Goal: Transaction & Acquisition: Purchase product/service

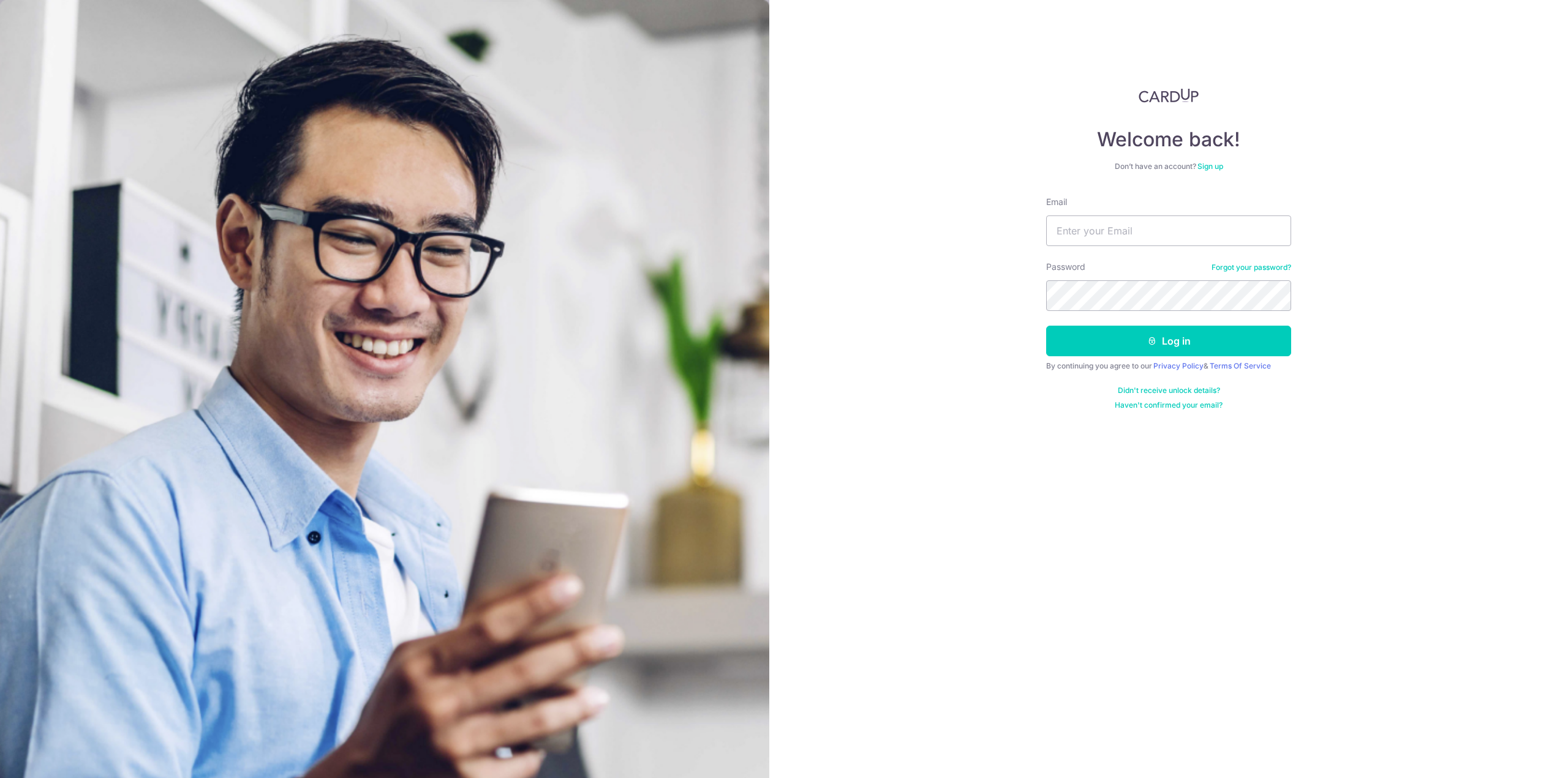
click at [1105, 228] on input "Email" at bounding box center [1168, 231] width 245 height 30
type input "doralyn.ong@gmail.com"
click at [1046, 325] on button "Log in" at bounding box center [1168, 340] width 245 height 30
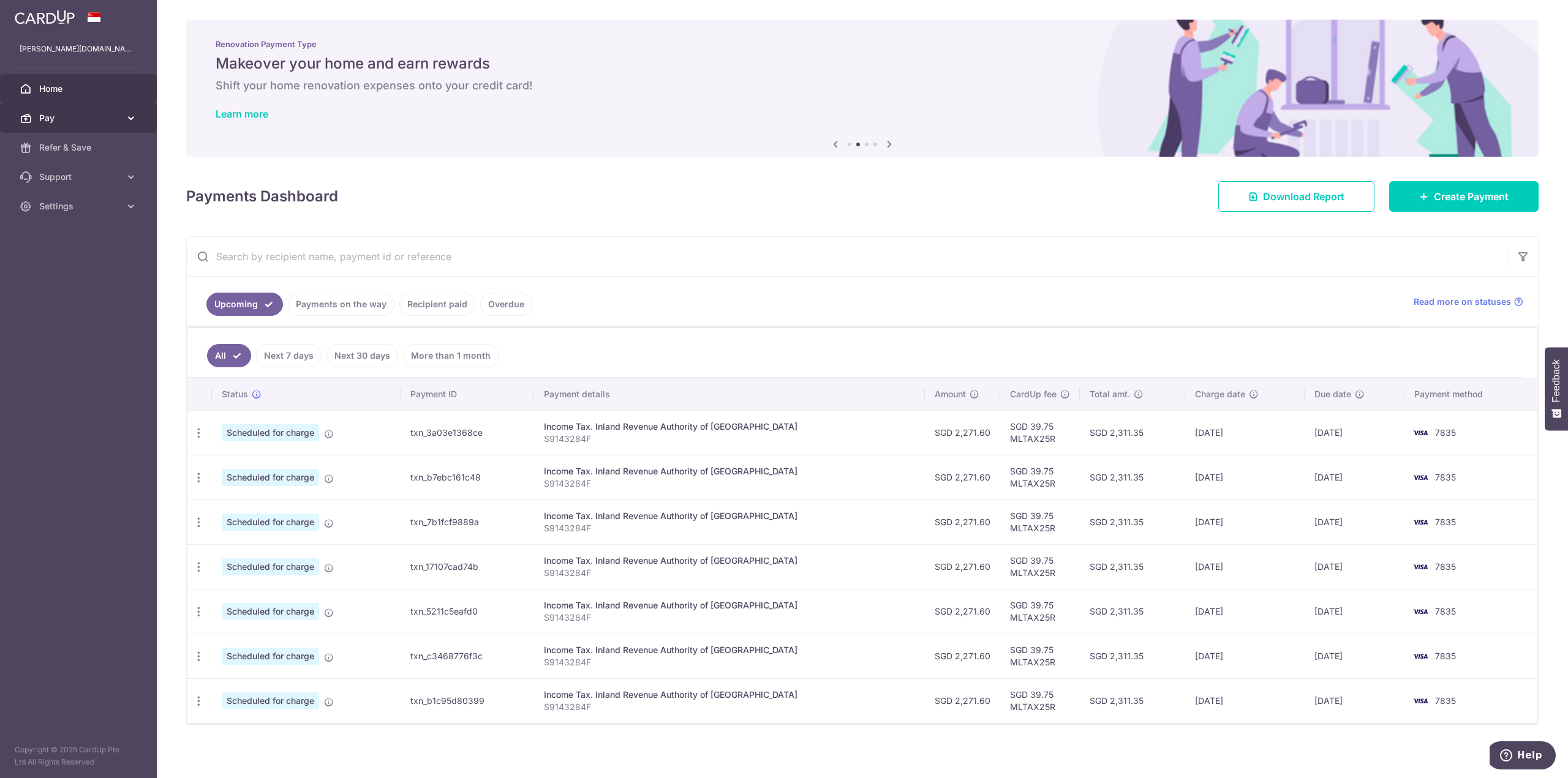
click at [122, 115] on link "Pay" at bounding box center [78, 118] width 157 height 29
click at [89, 149] on span "Payments" at bounding box center [79, 148] width 81 height 12
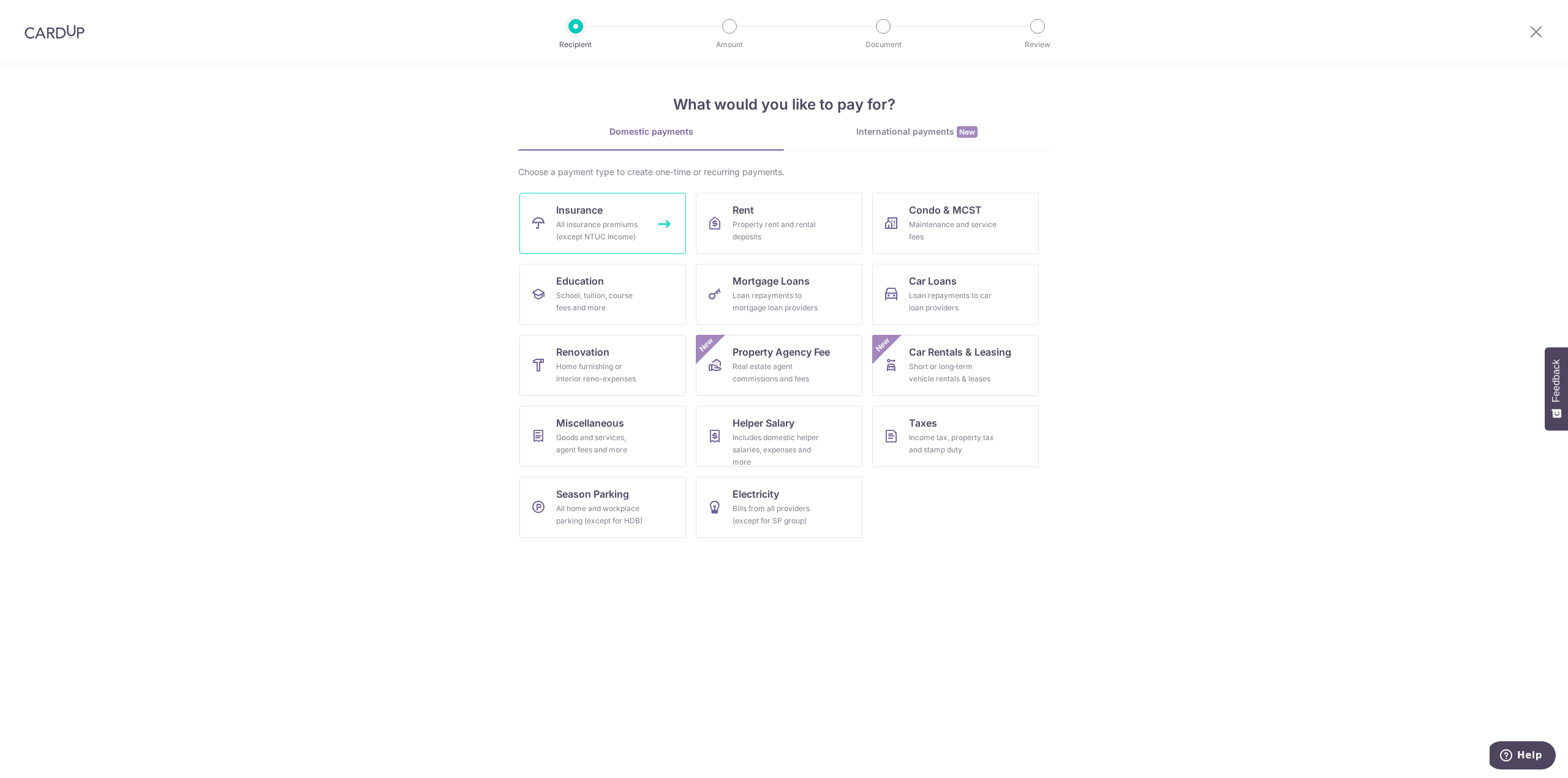
click at [628, 232] on div "All insurance premiums (except NTUC Income)" at bounding box center [600, 231] width 88 height 24
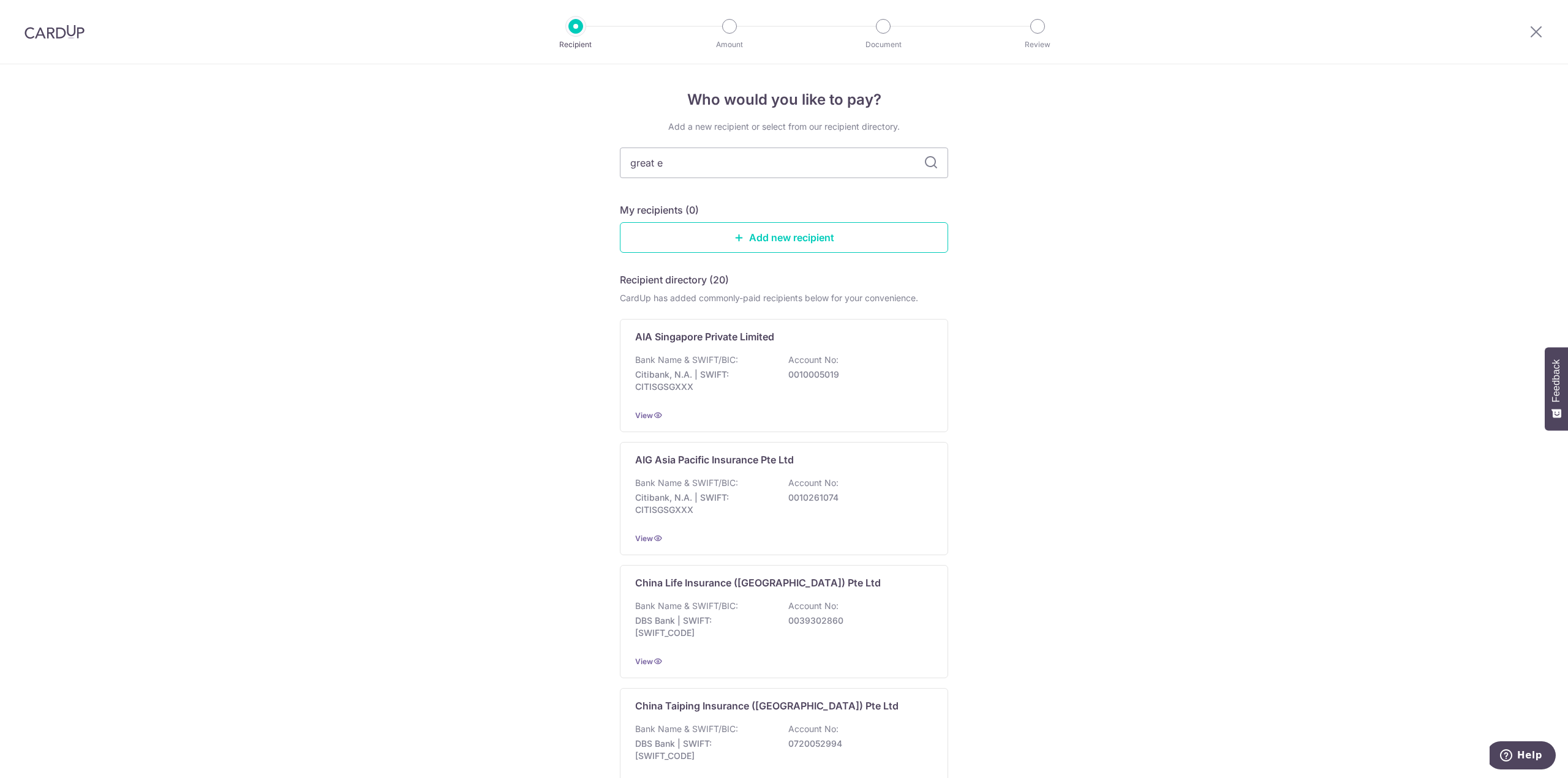
type input "great ea"
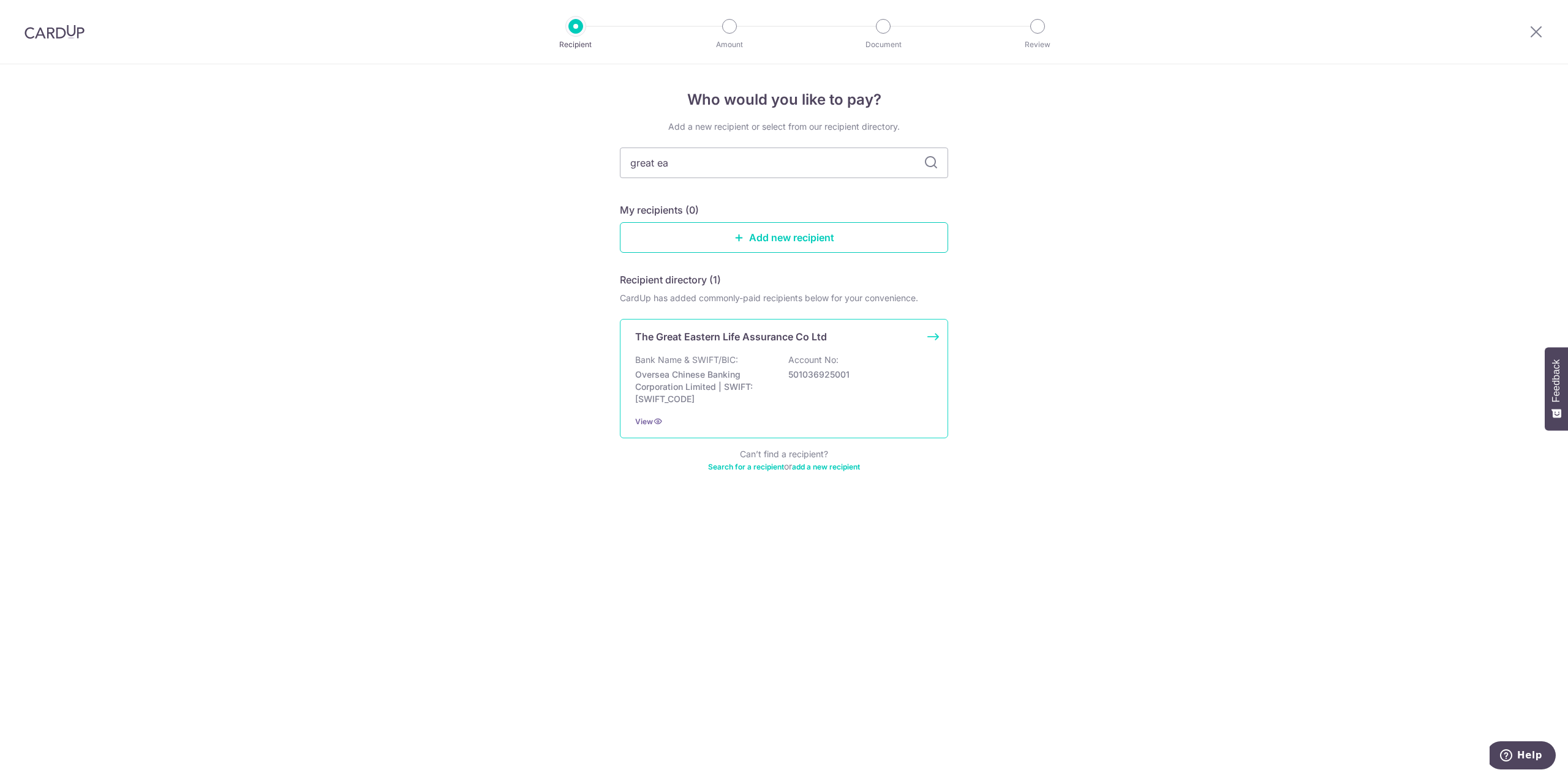
click at [715, 362] on p "Bank Name & SWIFT/BIC:" at bounding box center [687, 360] width 103 height 12
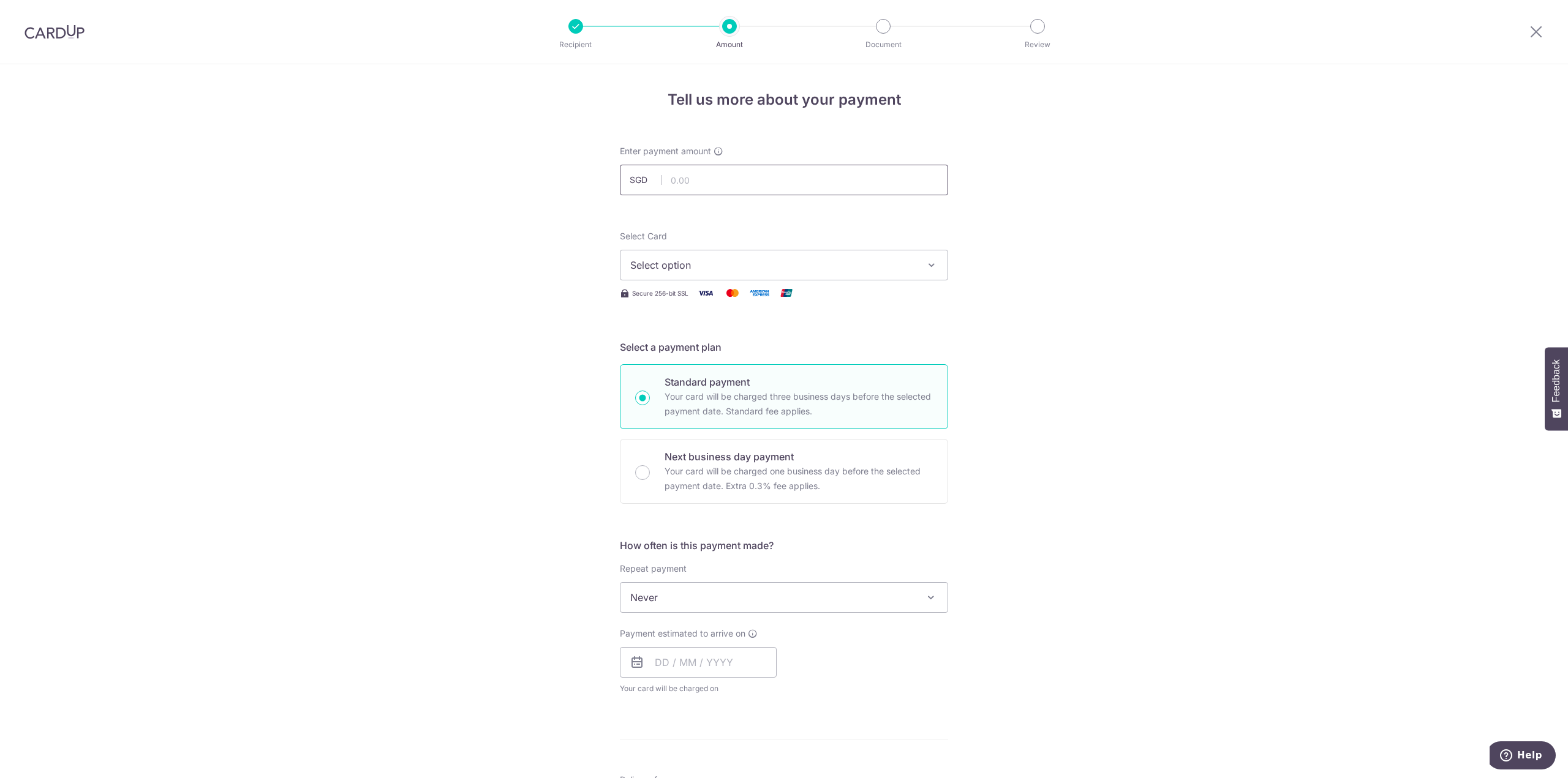
click at [710, 181] on input "text" at bounding box center [783, 180] width 328 height 30
type input "2,006.80"
click at [685, 255] on button "Select option" at bounding box center [783, 265] width 328 height 30
click at [677, 353] on span "**** 7835" at bounding box center [682, 353] width 47 height 15
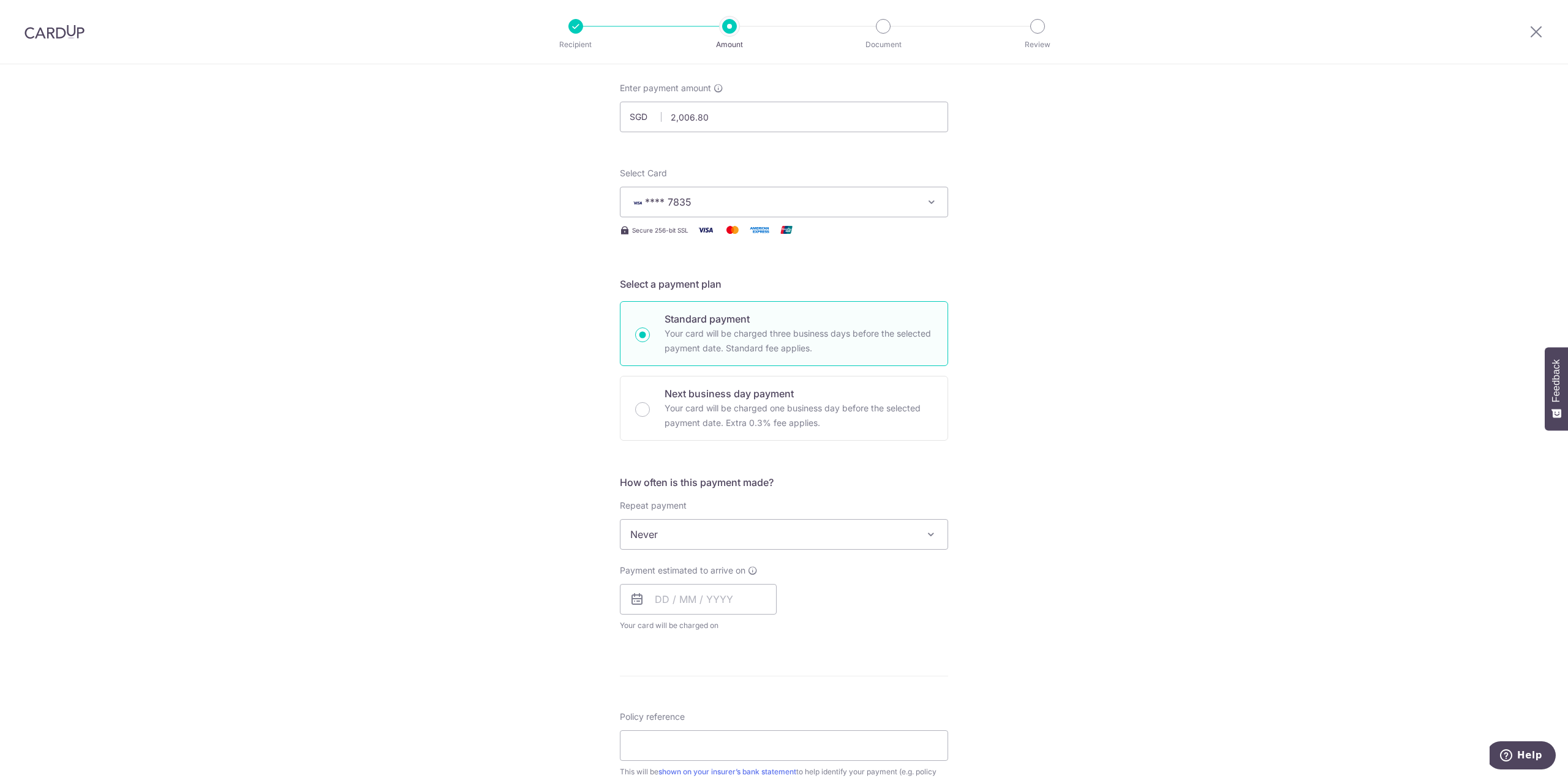
scroll to position [122, 0]
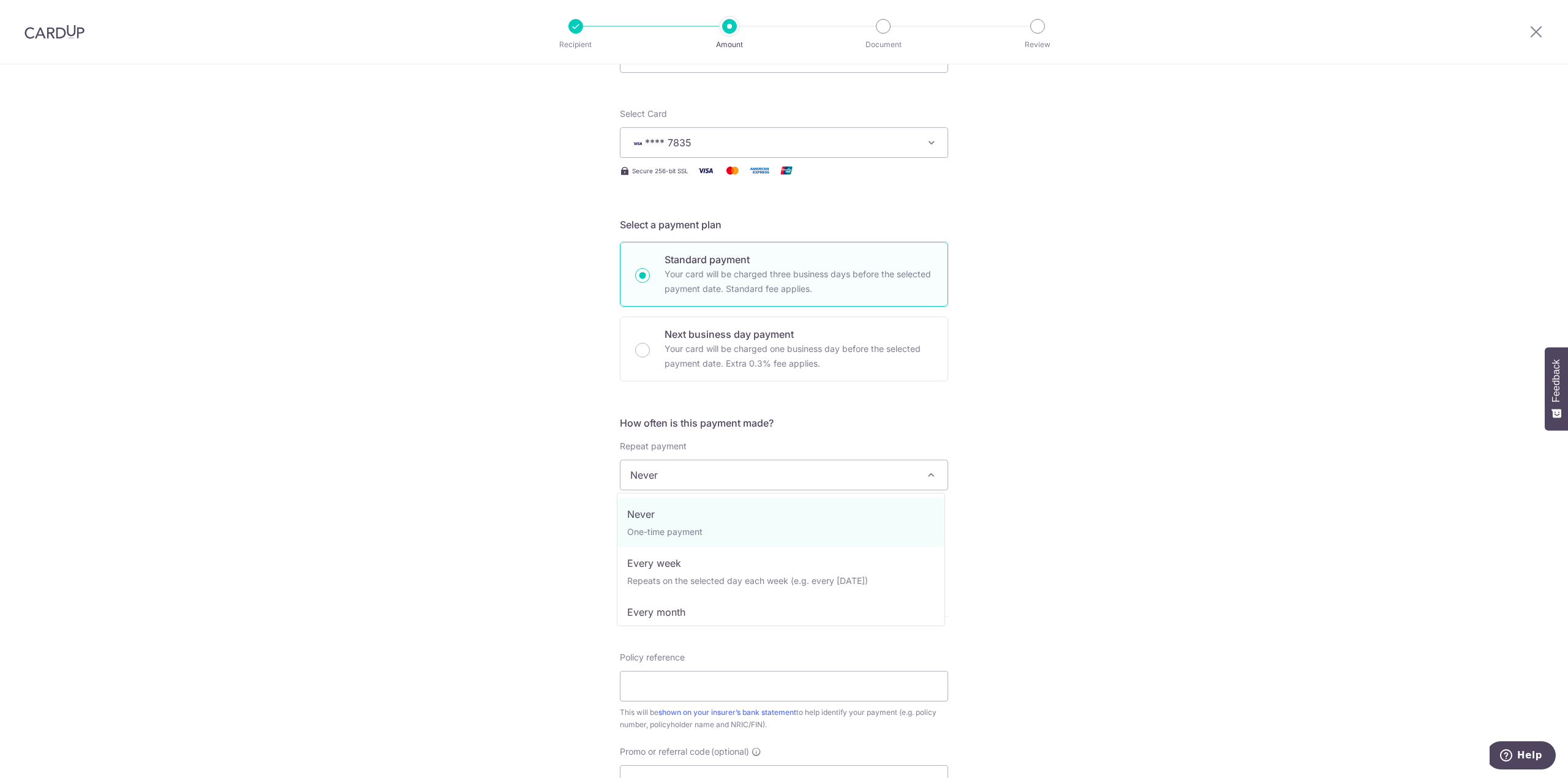
click at [702, 474] on span "Never" at bounding box center [783, 475] width 327 height 29
click at [682, 542] on input "text" at bounding box center [698, 539] width 157 height 30
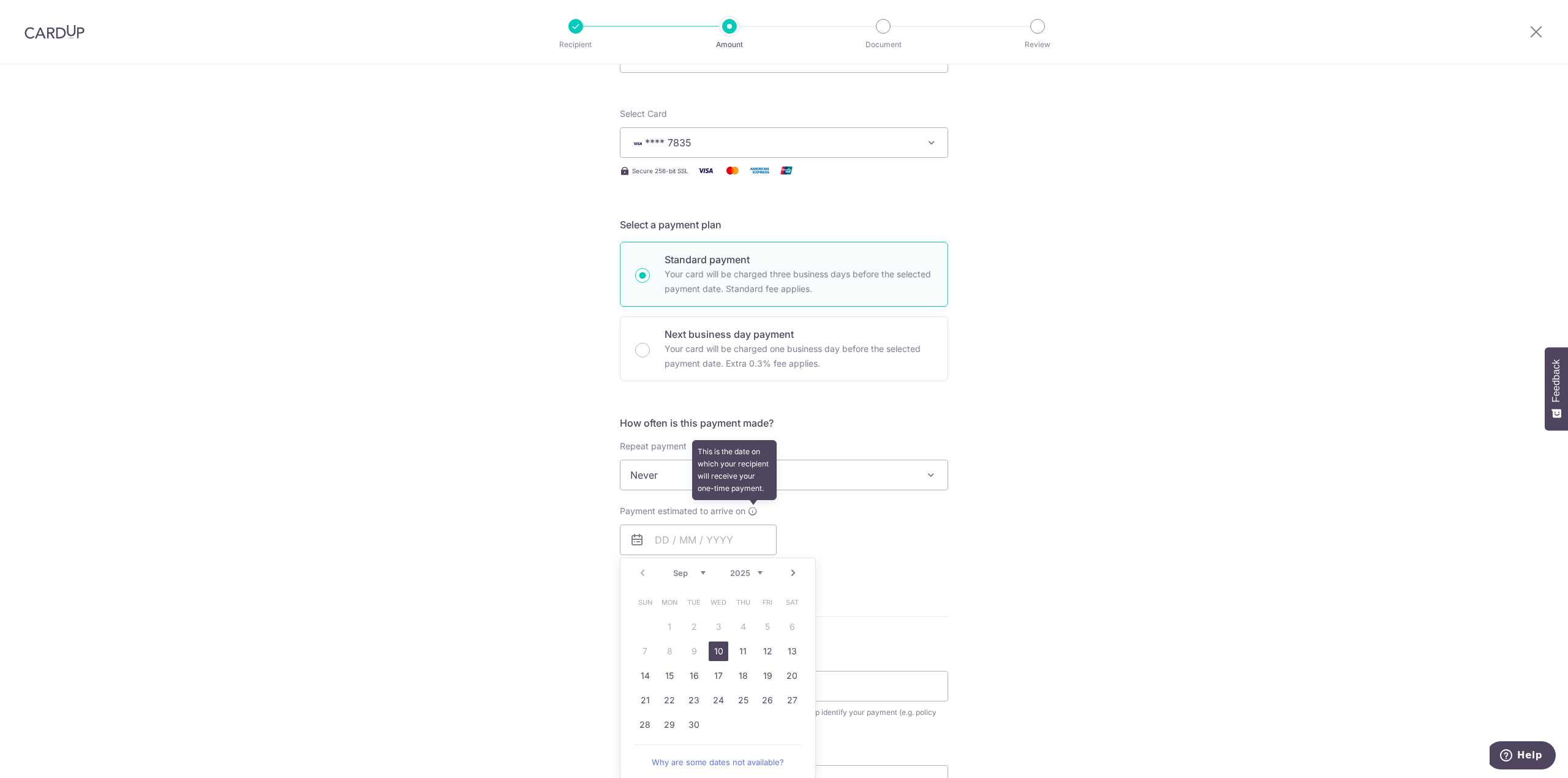
click at [748, 515] on icon at bounding box center [753, 511] width 10 height 10
click at [685, 547] on input "text" at bounding box center [698, 539] width 157 height 30
click at [714, 650] on link "10" at bounding box center [718, 652] width 20 height 20
type input "10/09/2025"
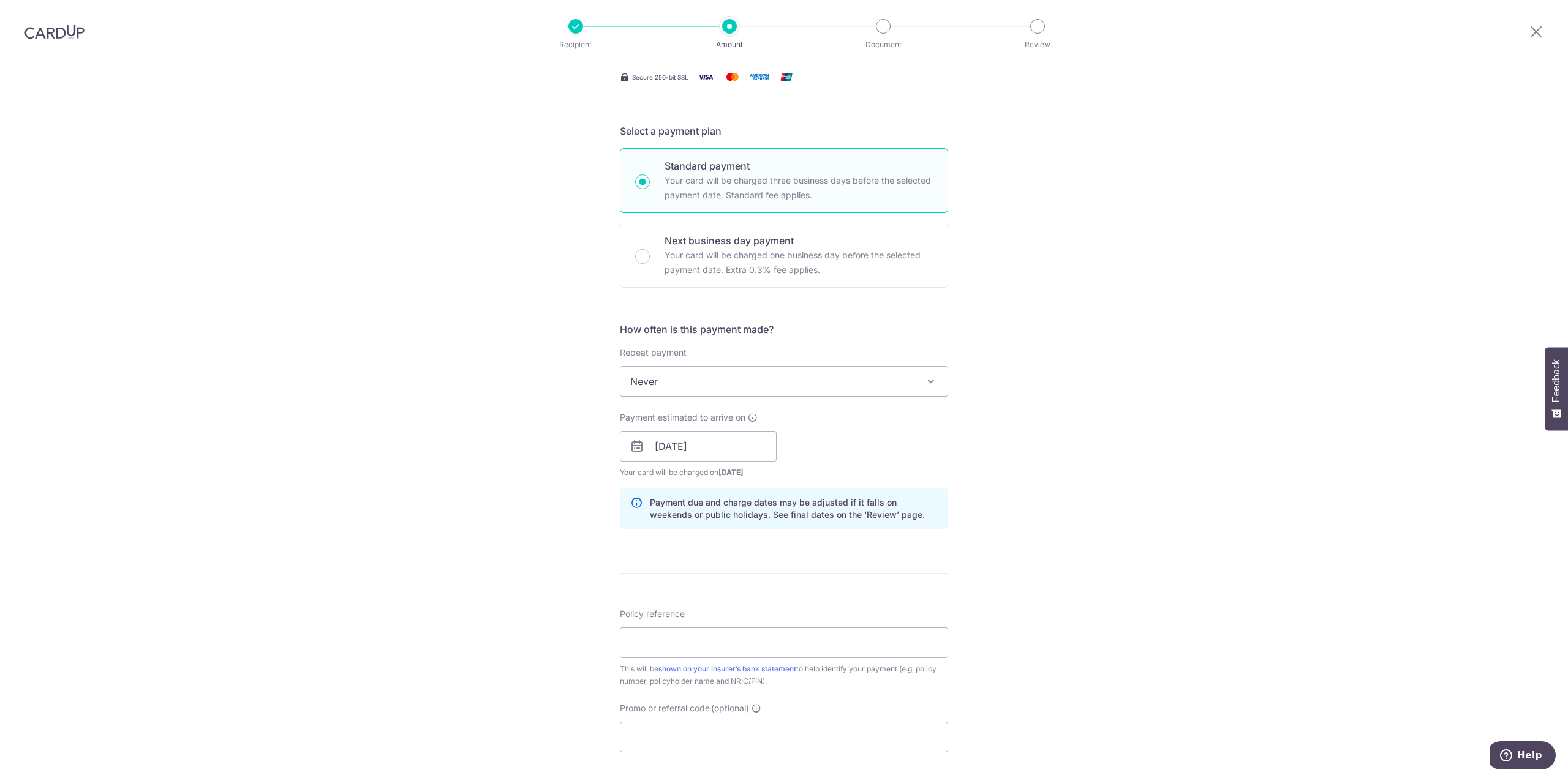
scroll to position [245, 0]
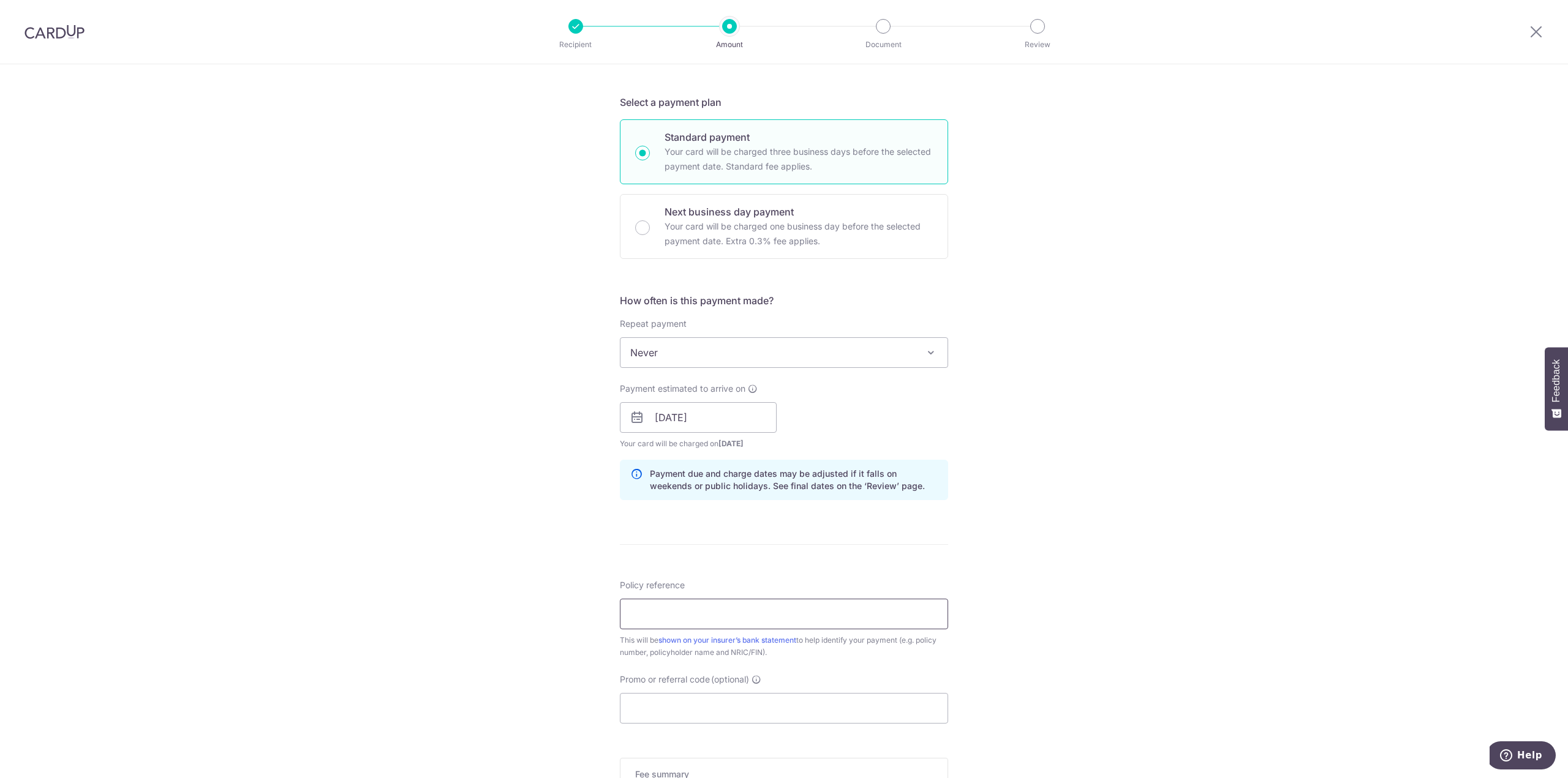
click at [685, 621] on input "Policy reference" at bounding box center [783, 614] width 328 height 30
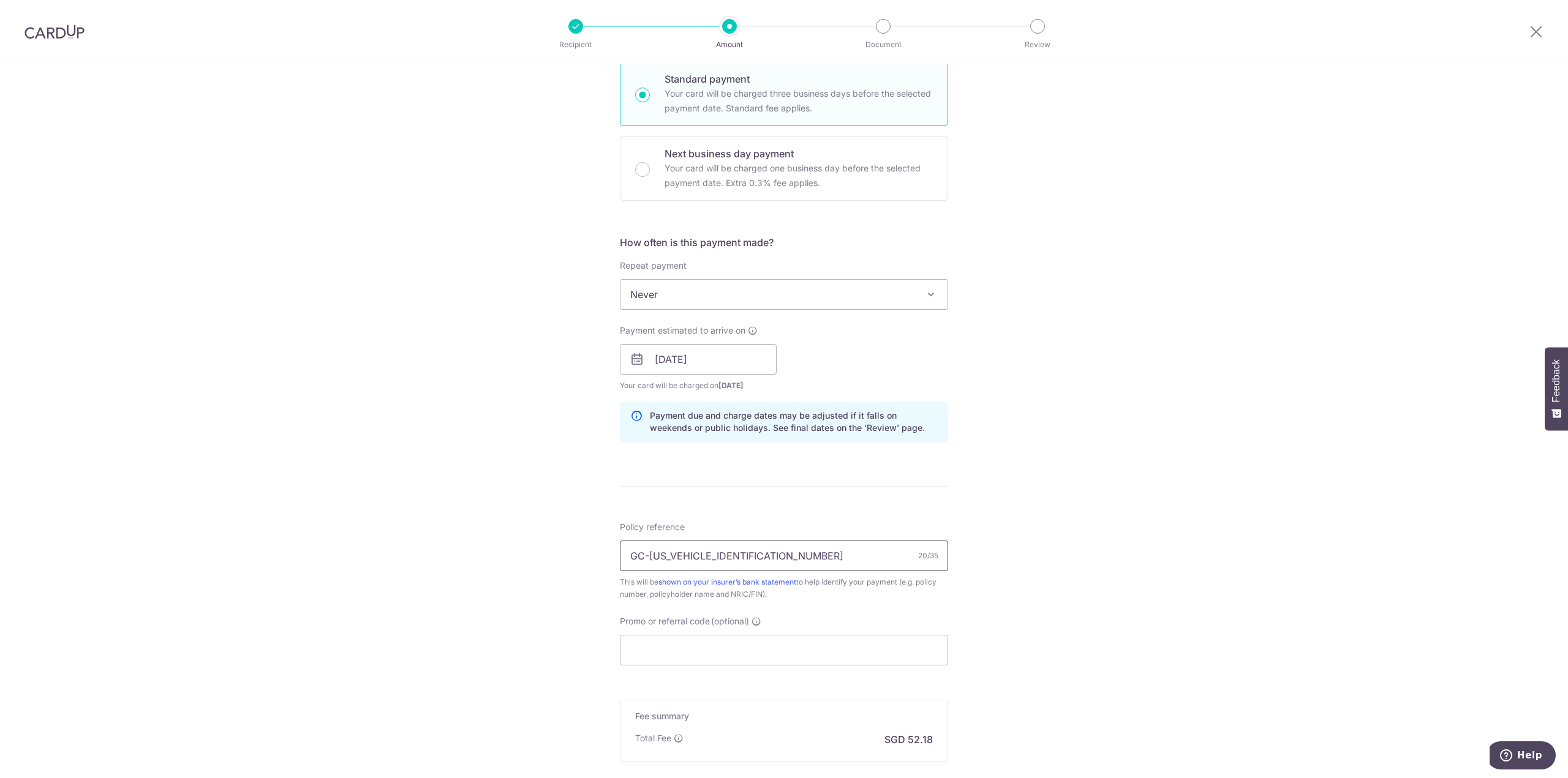
scroll to position [367, 0]
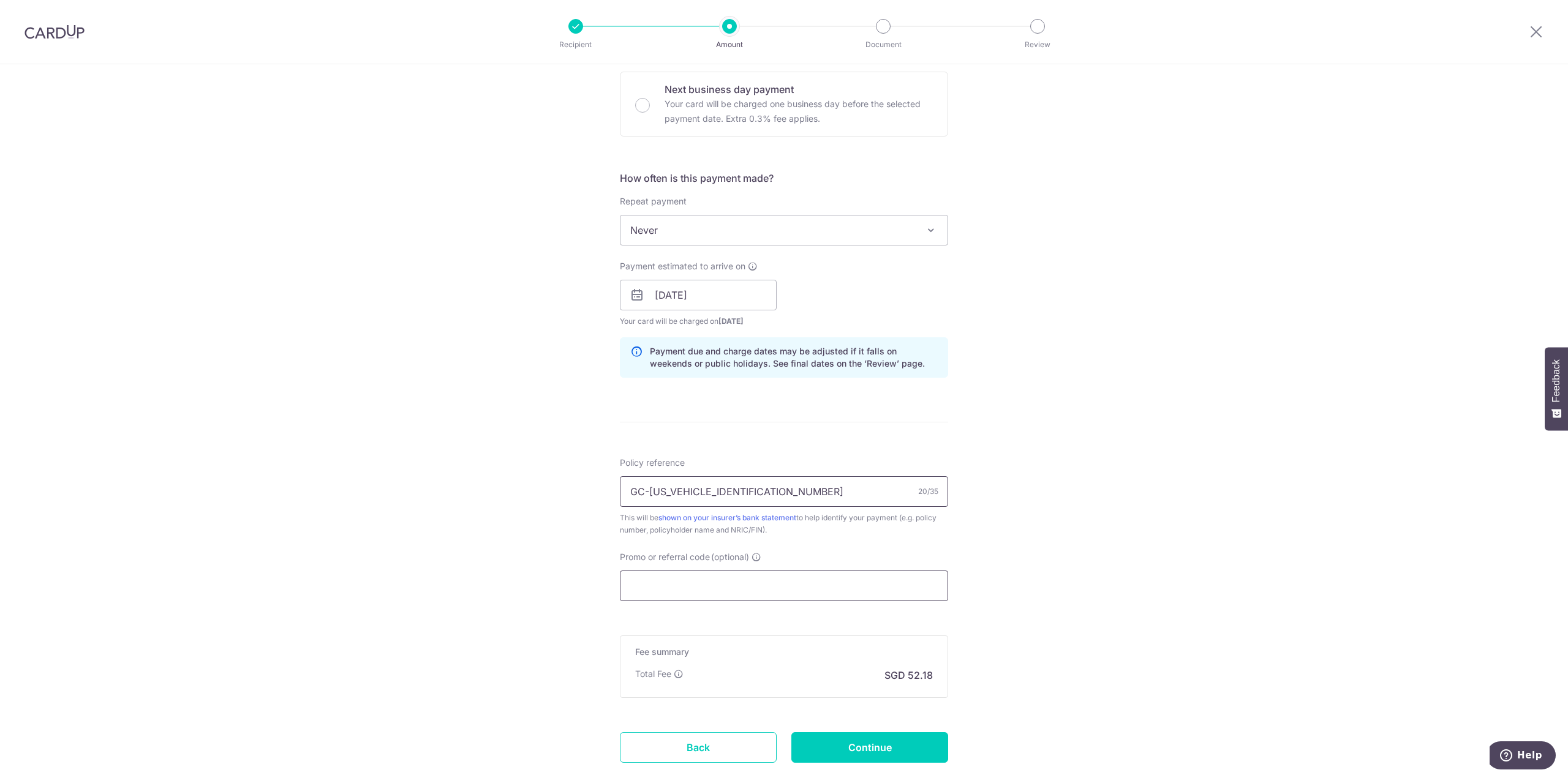
type input "GC-SGMP2509051306314"
click at [755, 593] on input "Promo or referral code (optional)" at bounding box center [783, 585] width 328 height 30
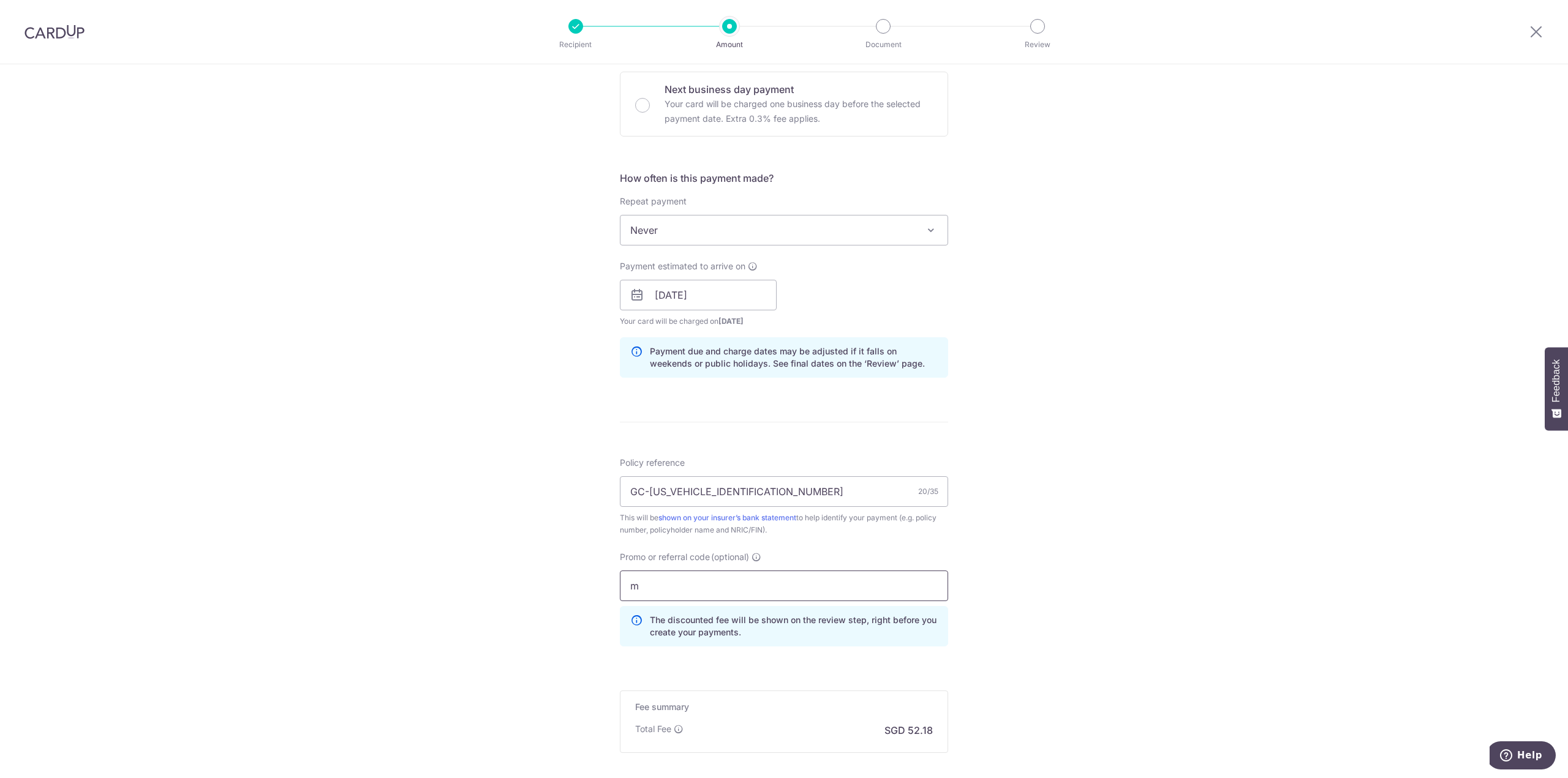
drag, startPoint x: 659, startPoint y: 583, endPoint x: 615, endPoint y: 587, distance: 44.2
click at [615, 587] on div "Promo or referral code (optional) m The discounted fee will be shown on the rev…" at bounding box center [783, 604] width 343 height 105
paste input "OFF225"
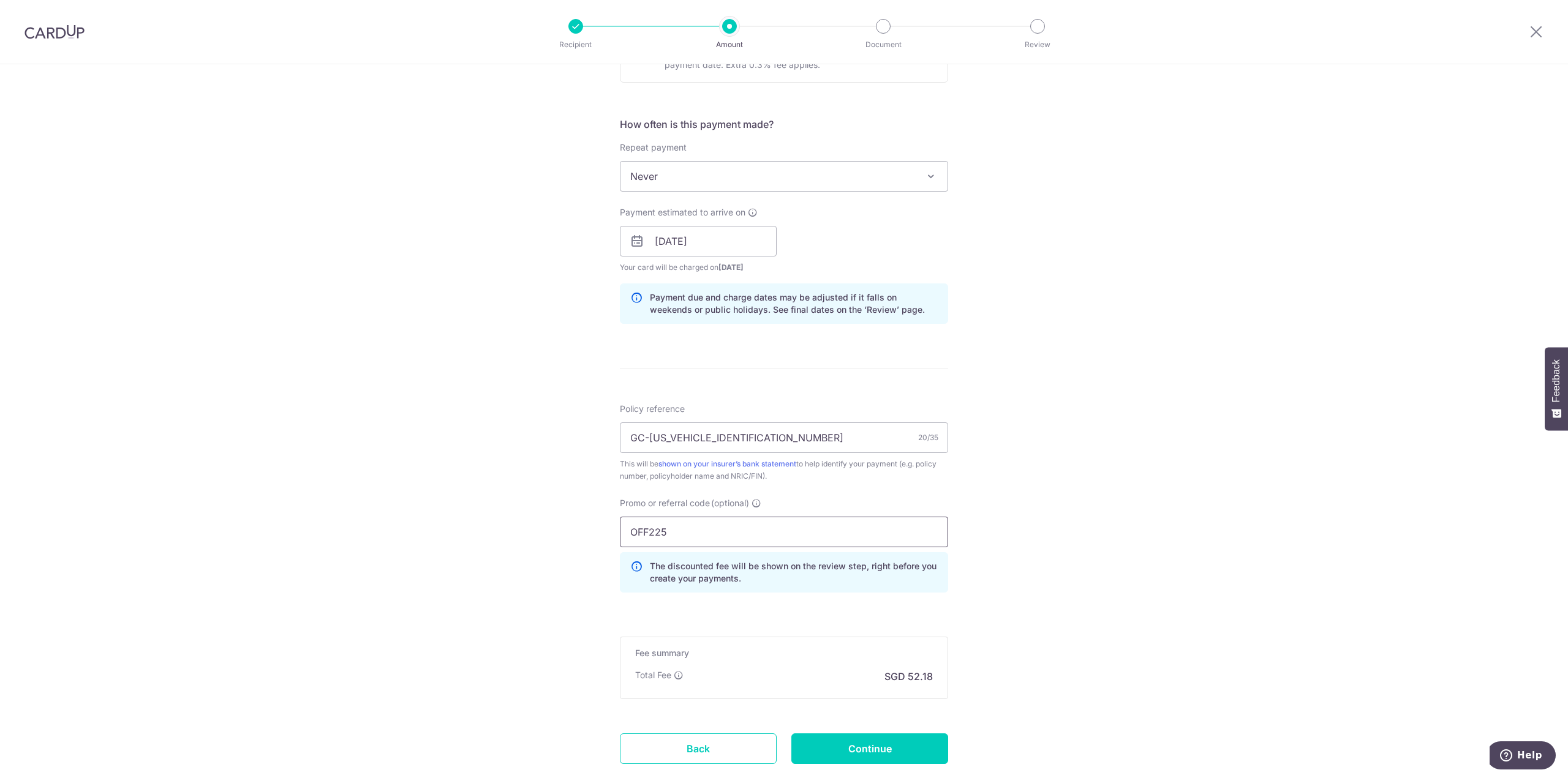
scroll to position [499, 0]
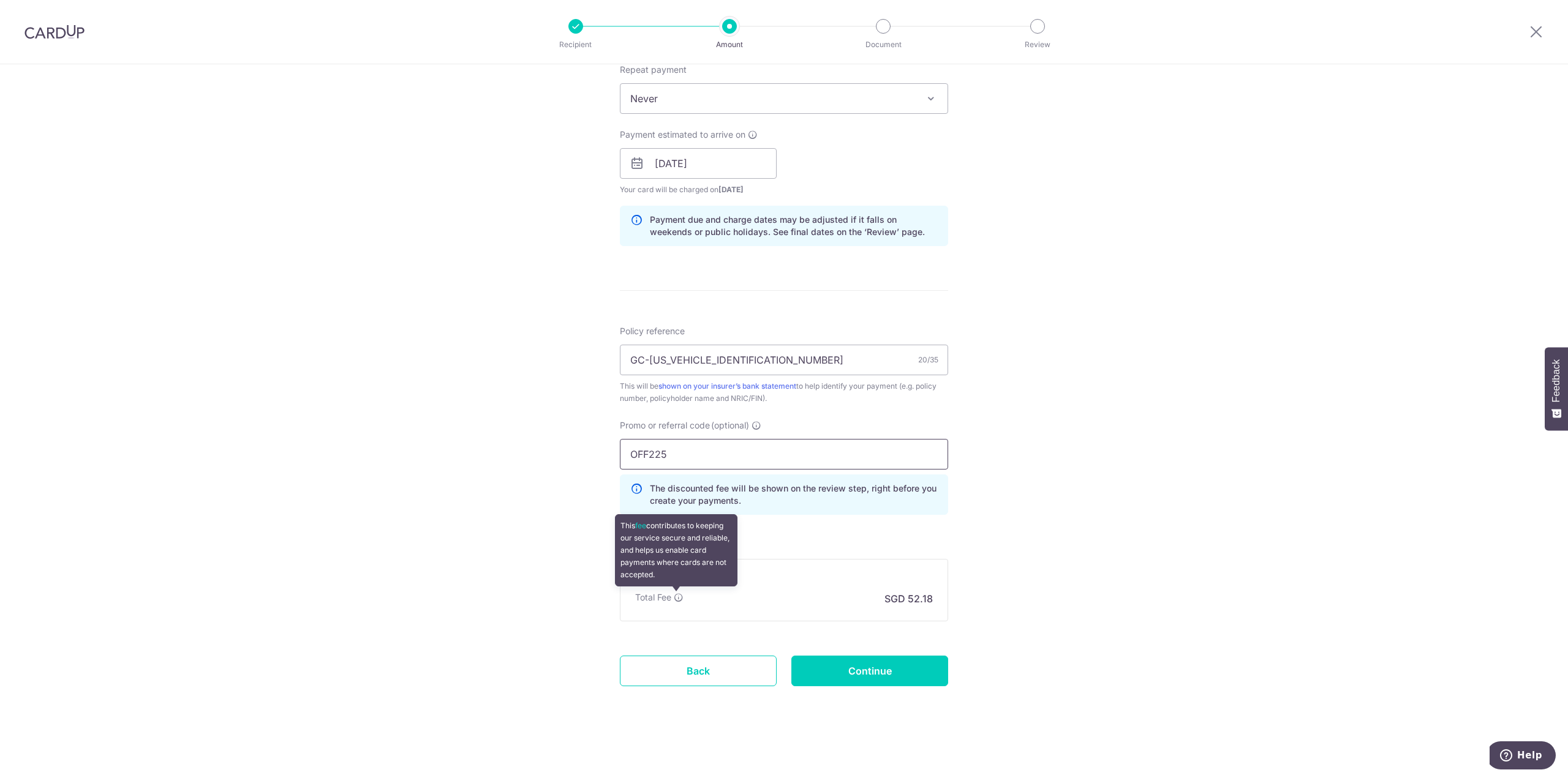
type input "OFF225"
click at [678, 597] on icon at bounding box center [679, 598] width 10 height 10
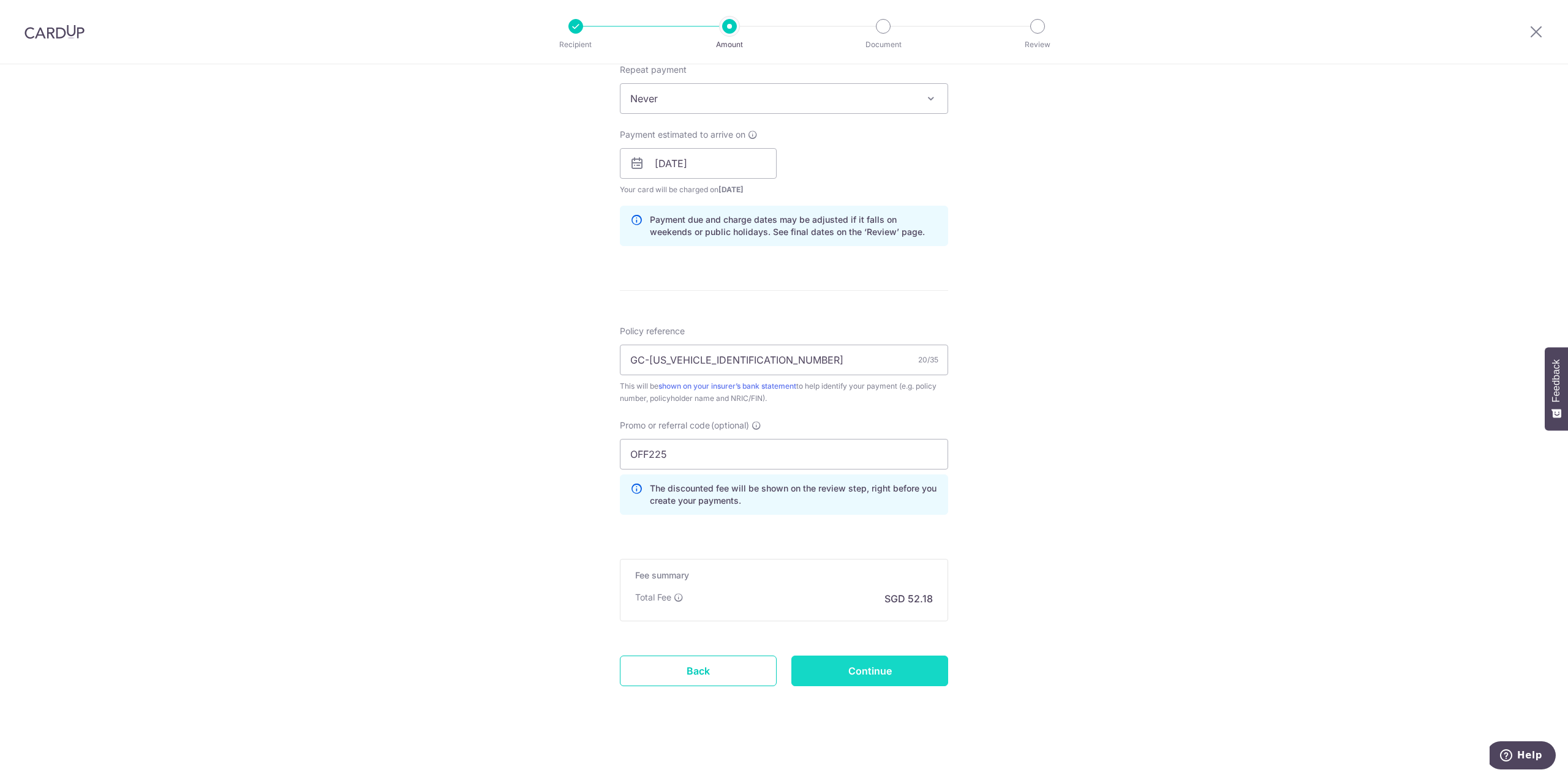
click at [855, 664] on input "Continue" at bounding box center [870, 671] width 157 height 30
type input "Create Schedule"
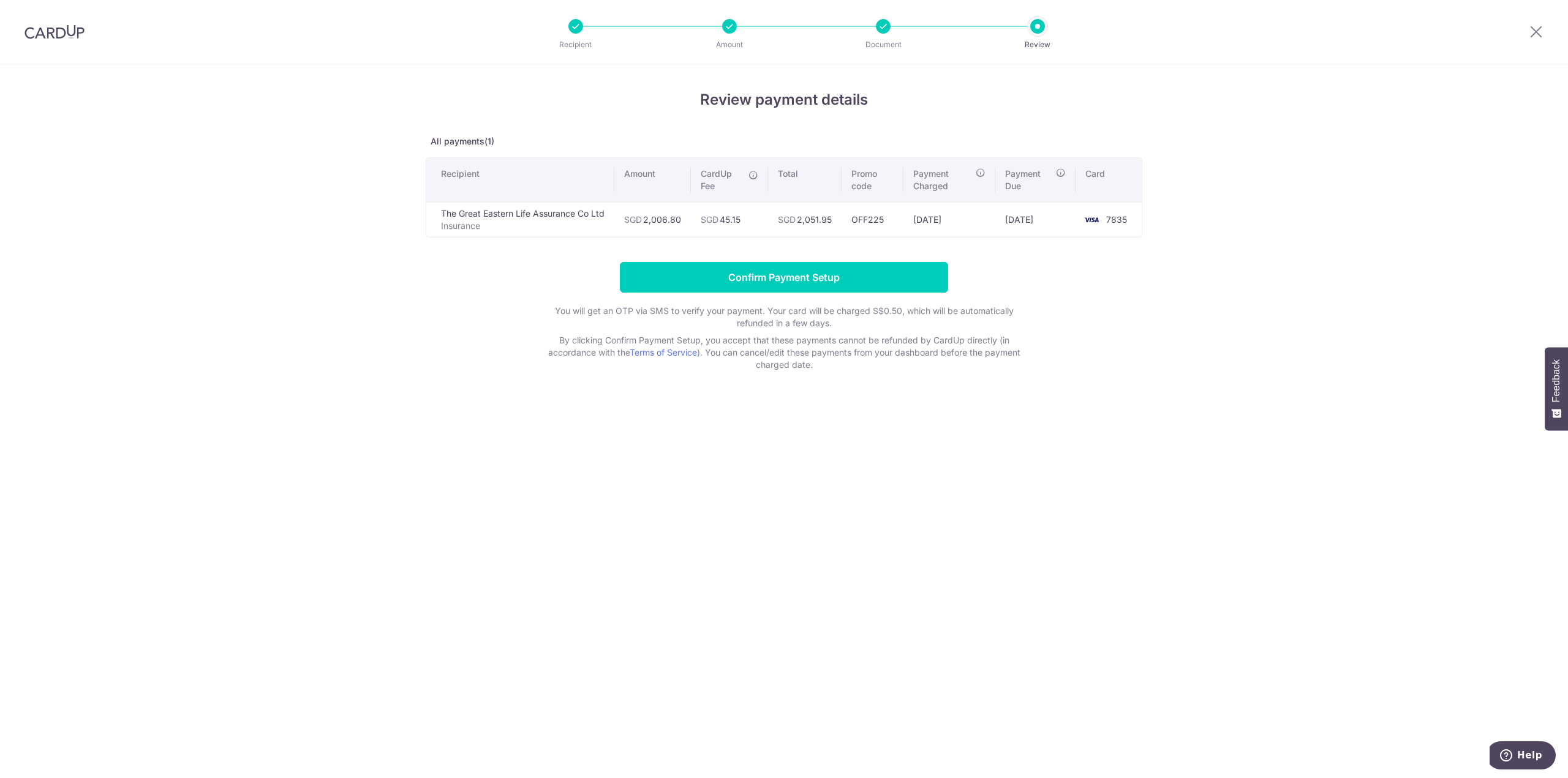
click at [52, 38] on img at bounding box center [54, 32] width 60 height 15
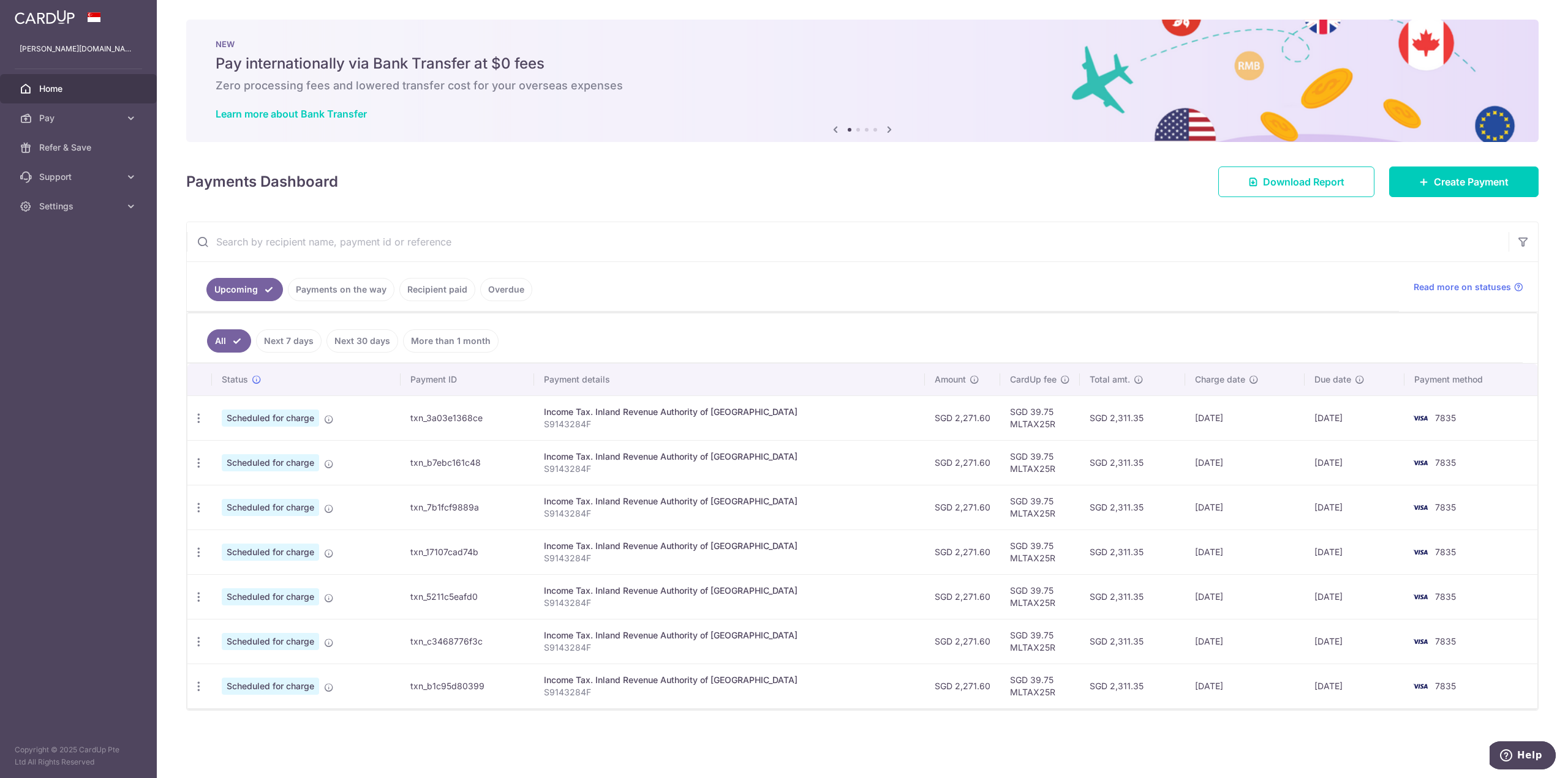
click at [67, 83] on span "Home" at bounding box center [79, 89] width 81 height 12
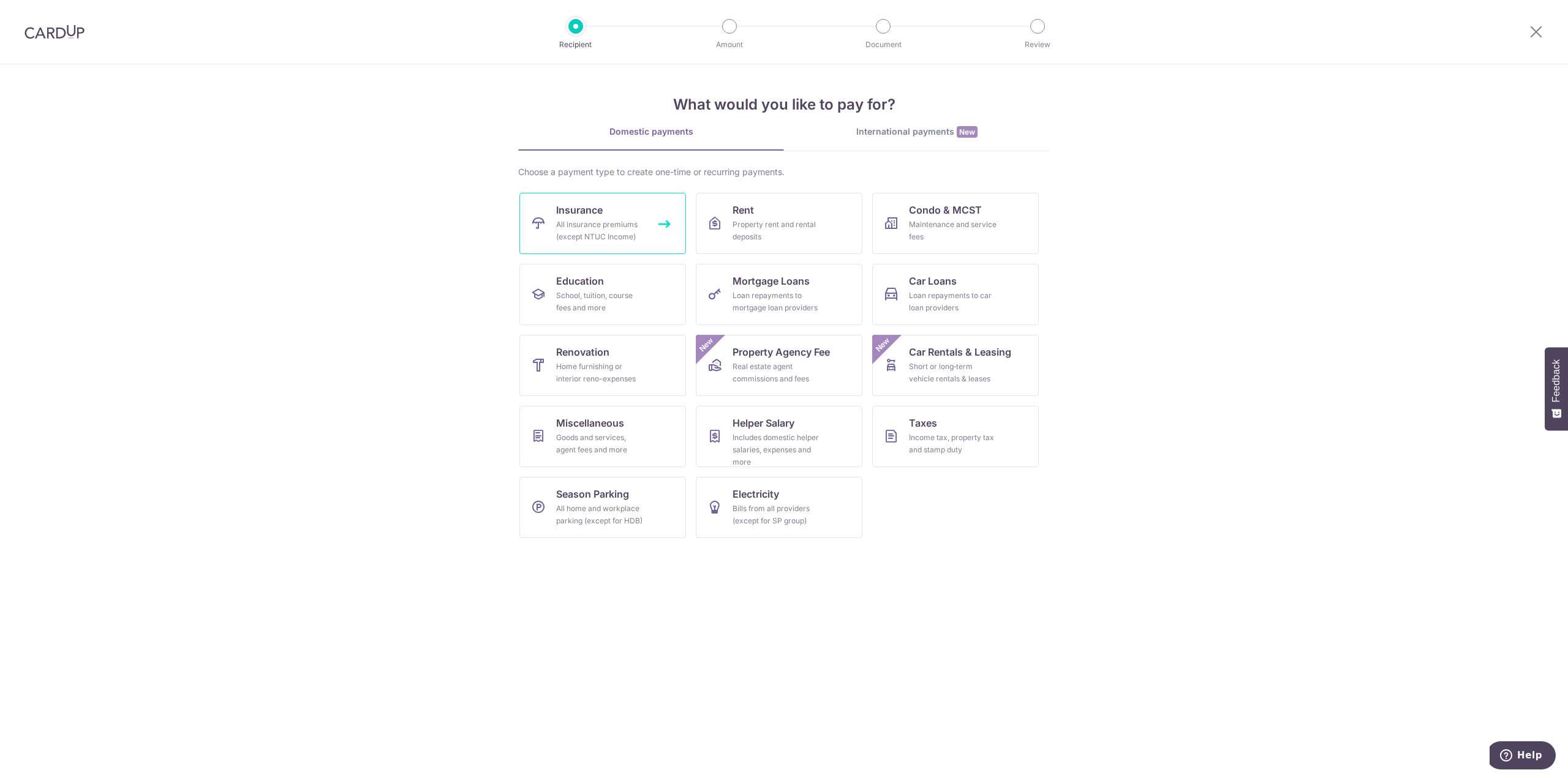
click at [634, 234] on div "All insurance premiums (except NTUC Income)" at bounding box center [600, 231] width 88 height 24
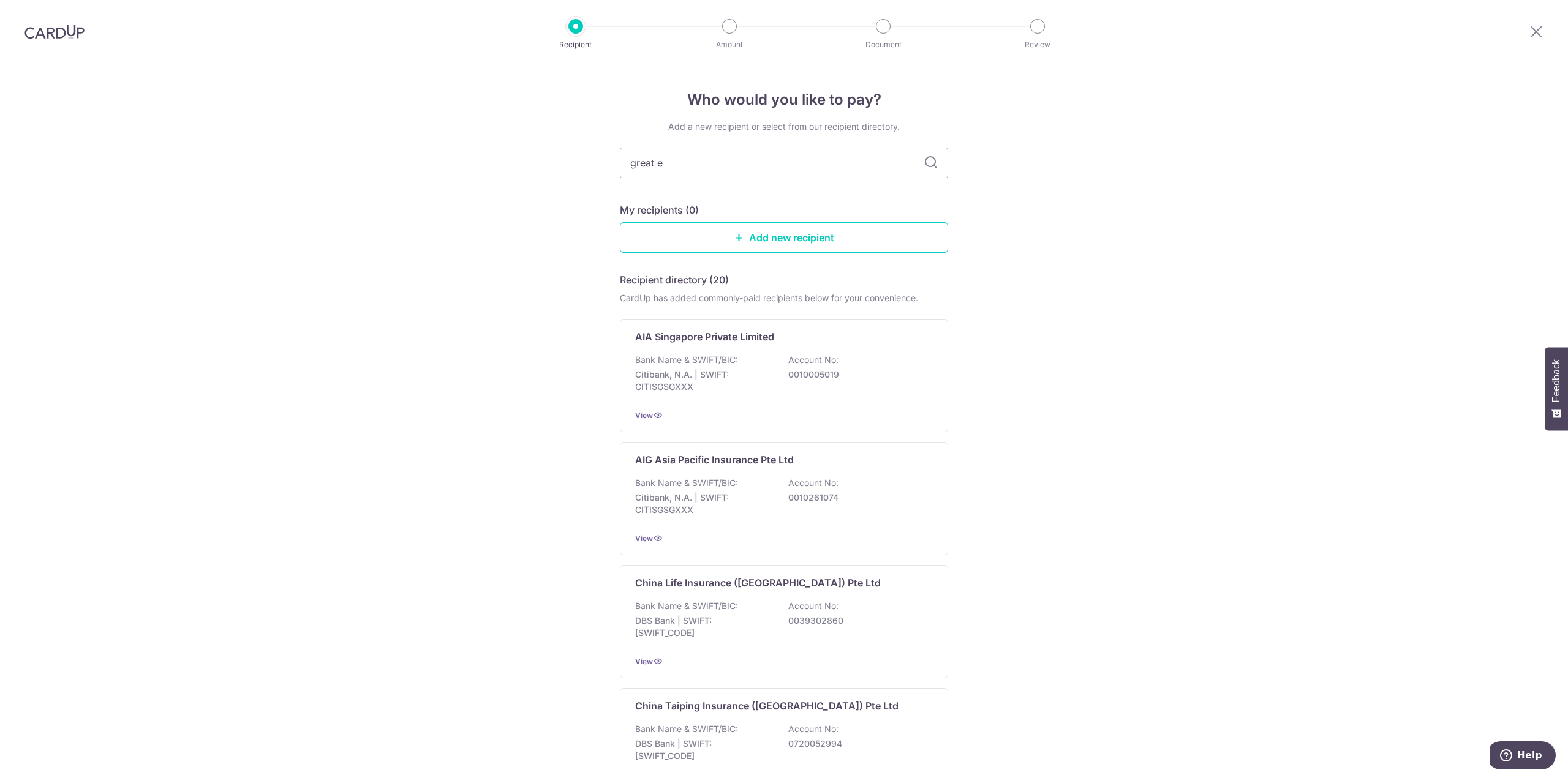
type input "great ea"
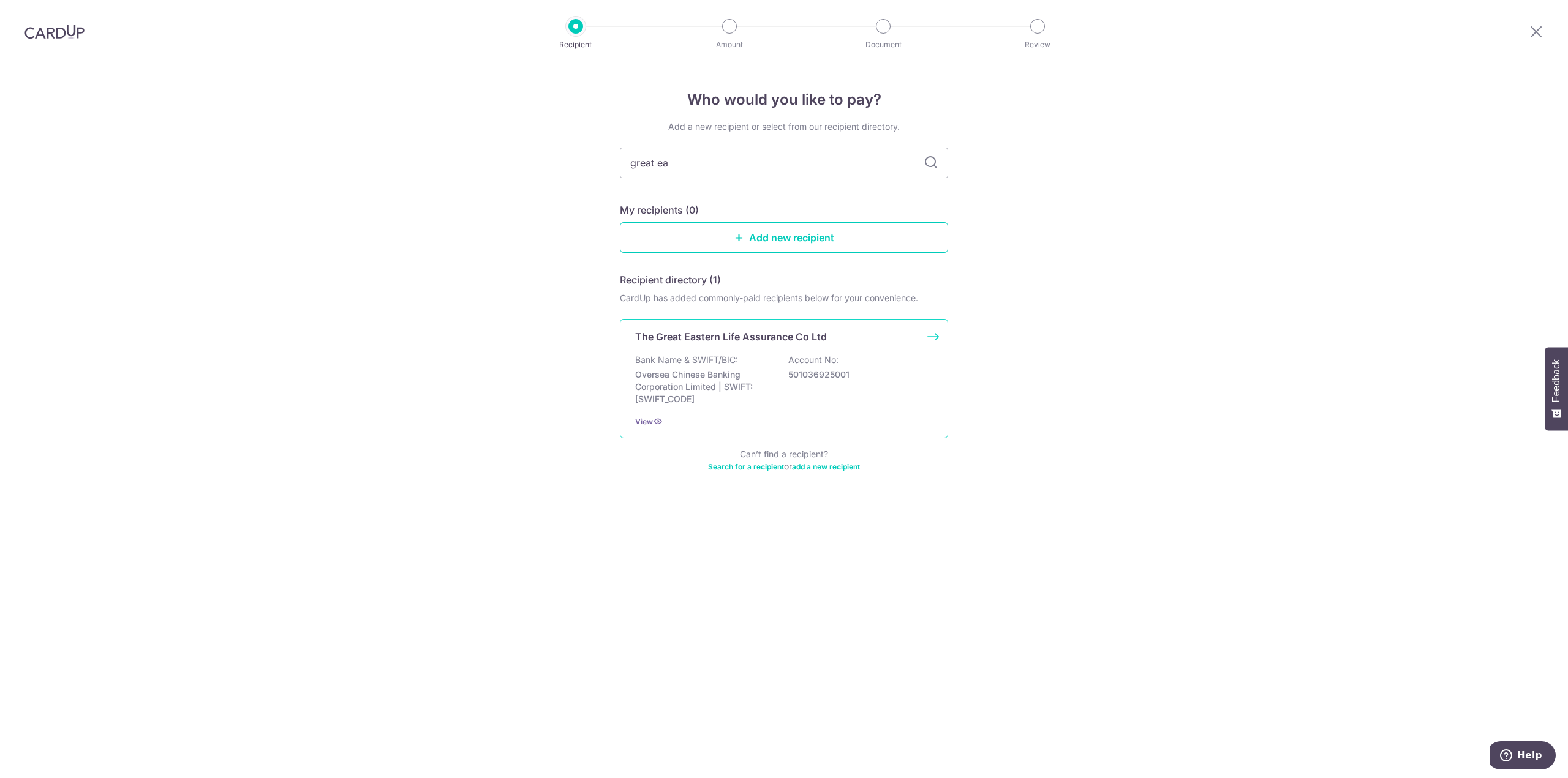
click at [772, 363] on div "Bank Name & SWIFT/BIC: Oversea Chinese Banking Corporation Limited | SWIFT: OCB…" at bounding box center [784, 379] width 298 height 51
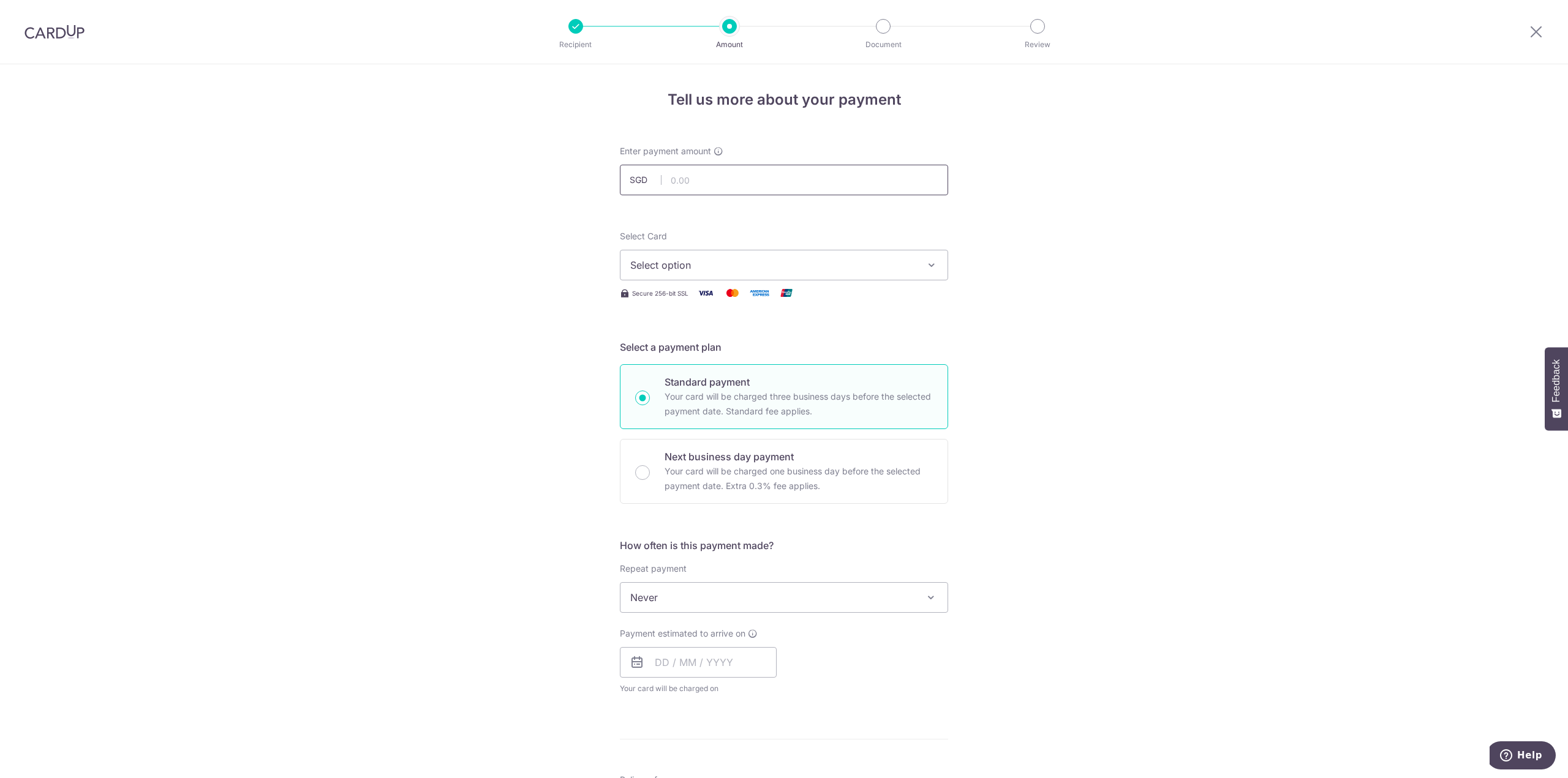
click at [764, 183] on input "text" at bounding box center [783, 180] width 328 height 30
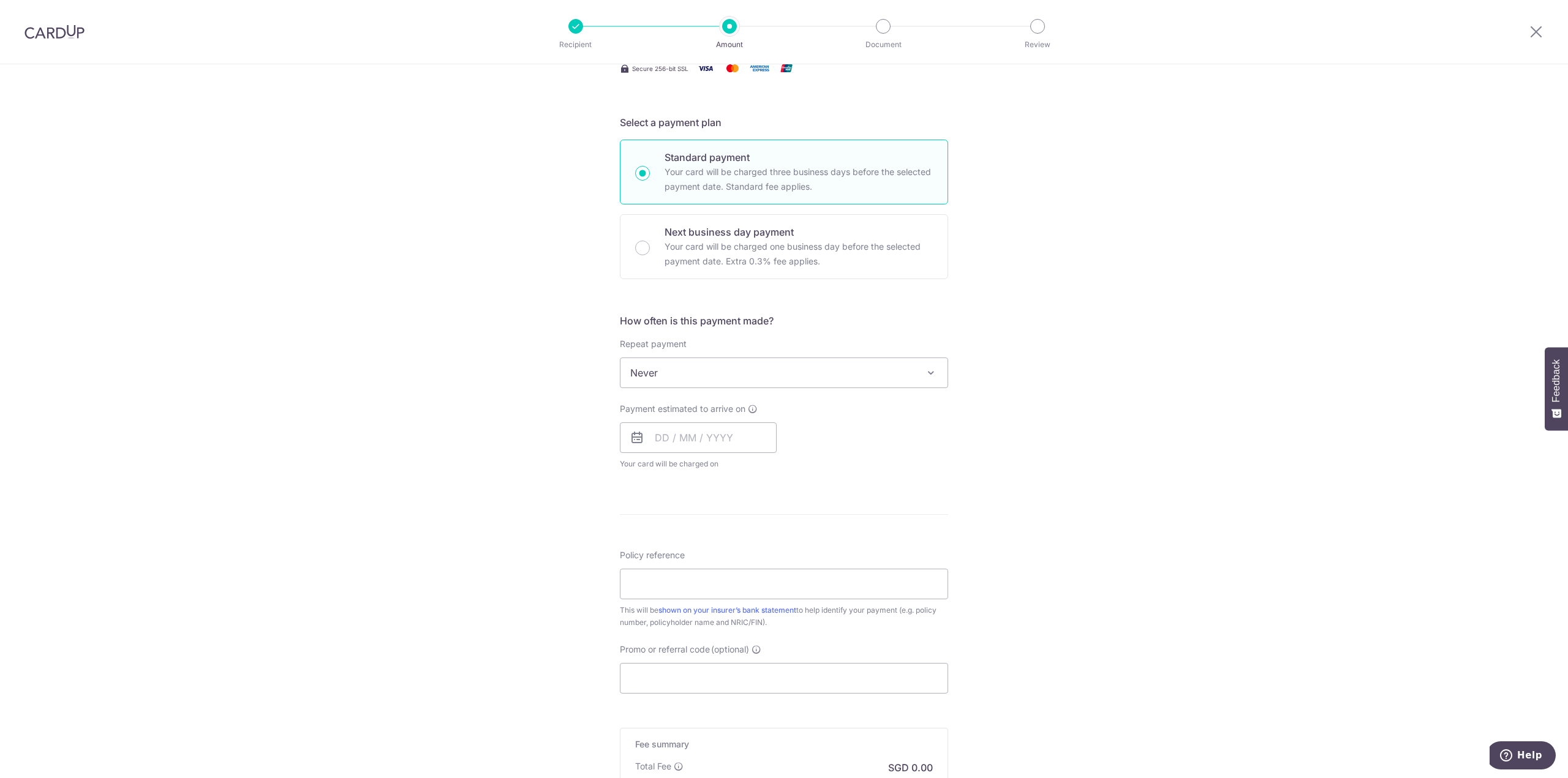
scroll to position [122, 0]
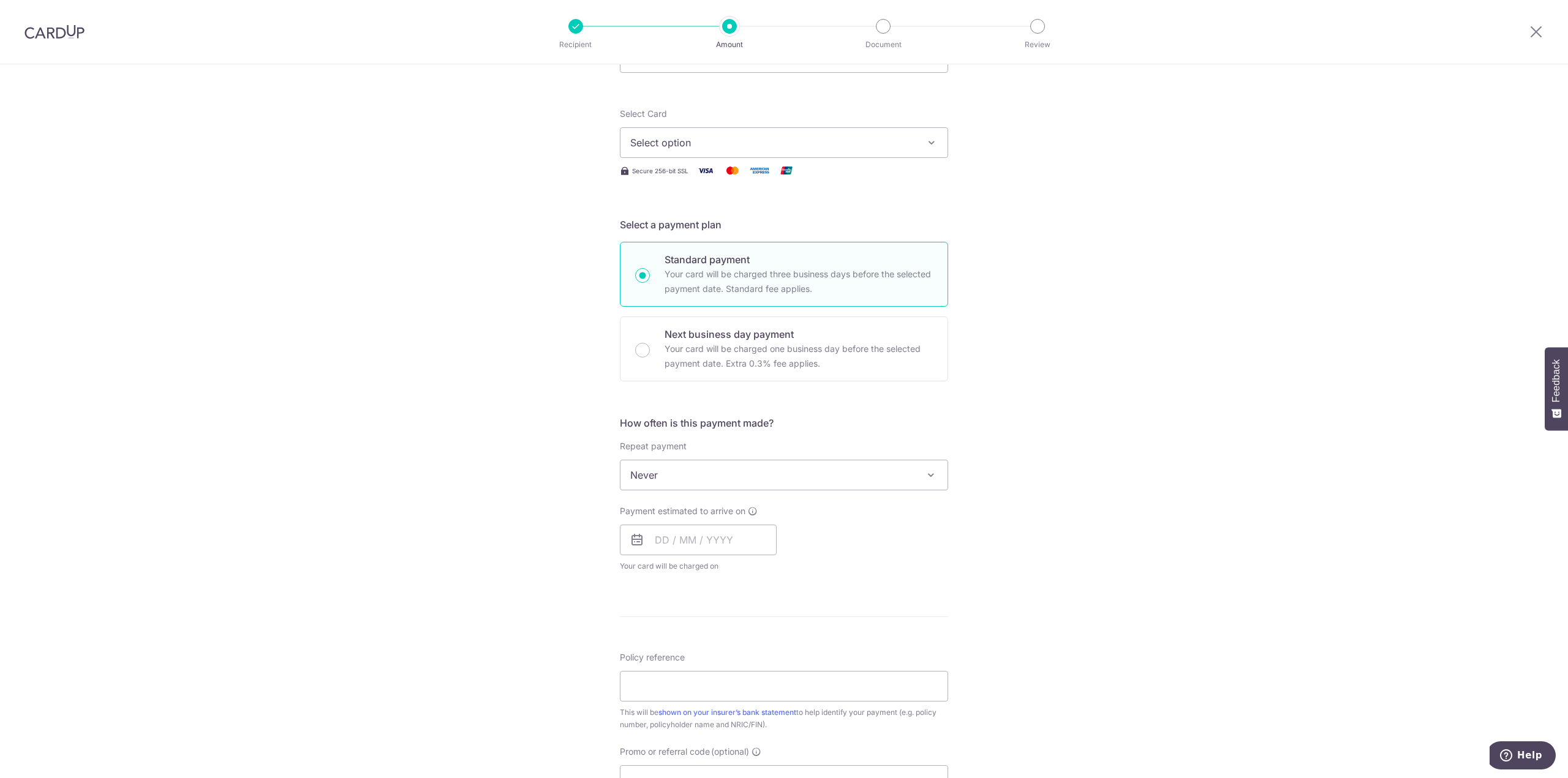
type input "2,006.80"
click at [767, 149] on span "Select option" at bounding box center [773, 143] width 285 height 15
click at [726, 238] on link "**** 7835" at bounding box center [783, 230] width 327 height 29
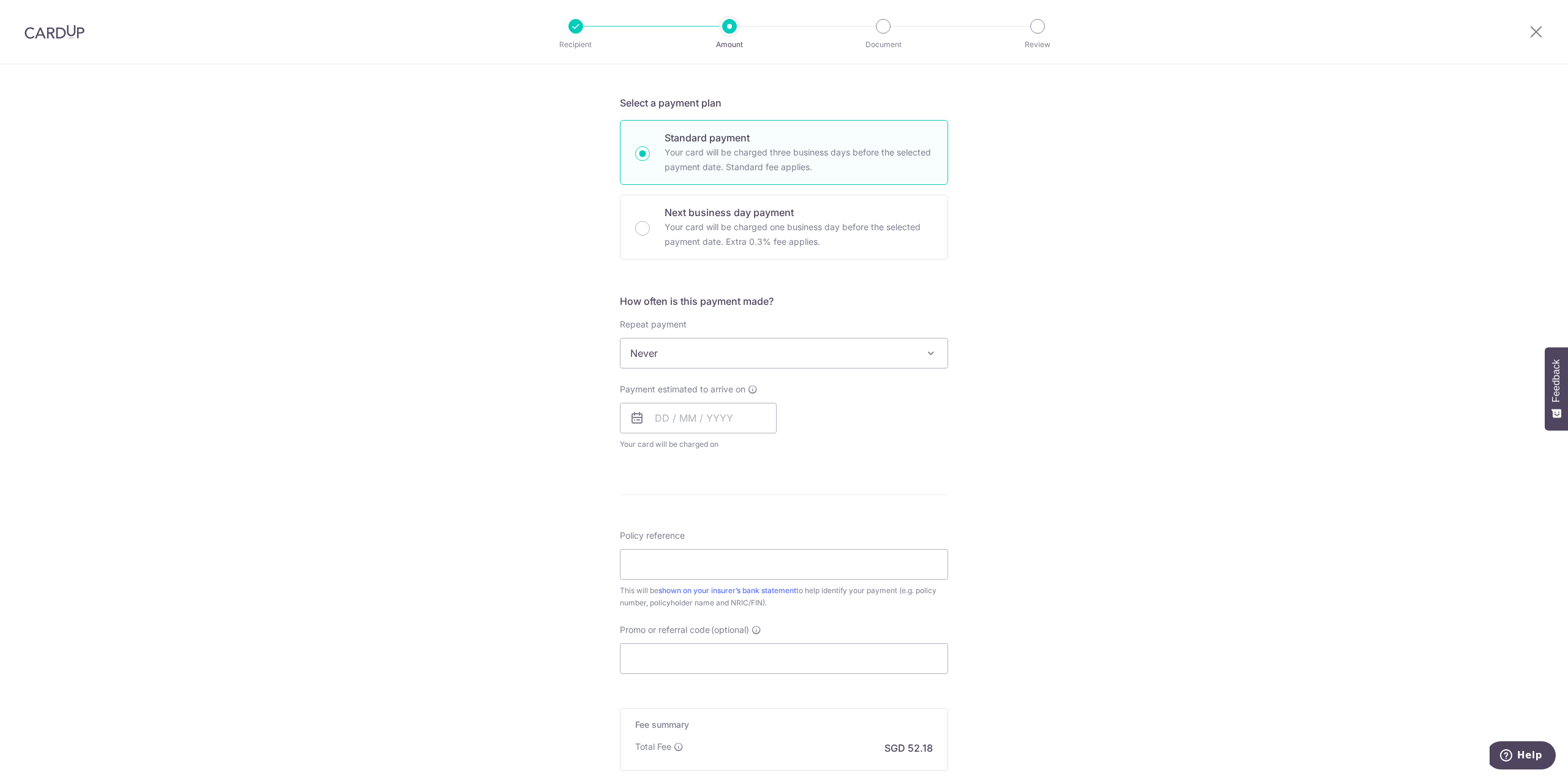
scroll to position [245, 0]
click at [694, 572] on input "Policy reference" at bounding box center [783, 564] width 328 height 30
type input "0206619859"
click at [670, 411] on input "text" at bounding box center [698, 417] width 157 height 30
click at [712, 525] on link "10" at bounding box center [718, 529] width 20 height 20
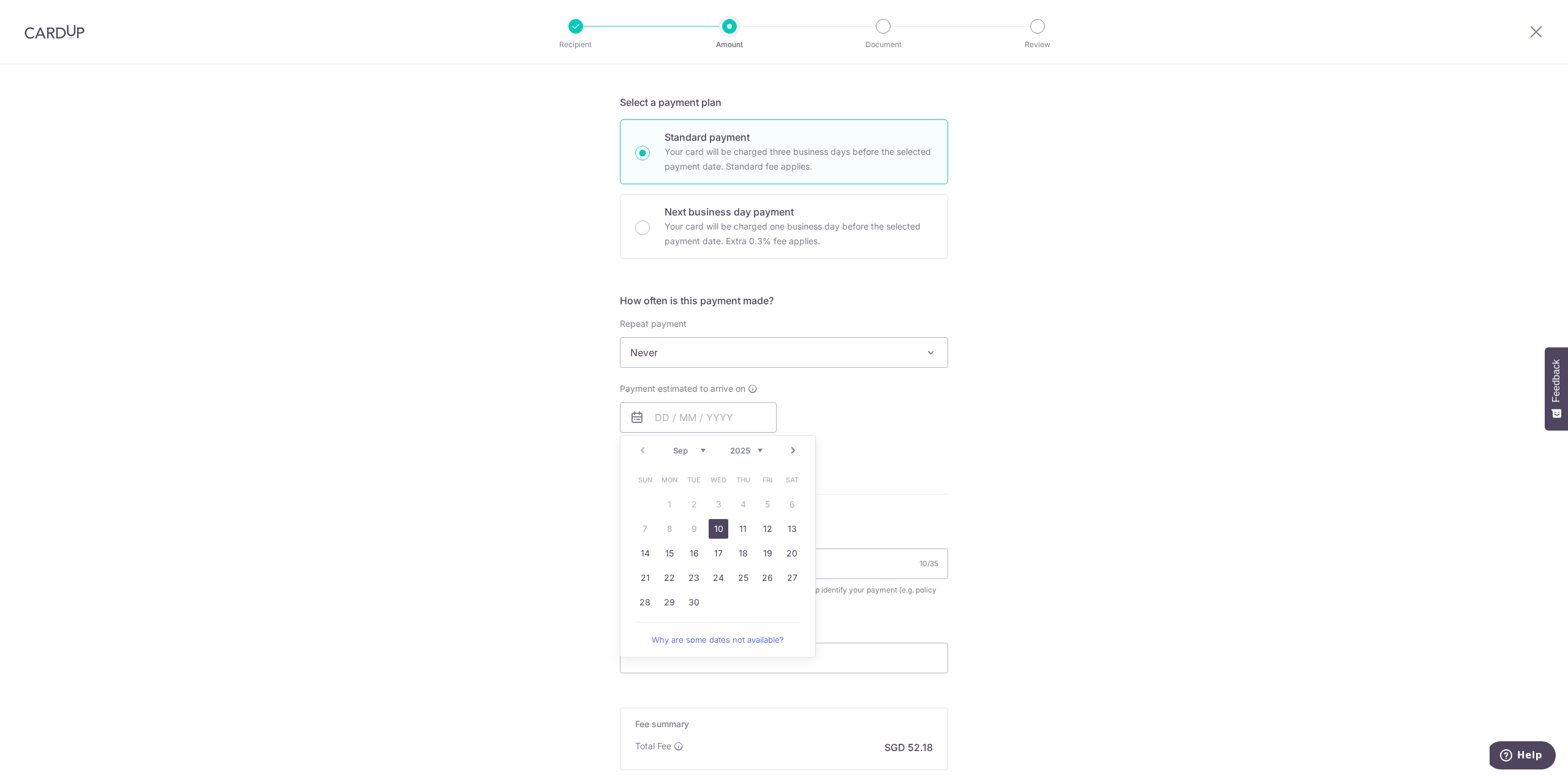
type input "[DATE]"
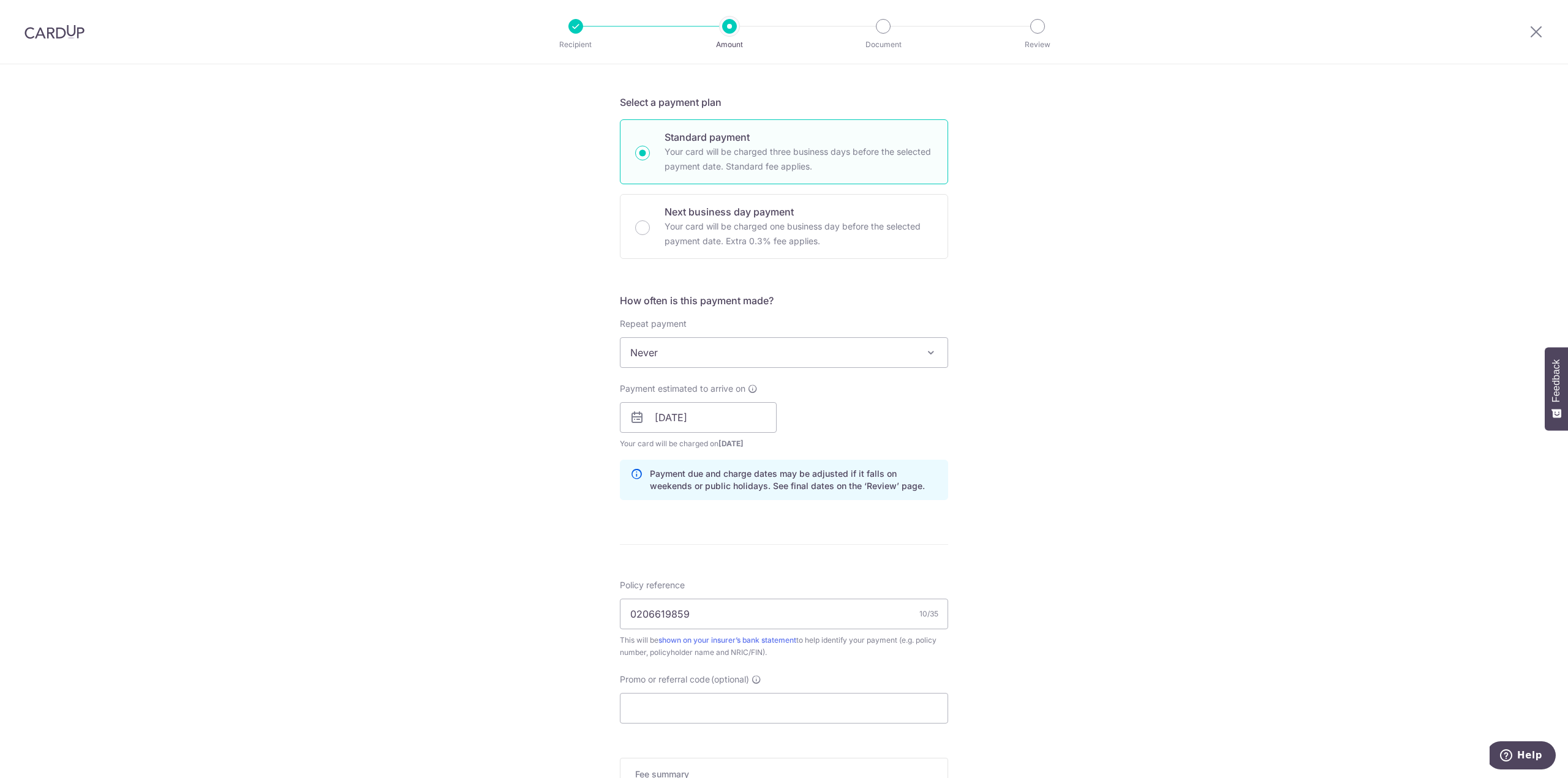
click at [730, 355] on span "Never" at bounding box center [783, 352] width 327 height 29
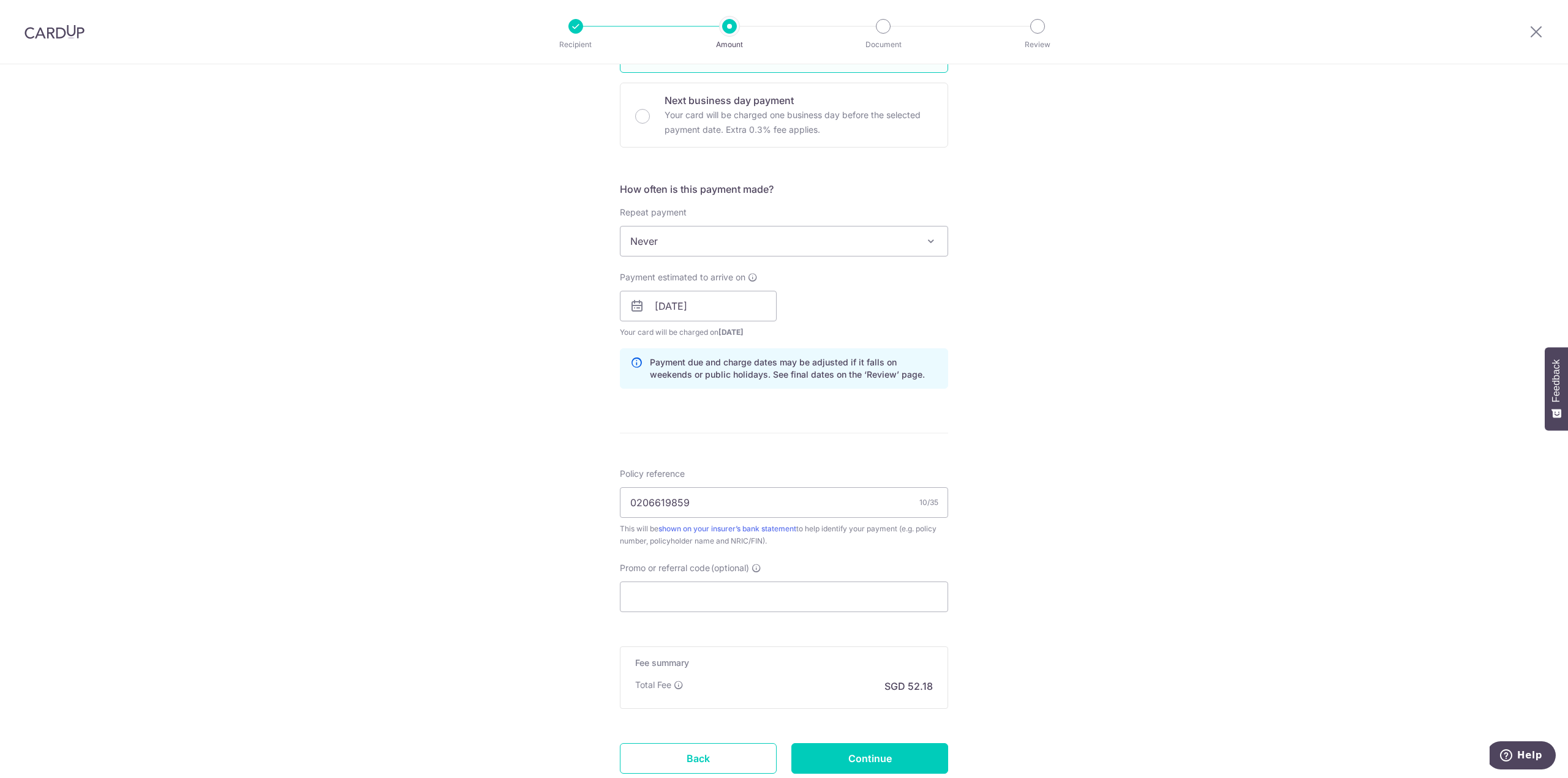
scroll to position [367, 0]
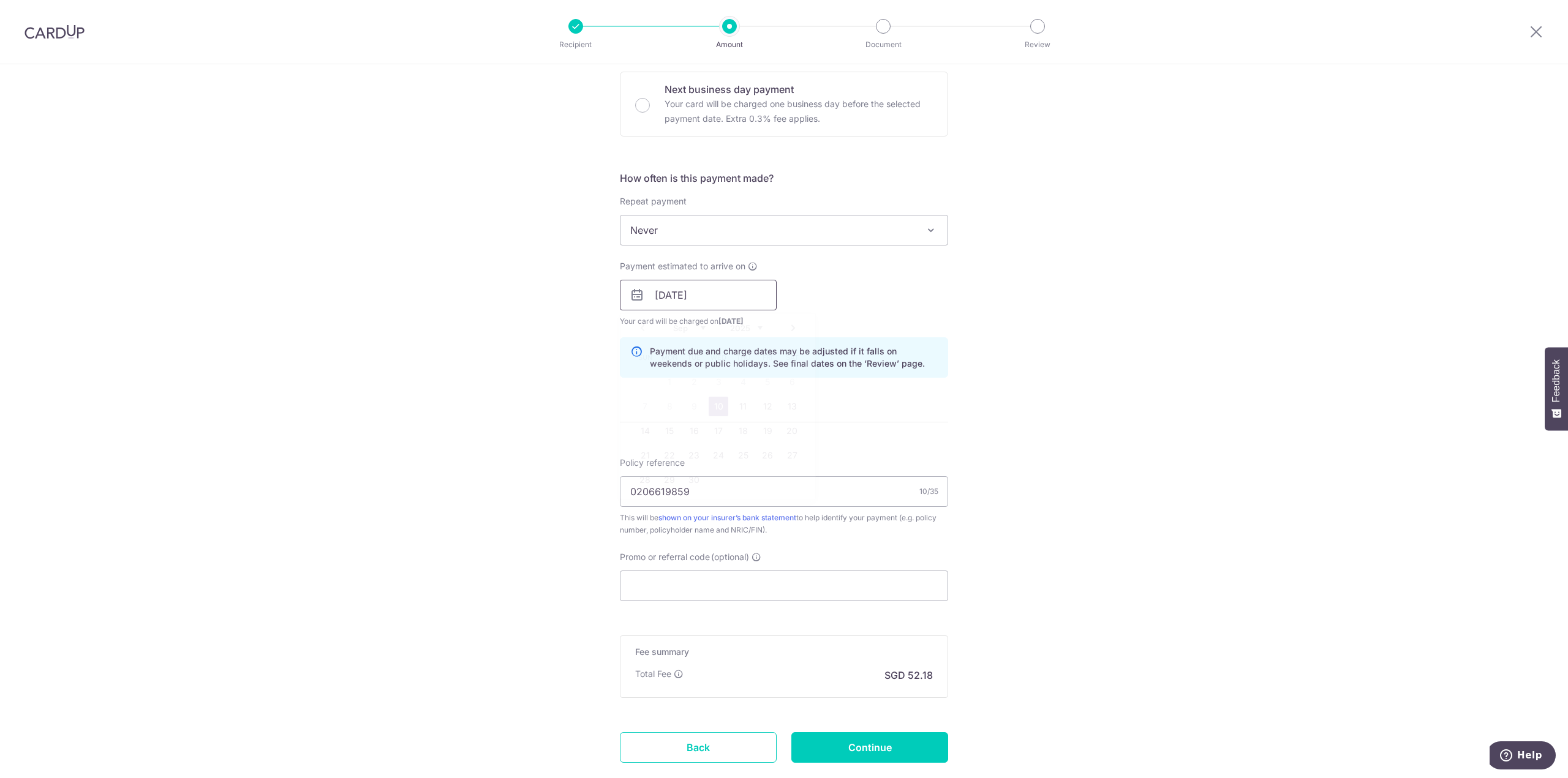
click at [719, 298] on input "[DATE]" at bounding box center [698, 294] width 157 height 30
drag, startPoint x: 711, startPoint y: 407, endPoint x: 842, endPoint y: 466, distance: 143.7
click at [711, 407] on link "10" at bounding box center [718, 407] width 20 height 20
click at [1086, 397] on div "Tell us more about your payment Enter payment amount SGD 2,006.80 2006.80 Selec…" at bounding box center [784, 275] width 1568 height 1157
click at [737, 570] on input "Promo or referral code (optional)" at bounding box center [783, 585] width 328 height 30
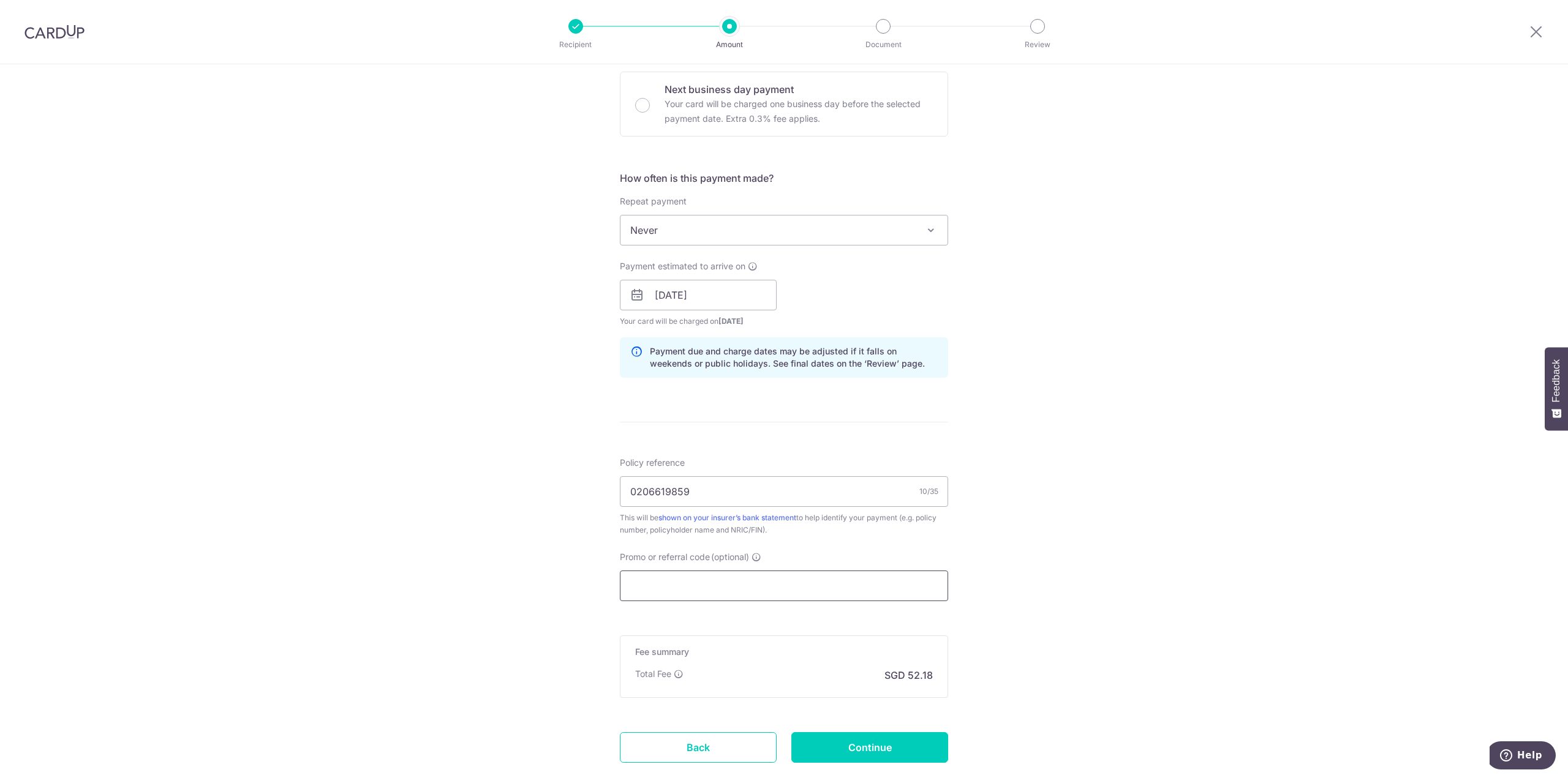
paste input "OFF225"
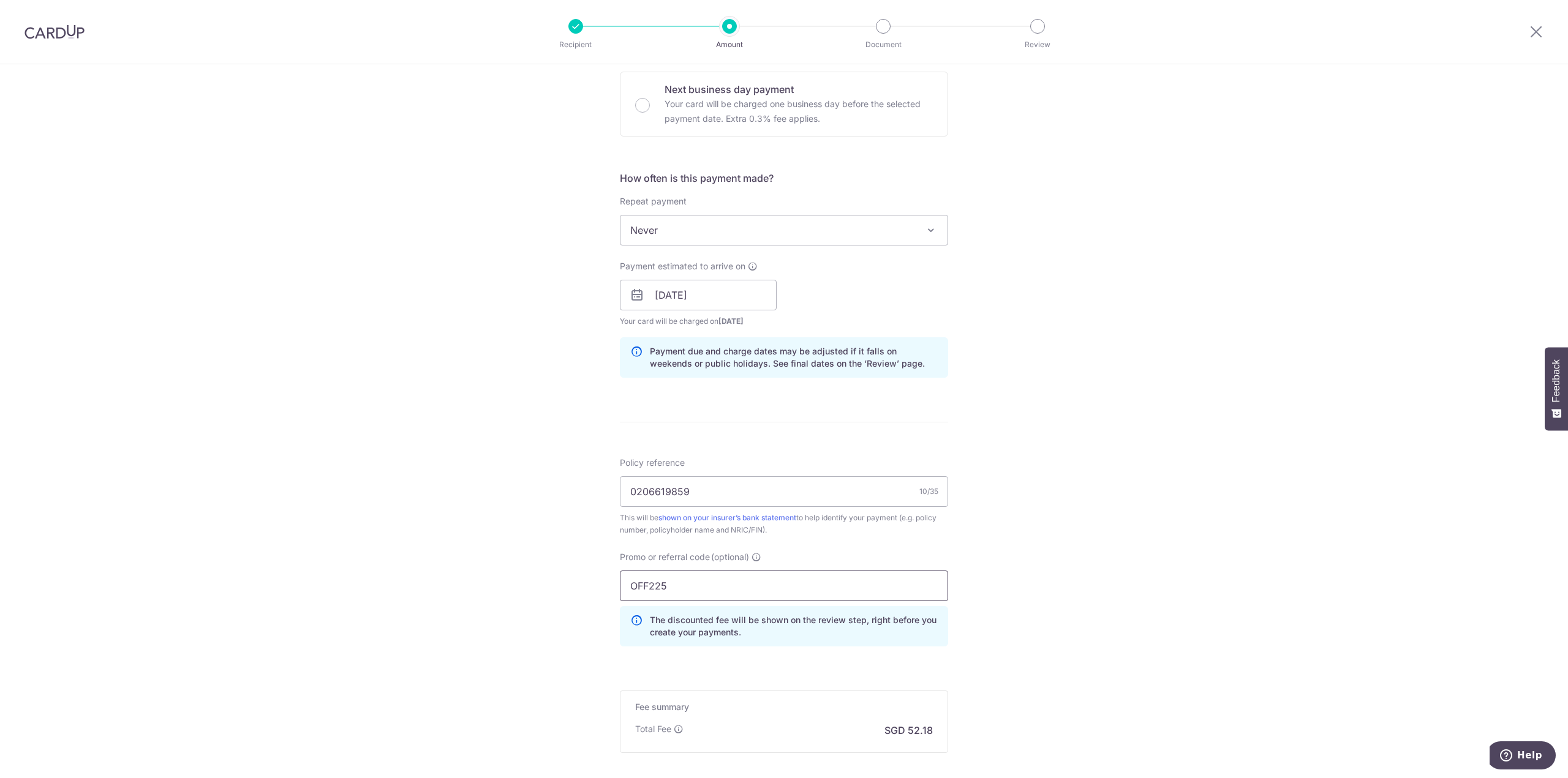
scroll to position [499, 0]
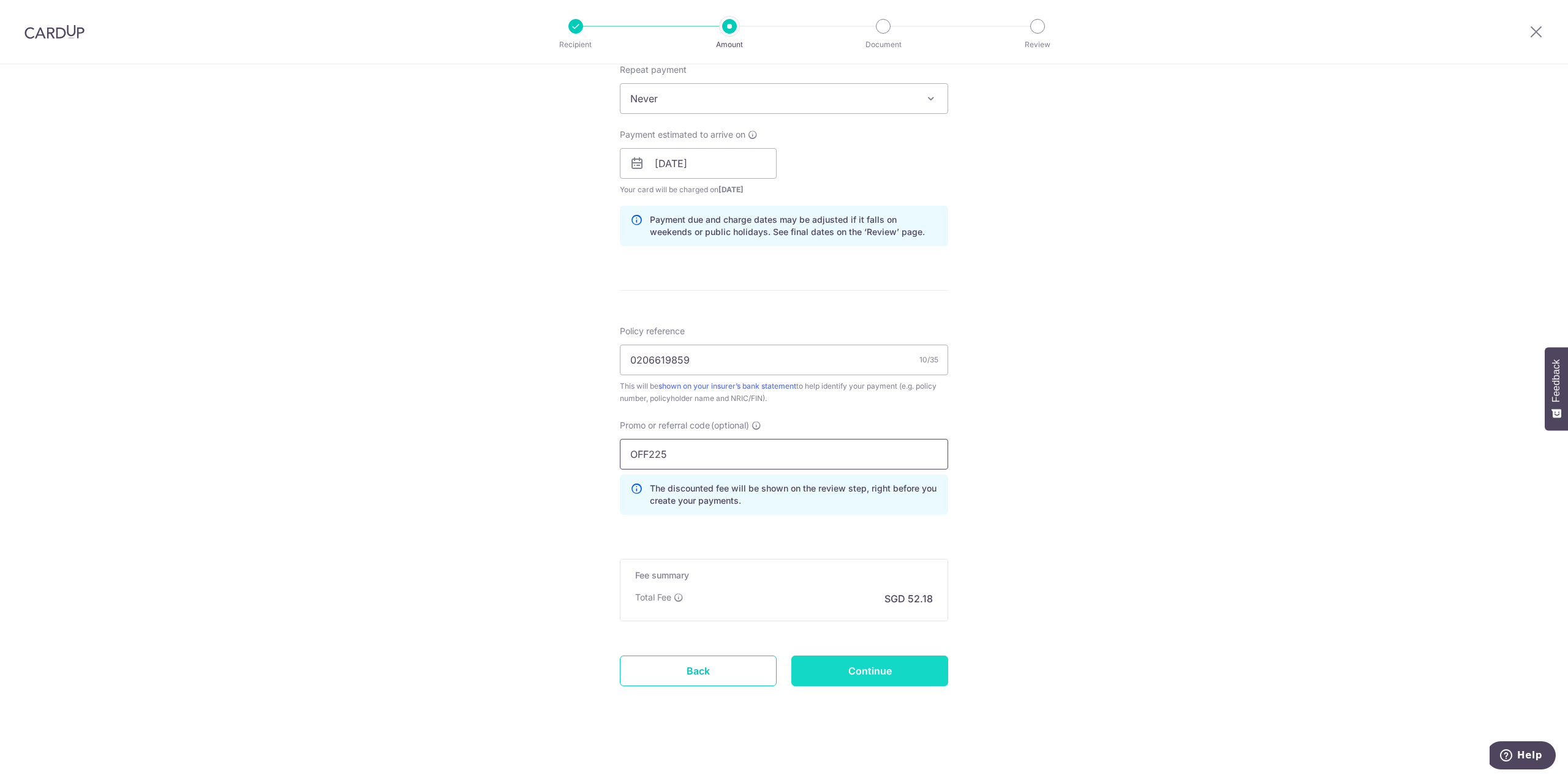
type input "OFF225"
click at [876, 665] on input "Continue" at bounding box center [870, 671] width 157 height 30
type input "Create Schedule"
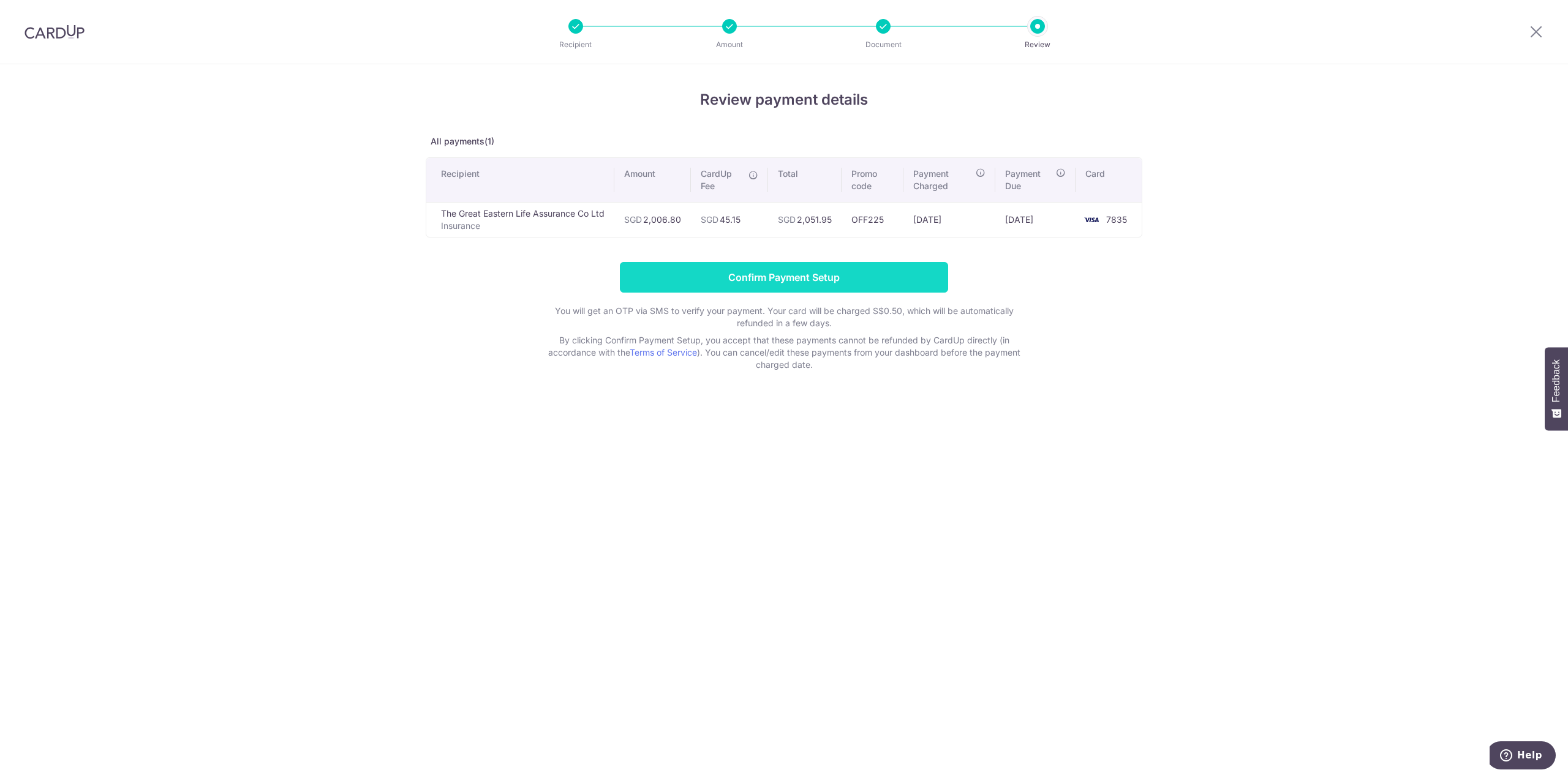
click at [831, 272] on input "Confirm Payment Setup" at bounding box center [783, 277] width 328 height 30
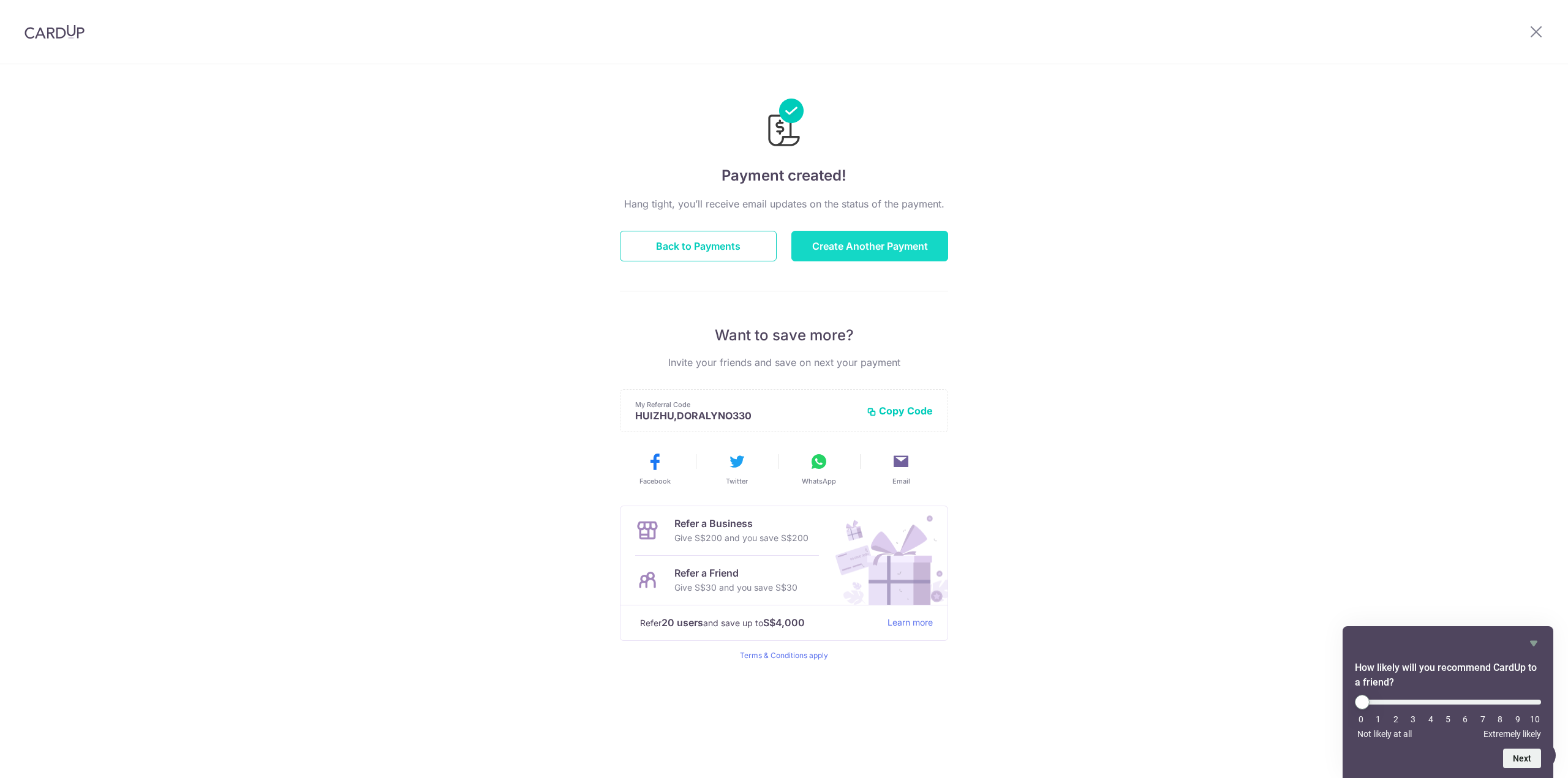
click at [858, 255] on button "Create Another Payment" at bounding box center [870, 245] width 157 height 30
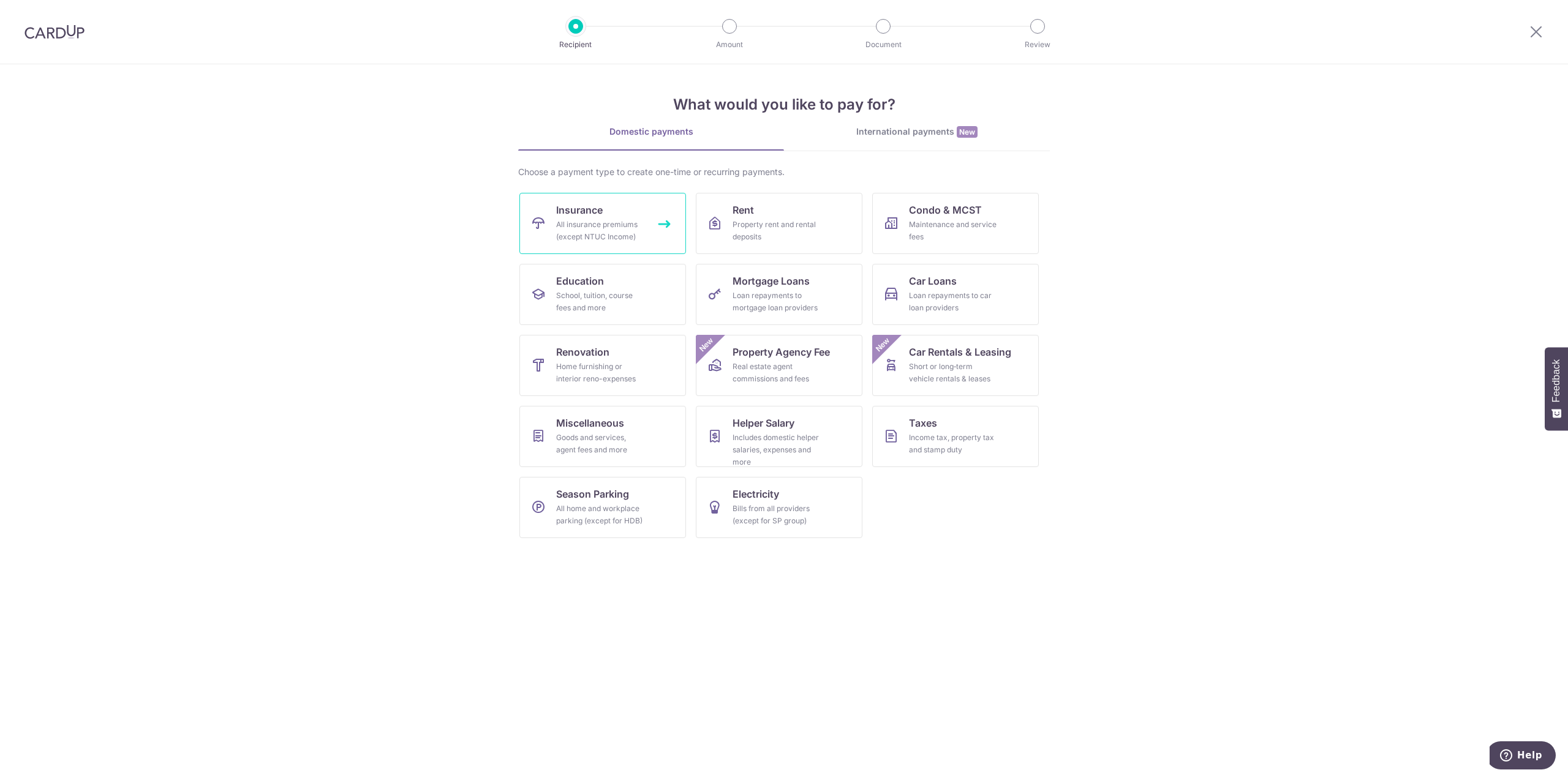
click at [620, 211] on link "Insurance All insurance premiums (except NTUC Income)" at bounding box center [602, 223] width 167 height 61
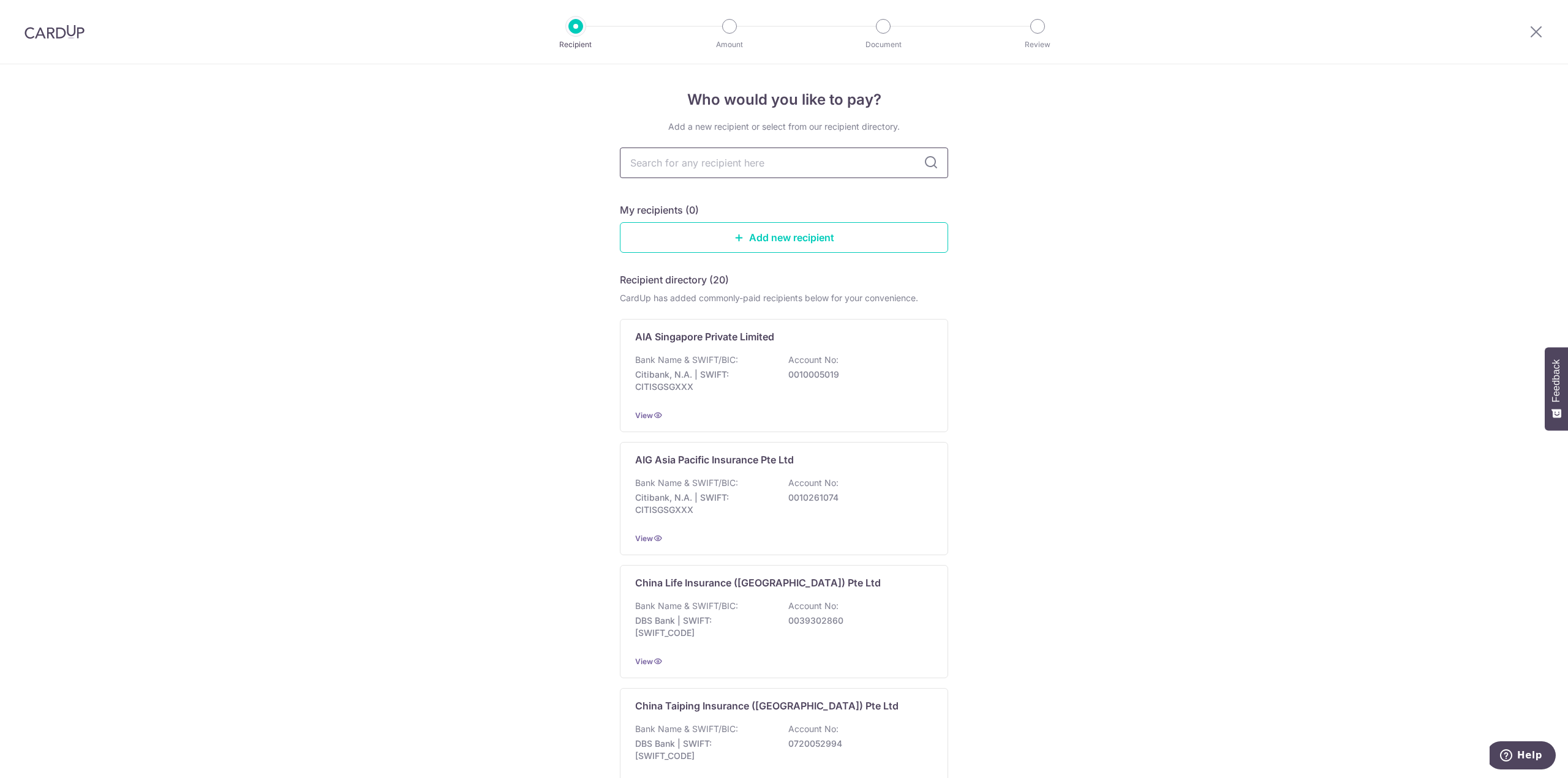
click at [737, 166] on input "text" at bounding box center [783, 162] width 328 height 30
type input "great [DATE]"
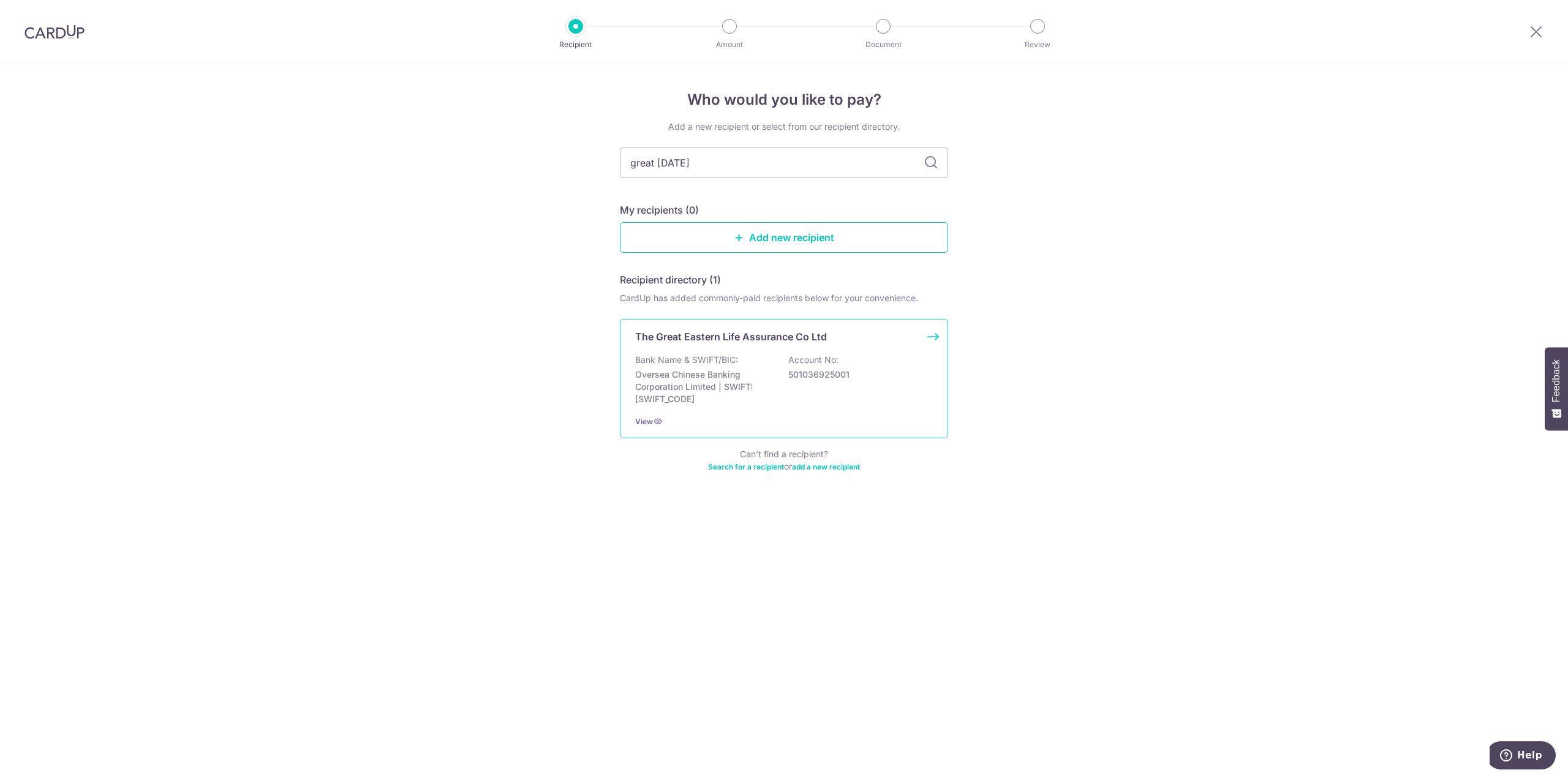
click at [749, 368] on p "Oversea Chinese Banking Corporation Limited | SWIFT: [SWIFT_CODE]" at bounding box center [703, 386] width 137 height 37
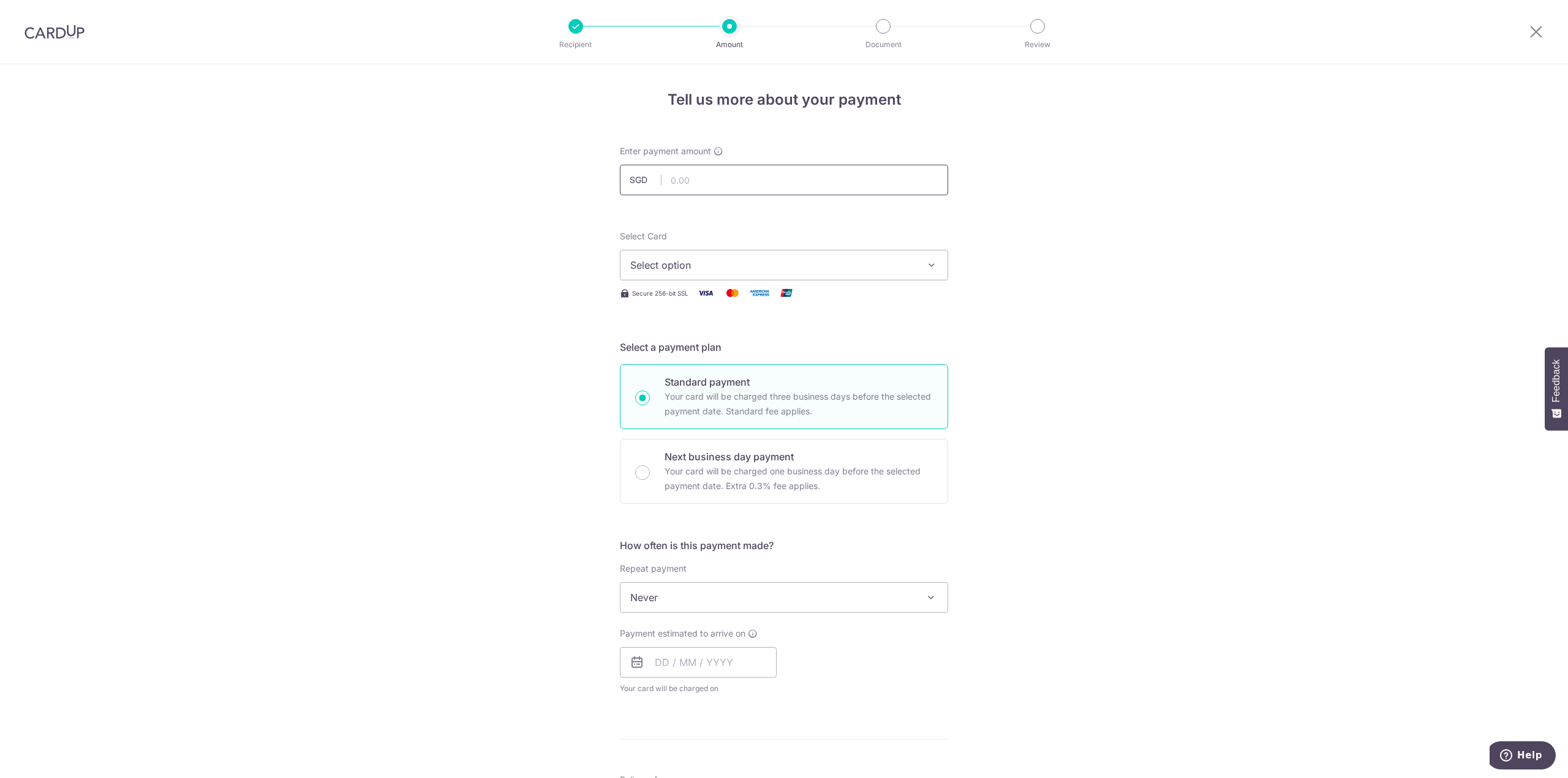
click at [729, 171] on input "text" at bounding box center [783, 180] width 328 height 30
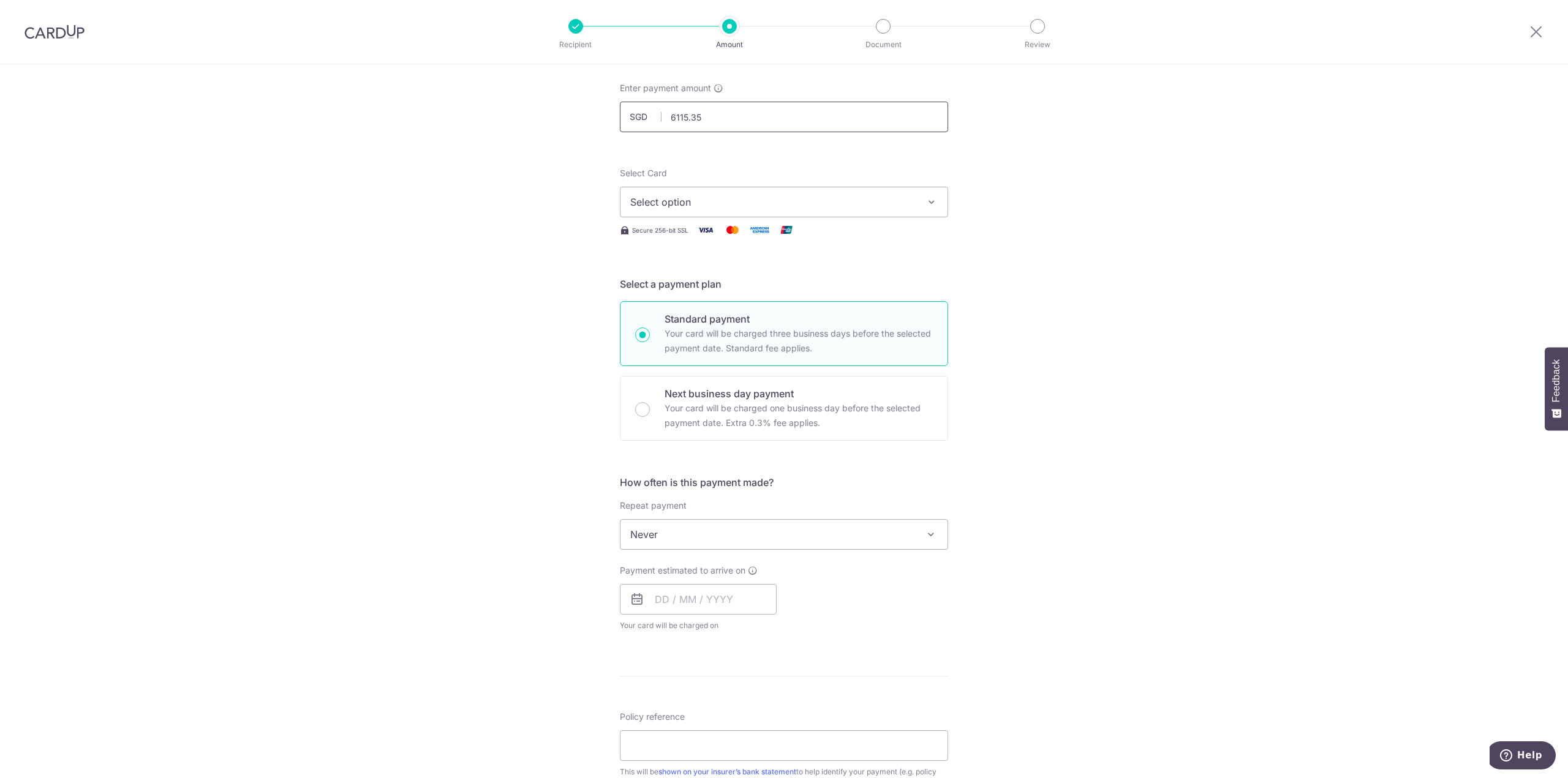
scroll to position [122, 0]
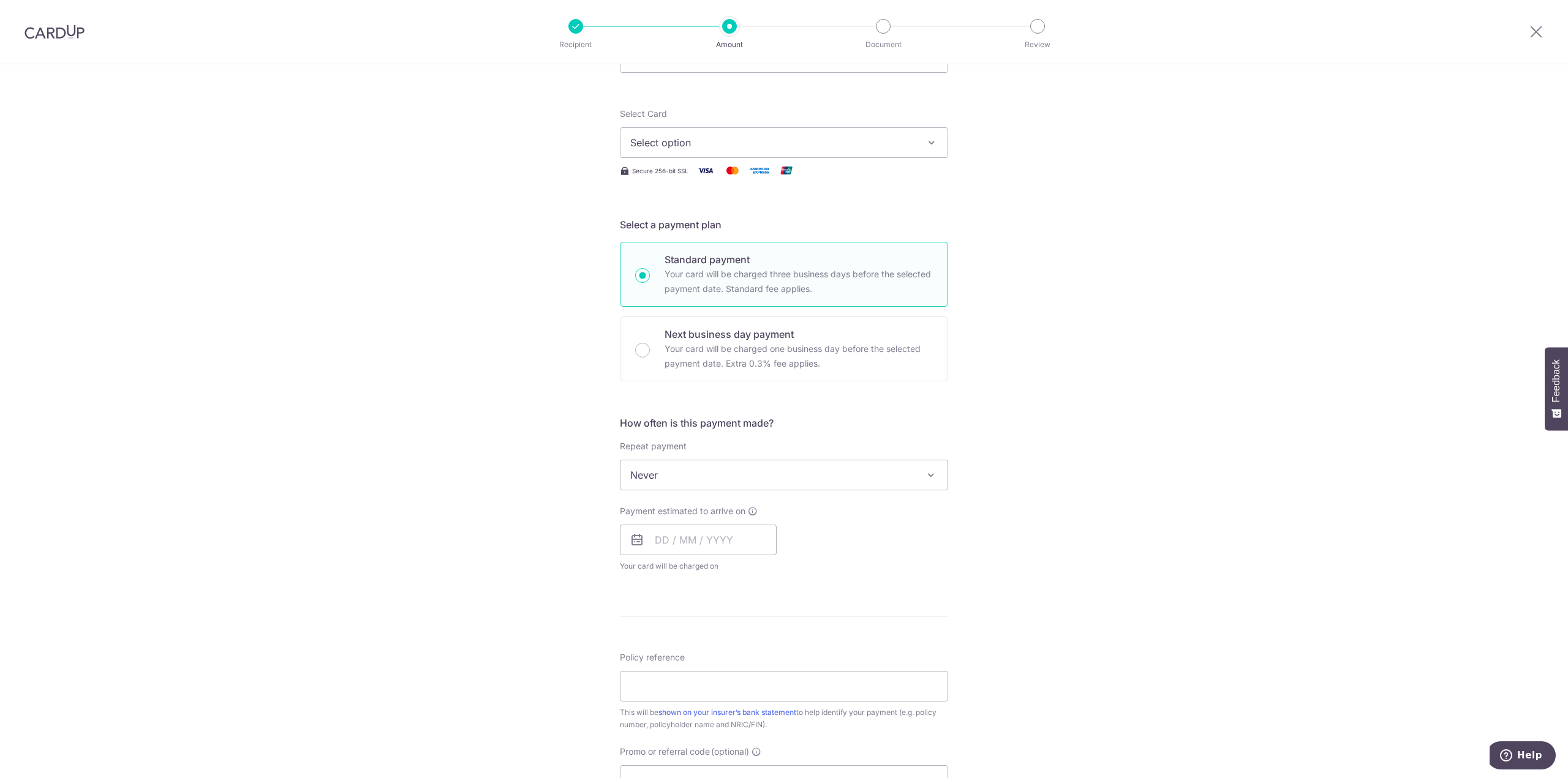
type input "6,115.35"
click at [732, 143] on span "Select option" at bounding box center [773, 143] width 285 height 15
click at [724, 234] on span "**** 7835" at bounding box center [784, 230] width 308 height 15
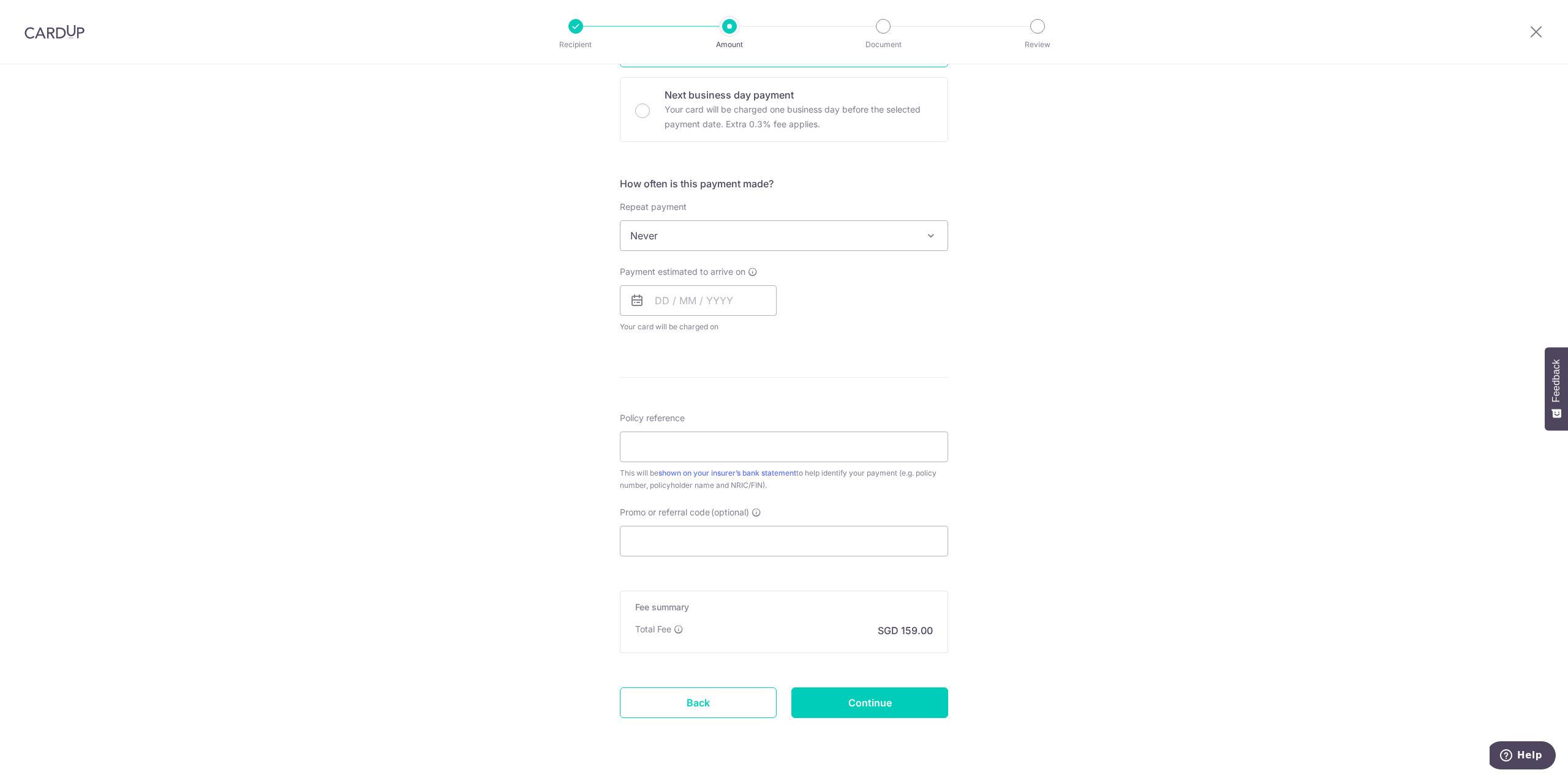
scroll to position [367, 0]
click at [710, 293] on input "text" at bounding box center [698, 294] width 157 height 30
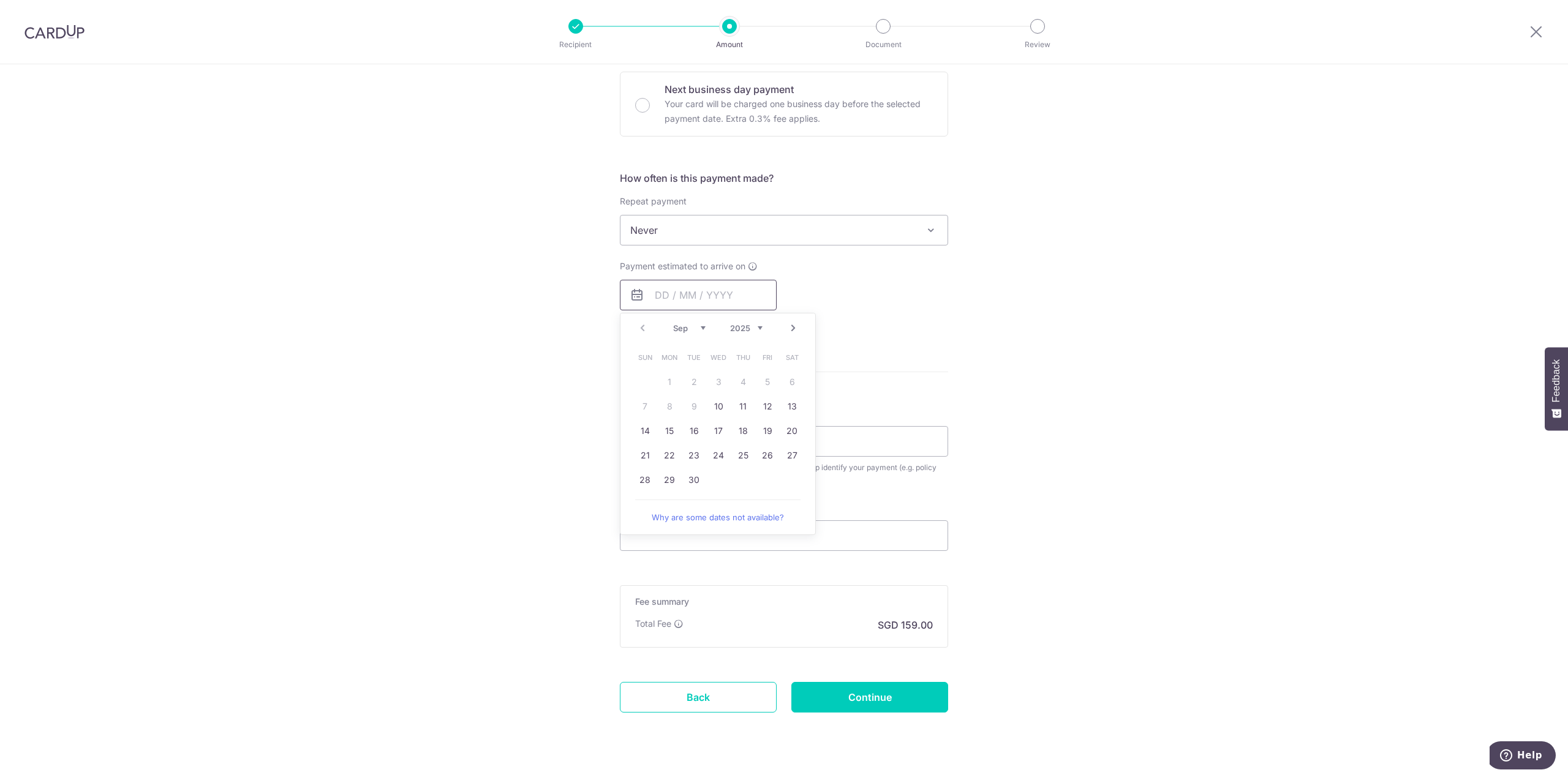
scroll to position [394, 0]
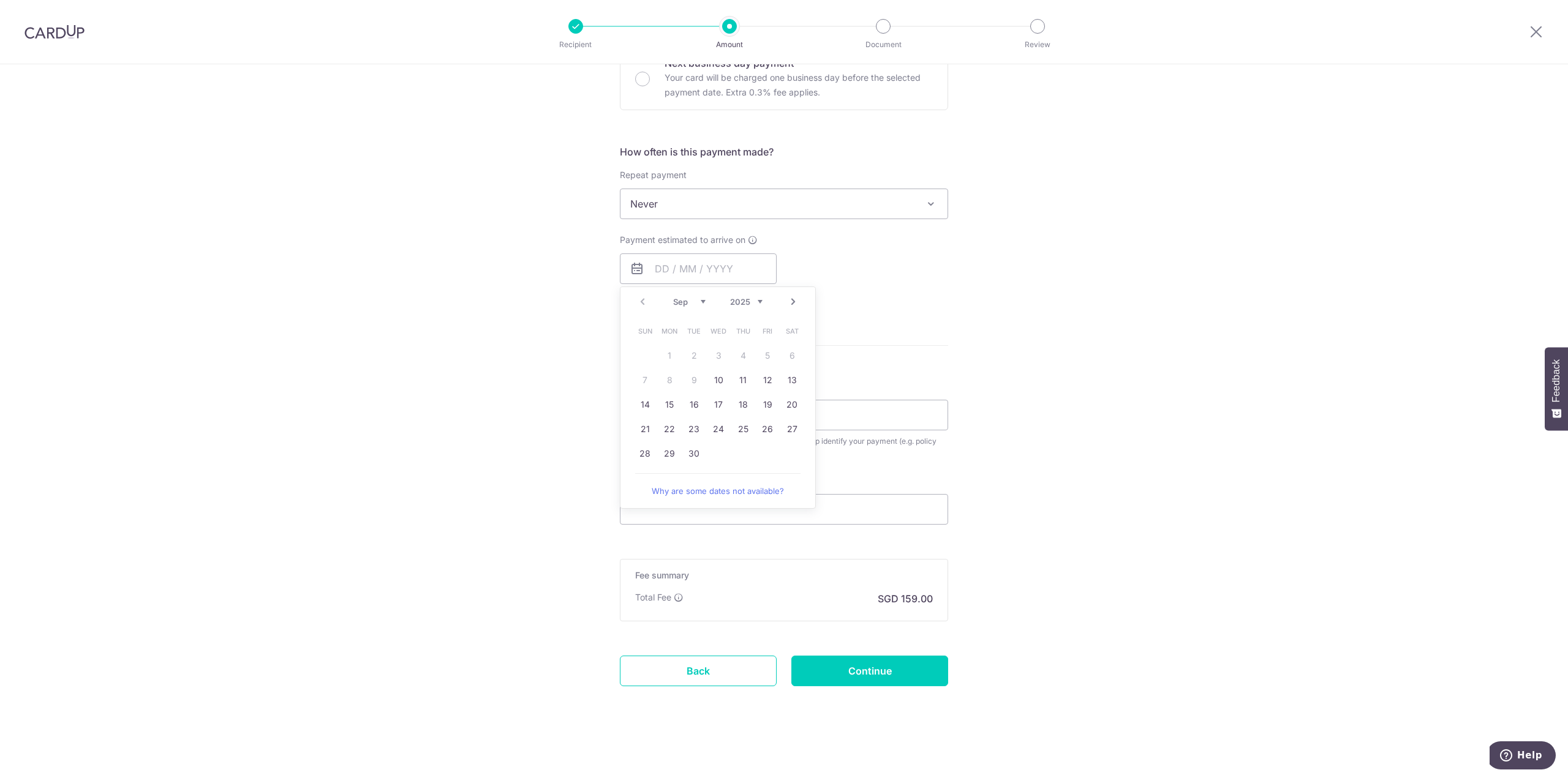
click at [999, 493] on div "Tell us more about your payment Enter payment amount SGD 6,115.35 6115.35 Selec…" at bounding box center [784, 224] width 1568 height 1107
click at [910, 417] on input "Policy reference" at bounding box center [783, 415] width 328 height 30
type input "0246546848"
click at [770, 493] on div "Promo or referral code (optional) The discounted fee will be shown on the revie…" at bounding box center [783, 499] width 328 height 50
click at [767, 498] on input "Promo or referral code (optional)" at bounding box center [783, 509] width 328 height 30
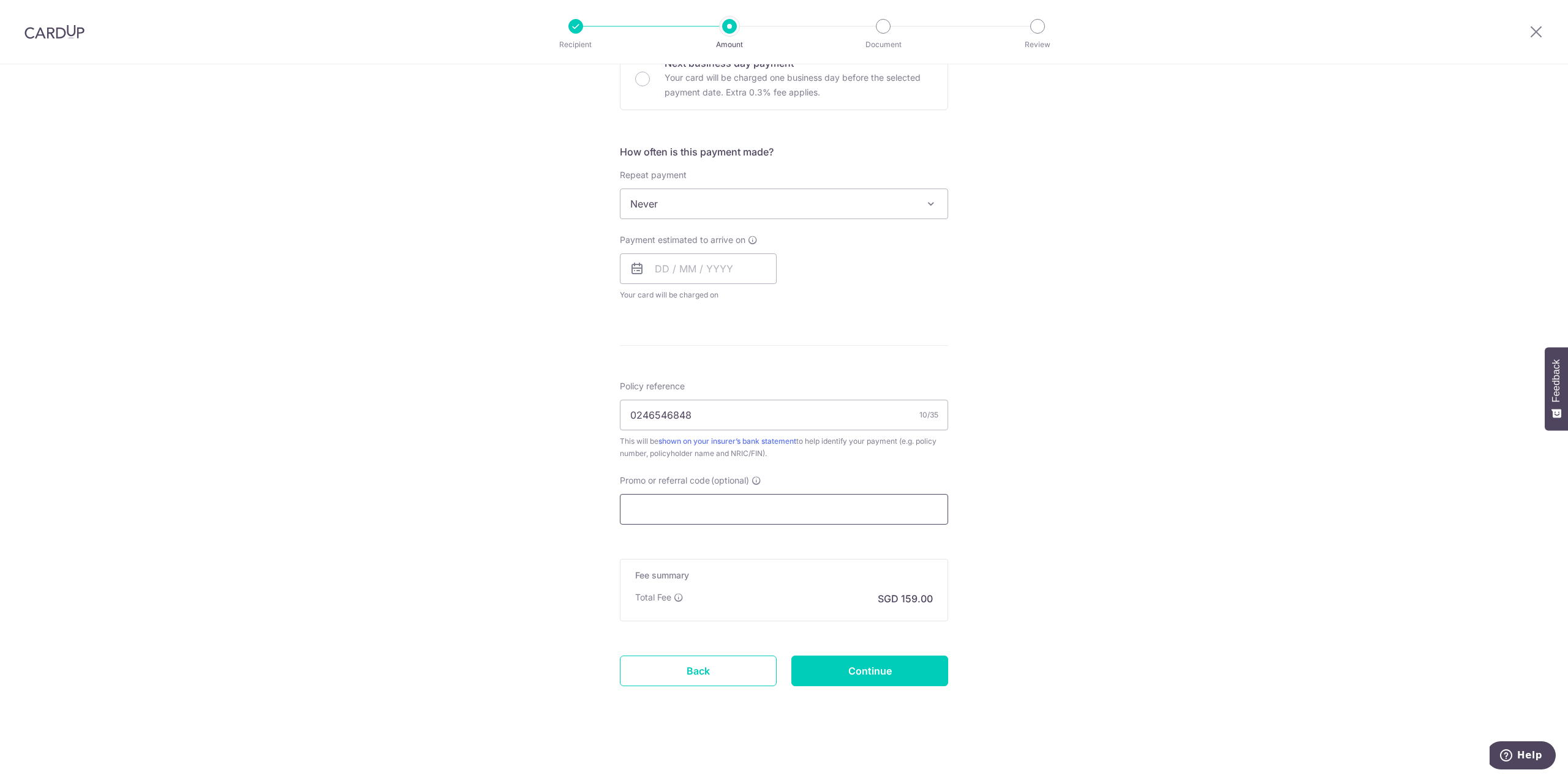
paste input "OFF225"
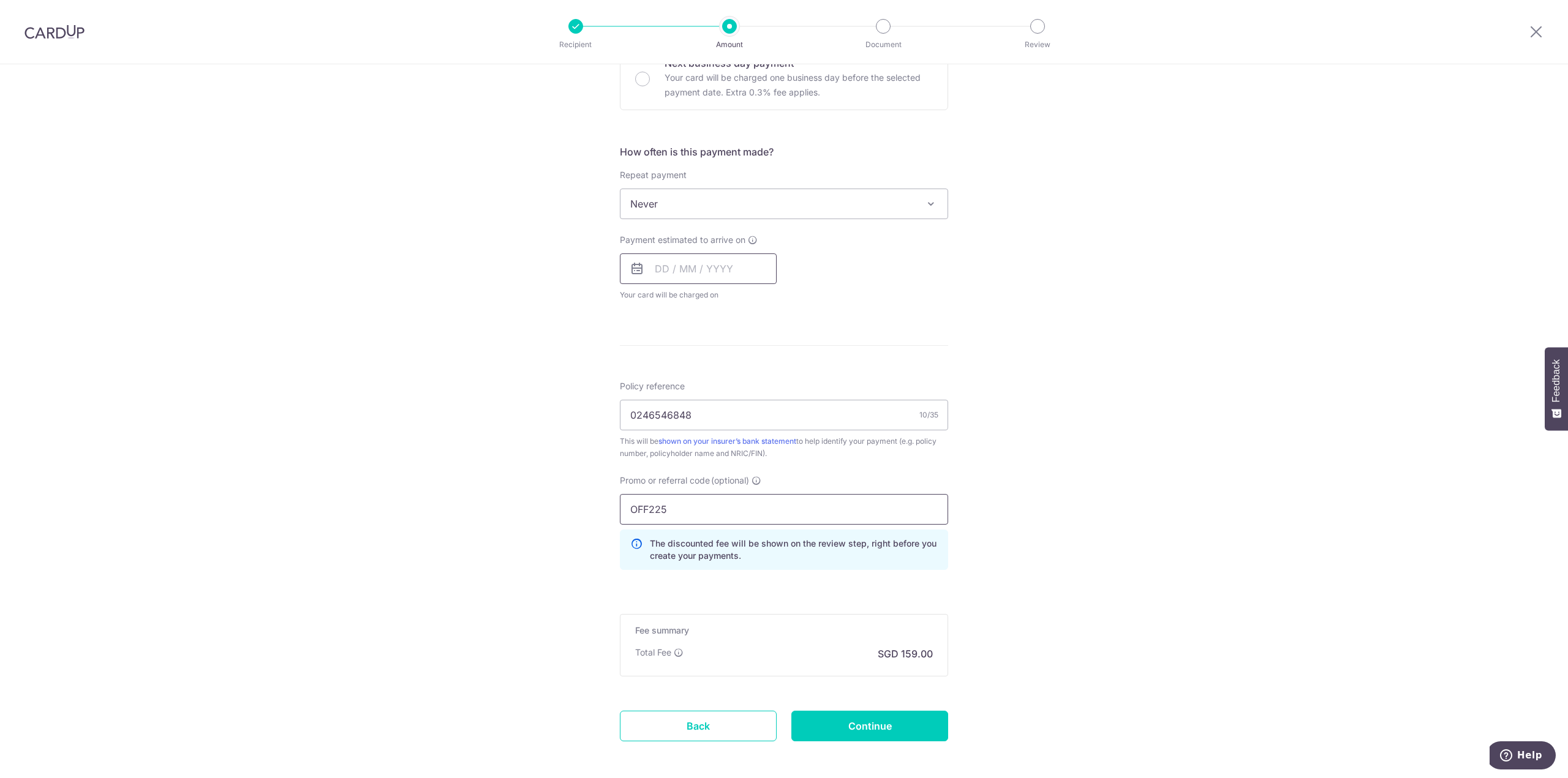
type input "OFF225"
click at [675, 263] on input "text" at bounding box center [698, 268] width 157 height 30
click at [764, 425] on link "26" at bounding box center [767, 429] width 20 height 20
type input "26/09/2025"
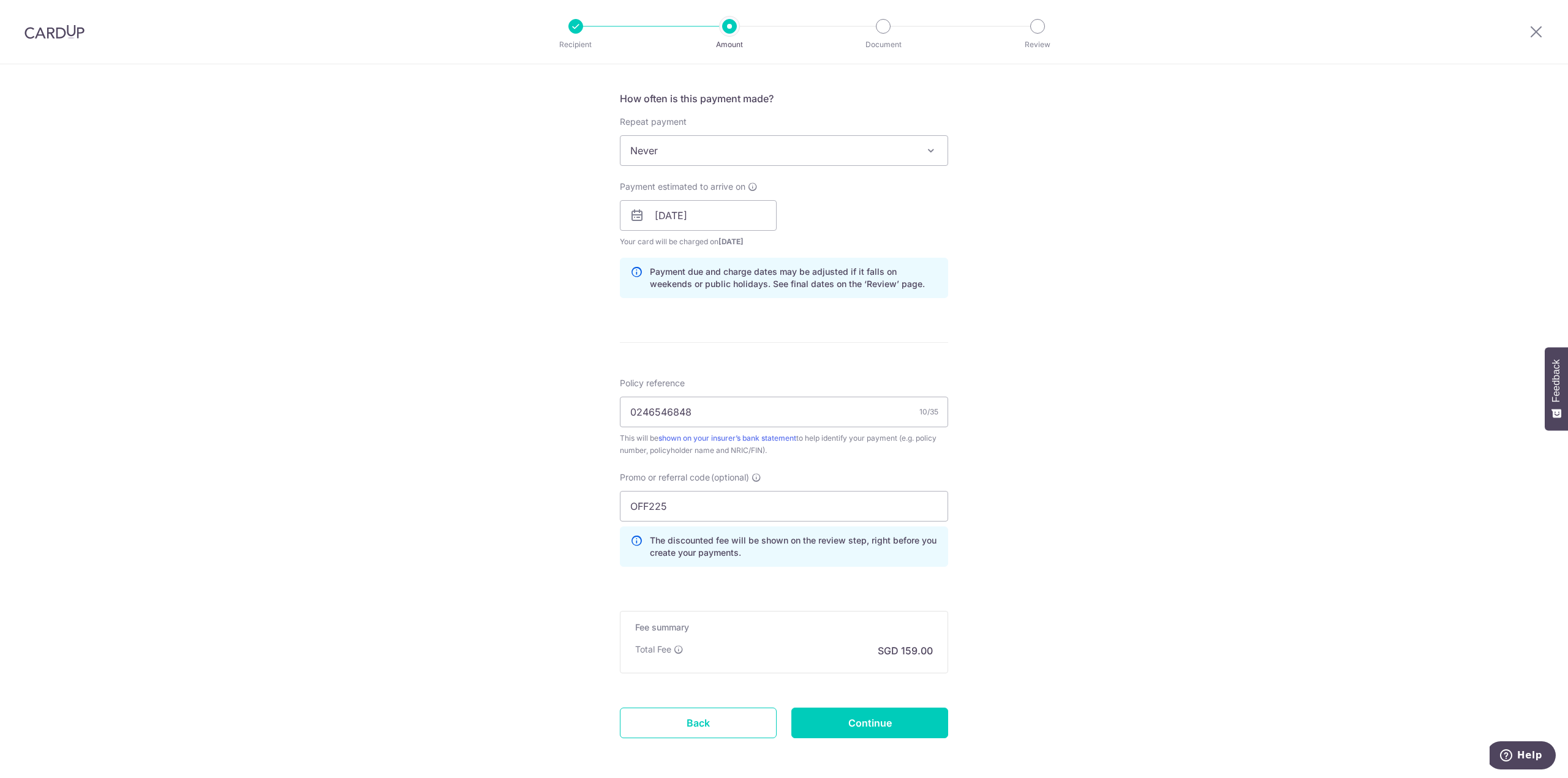
scroll to position [499, 0]
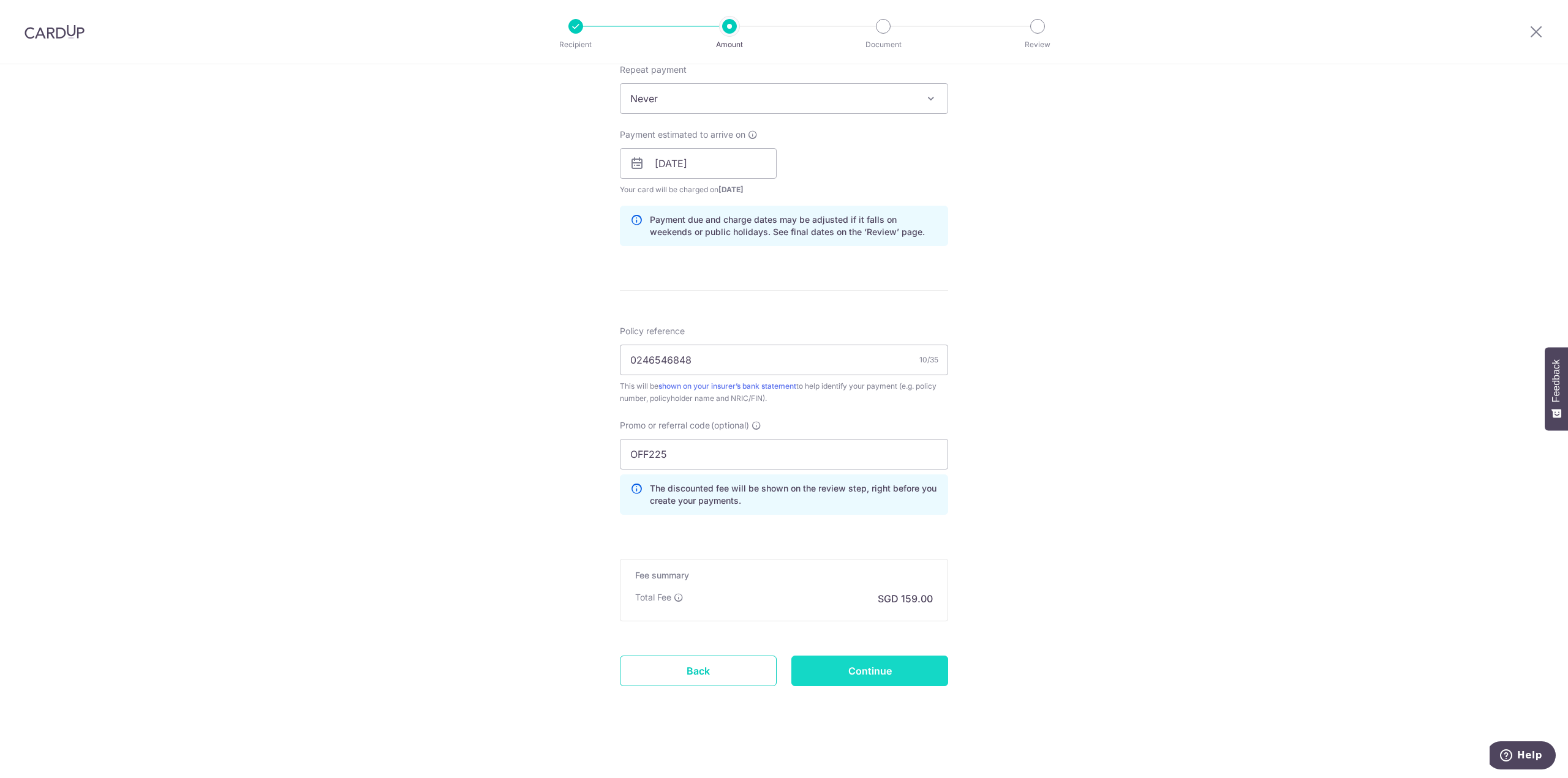
click at [864, 674] on input "Continue" at bounding box center [870, 671] width 157 height 30
type input "Create Schedule"
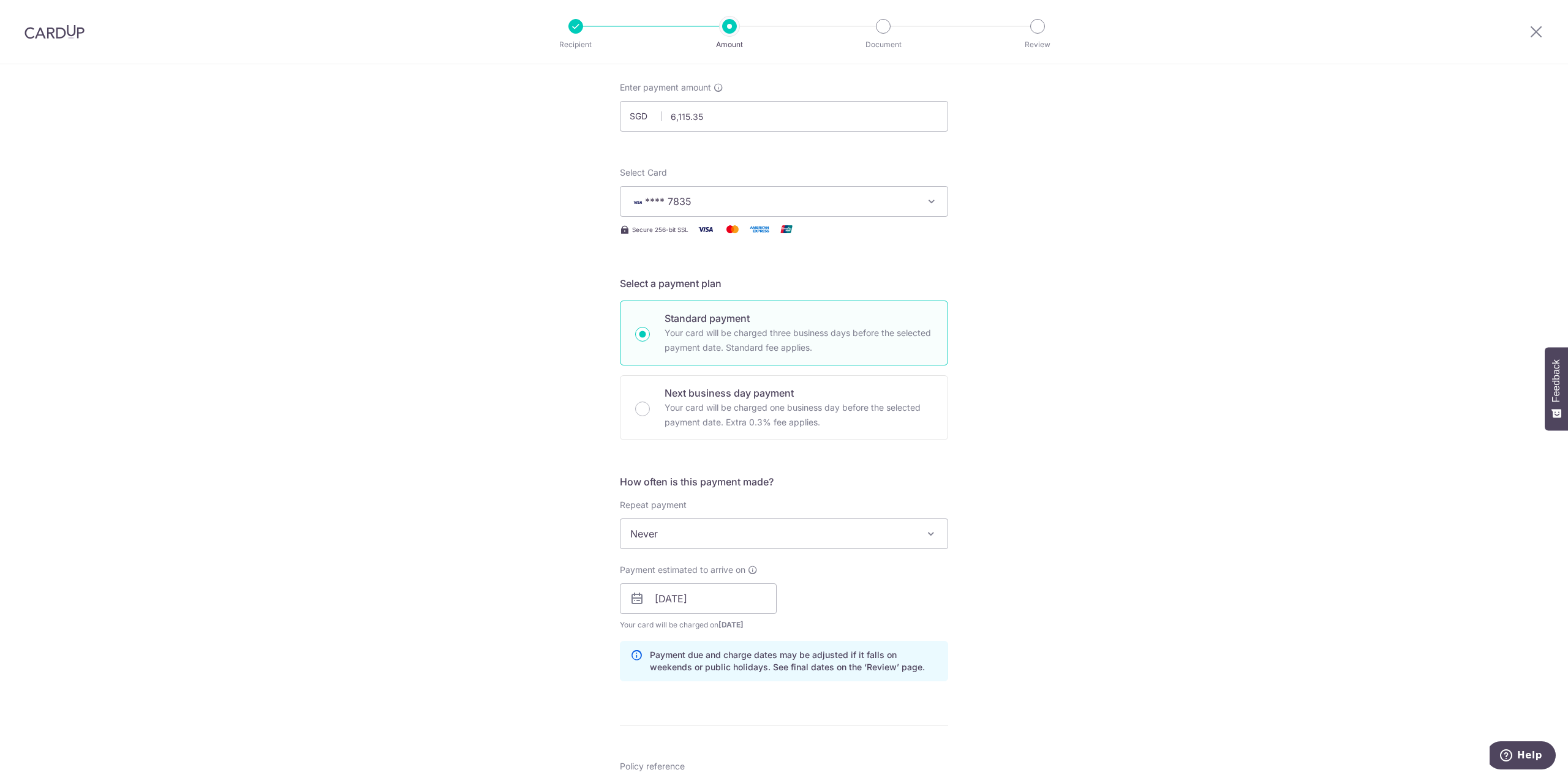
scroll to position [0, 0]
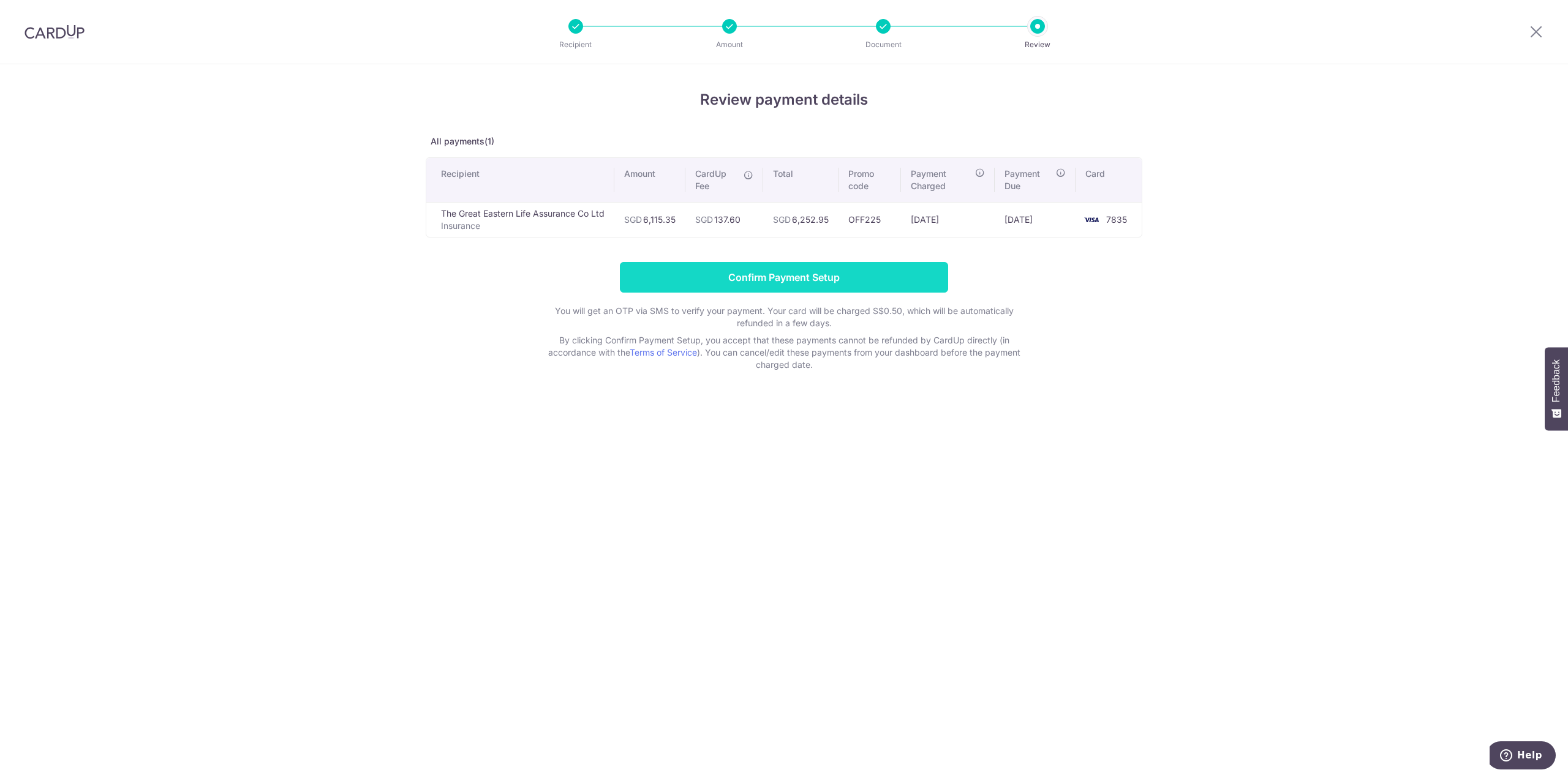
click at [785, 272] on input "Confirm Payment Setup" at bounding box center [783, 277] width 328 height 30
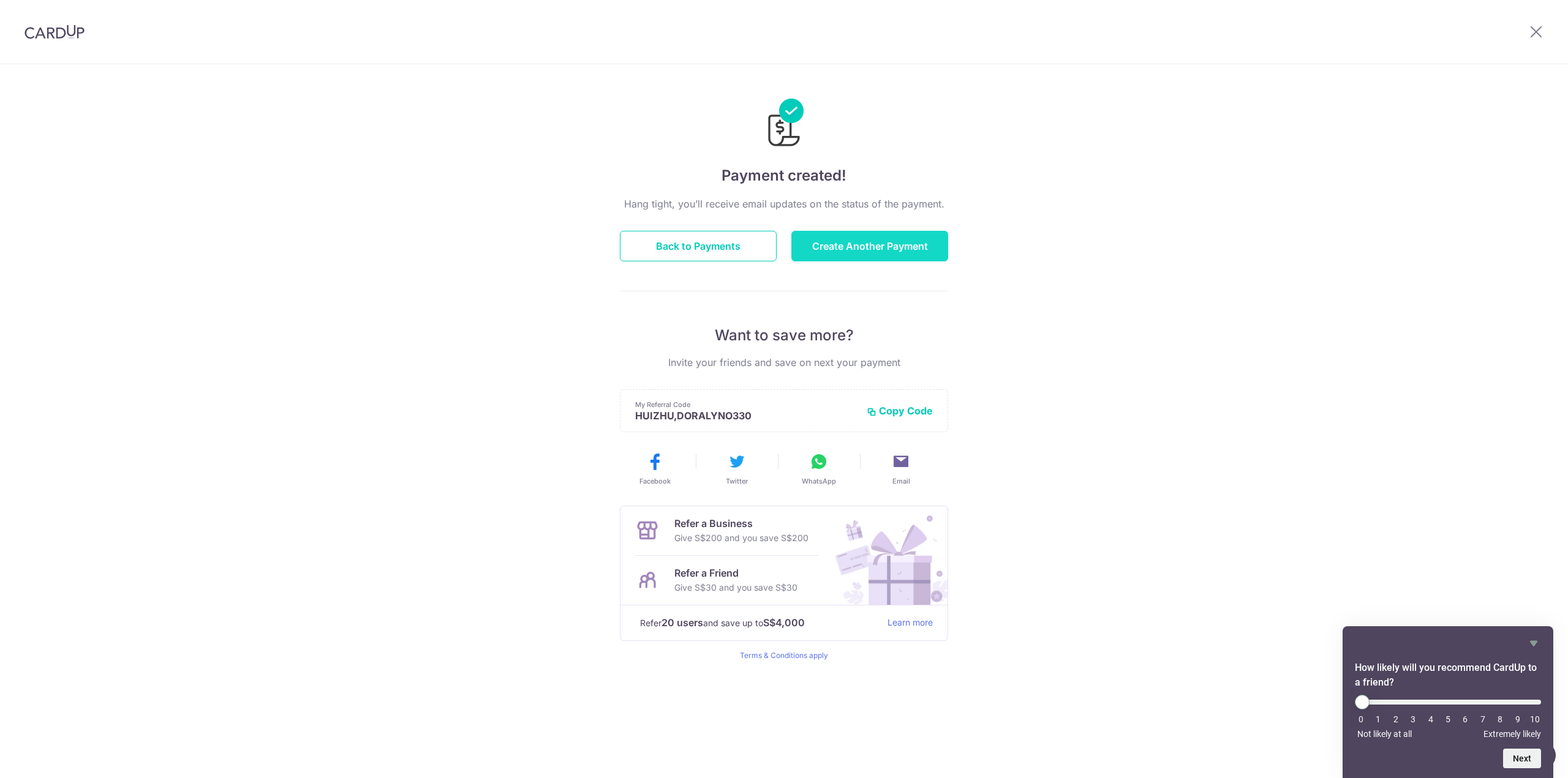
drag, startPoint x: 868, startPoint y: 252, endPoint x: 821, endPoint y: 246, distance: 47.4
click at [868, 252] on button "Create Another Payment" at bounding box center [870, 245] width 157 height 30
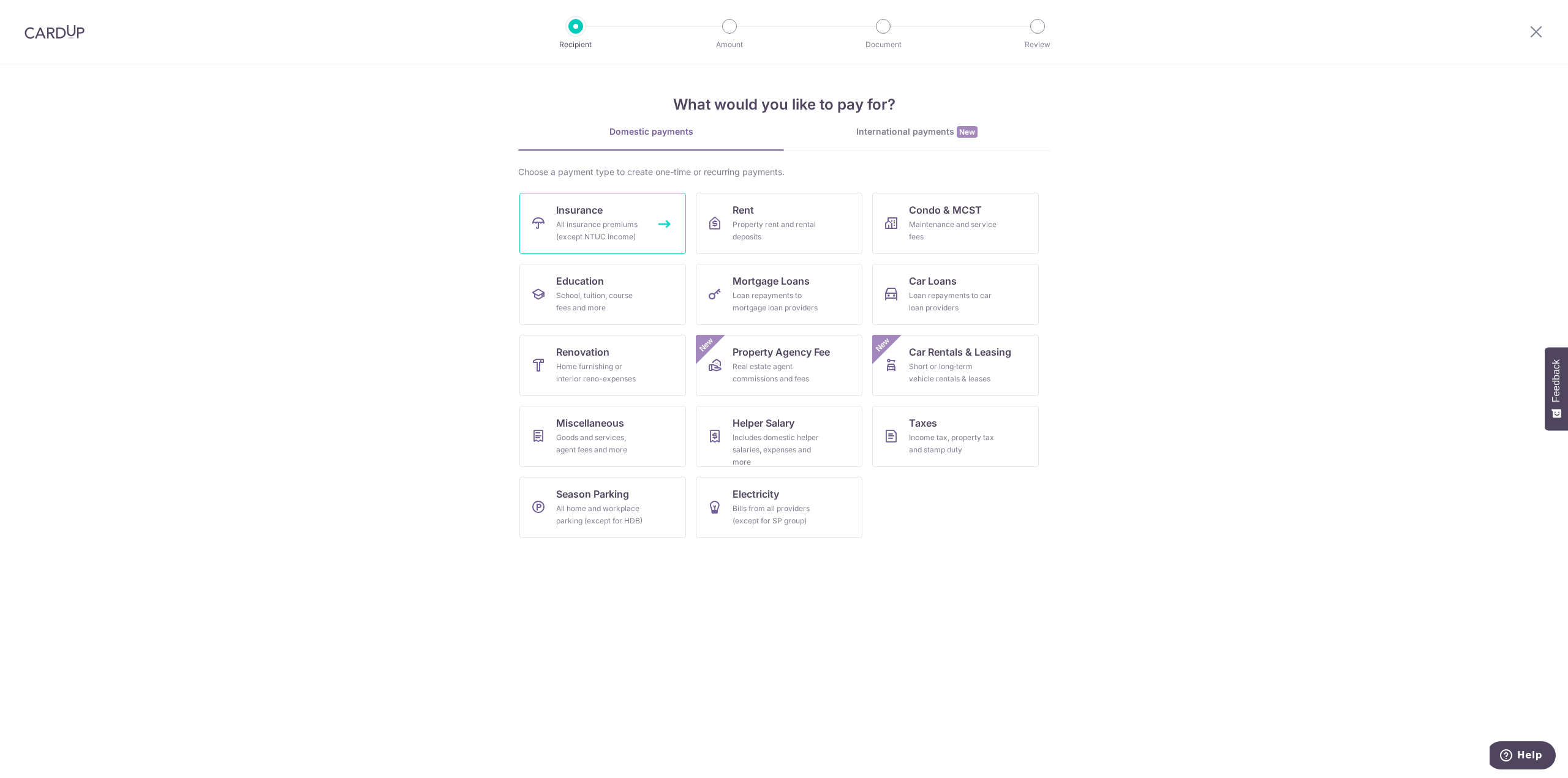
click at [593, 219] on div "All insurance premiums (except NTUC Income)" at bounding box center [600, 231] width 88 height 24
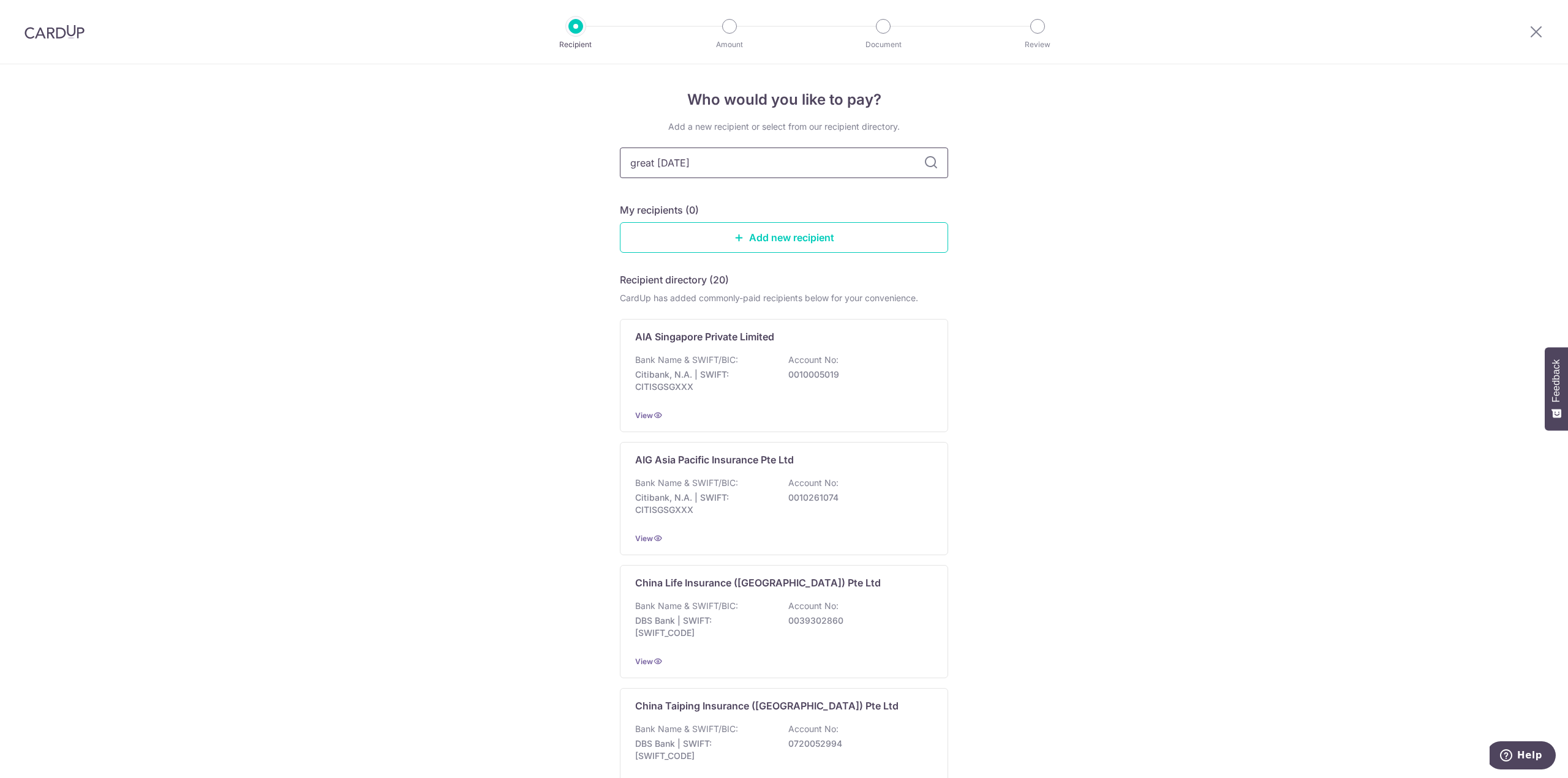
type input "great eastern"
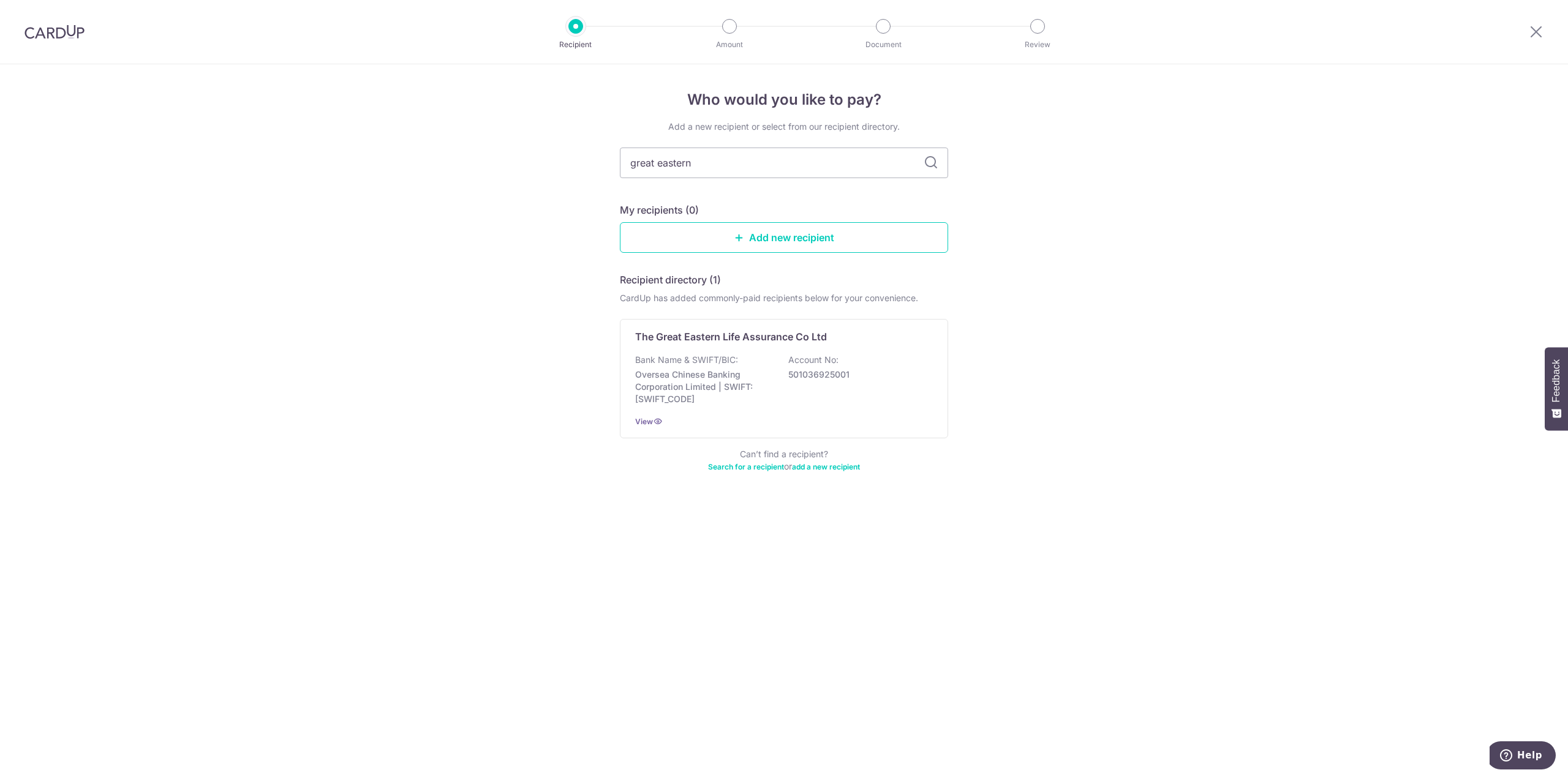
click at [702, 334] on p "The Great Eastern Life Assurance Co Ltd" at bounding box center [731, 337] width 192 height 15
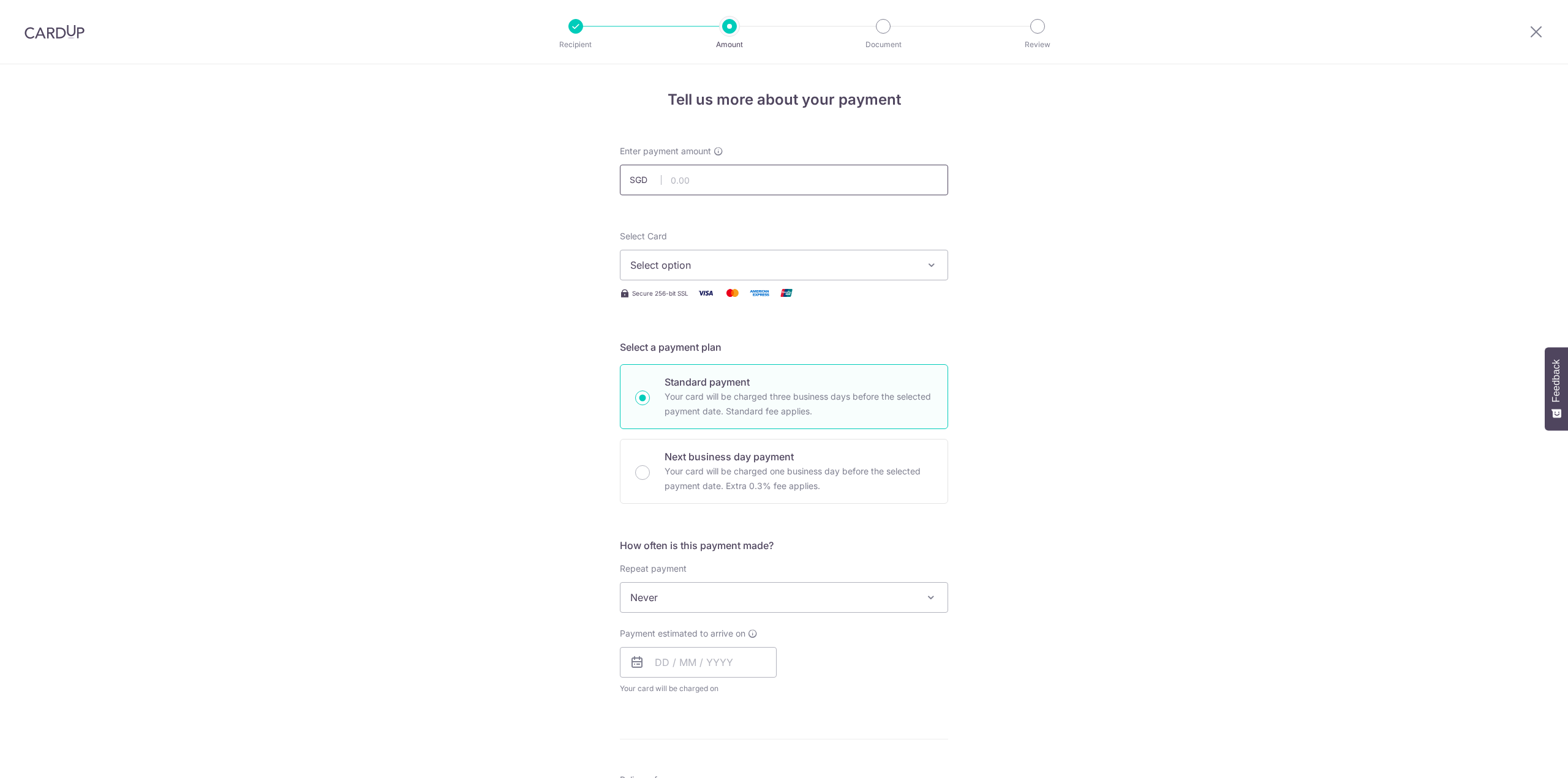
click at [784, 179] on input "text" at bounding box center [783, 180] width 328 height 30
type input "968.23"
click at [718, 268] on span "Select option" at bounding box center [773, 265] width 285 height 15
click at [698, 358] on span "**** 7835" at bounding box center [682, 353] width 47 height 15
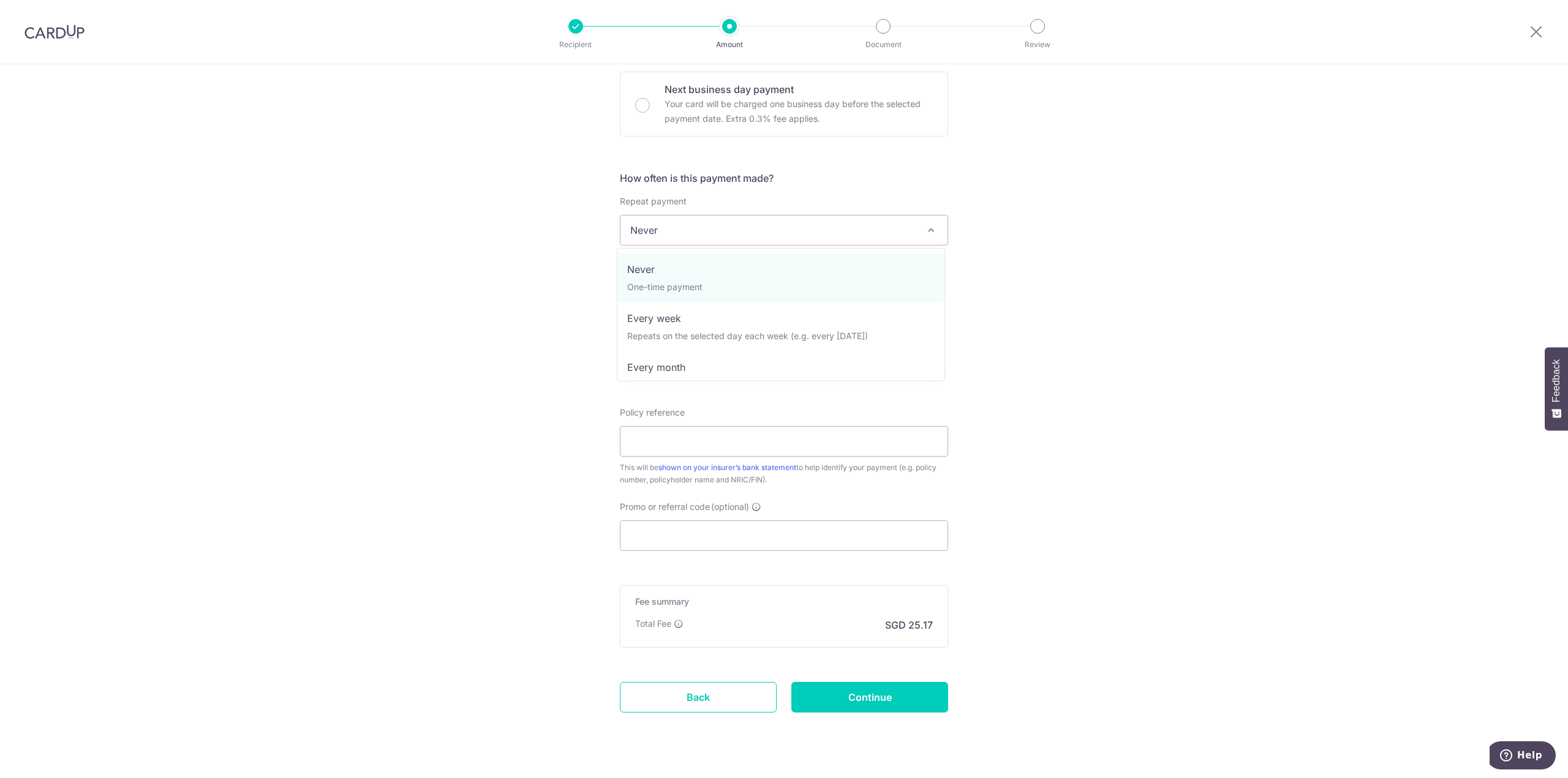
click at [740, 231] on span "Never" at bounding box center [783, 230] width 327 height 29
click at [726, 280] on input "text" at bounding box center [698, 294] width 157 height 30
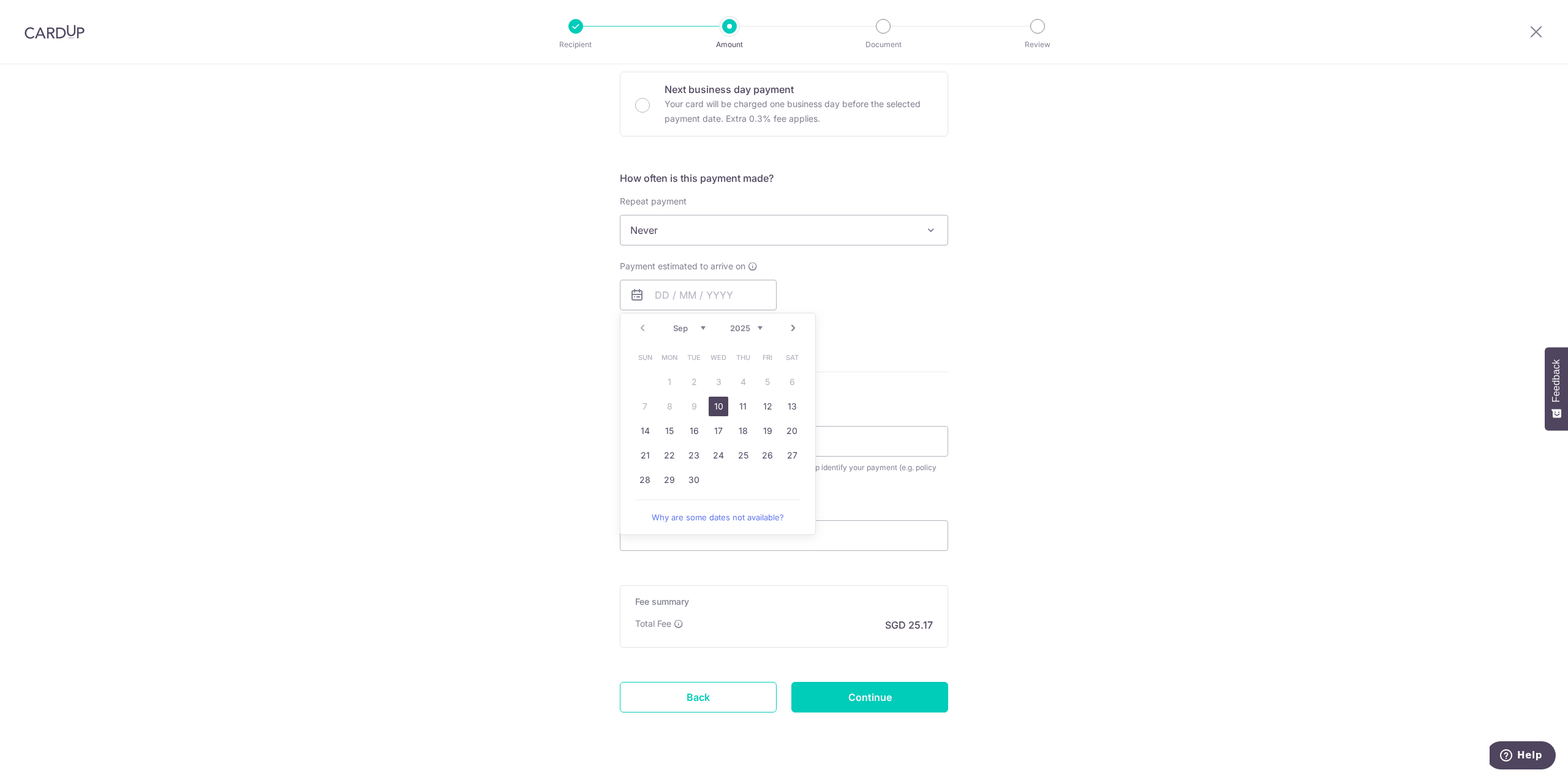
click at [709, 410] on link "10" at bounding box center [718, 407] width 20 height 20
type input "10/09/2025"
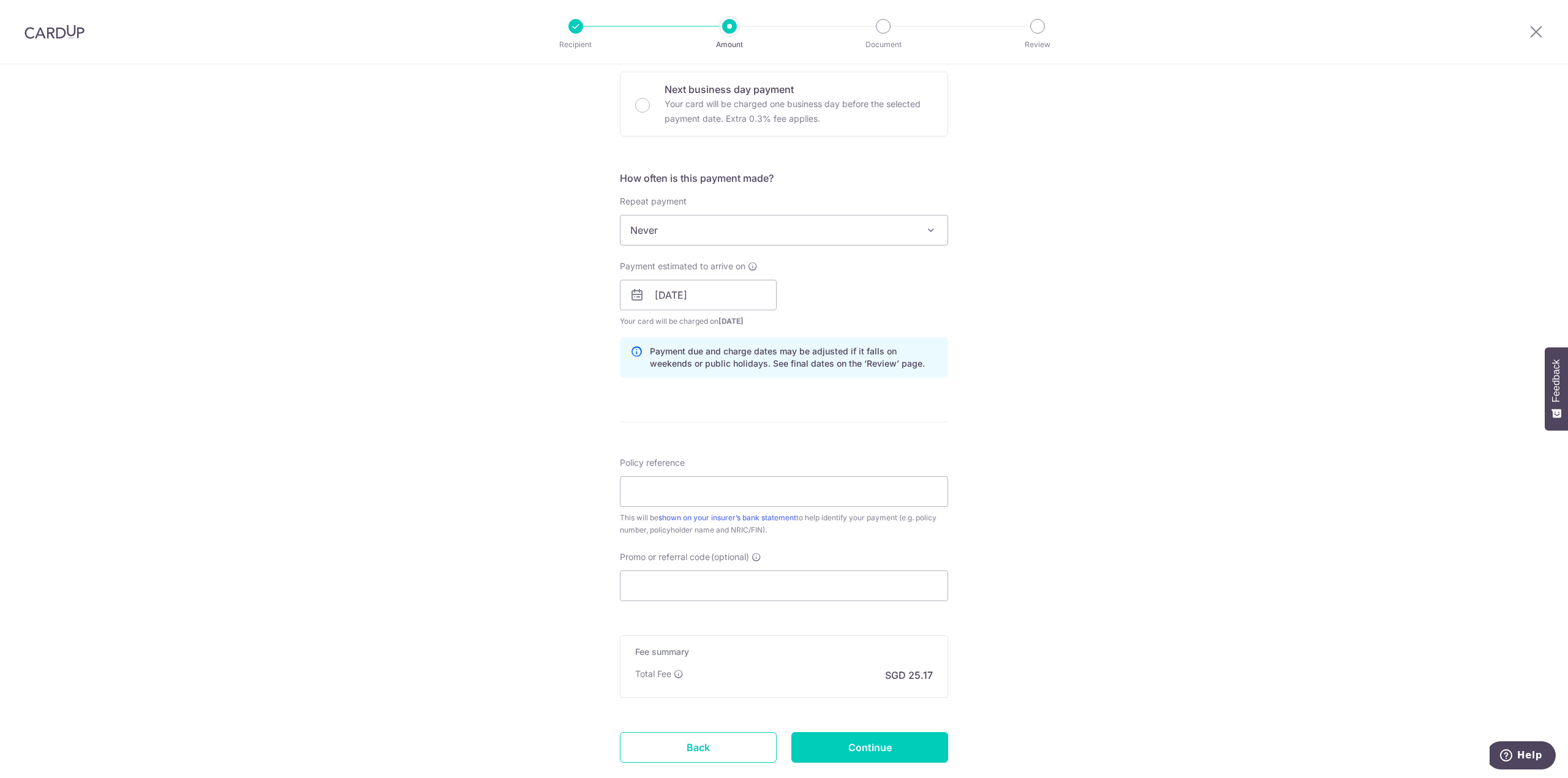
scroll to position [428, 0]
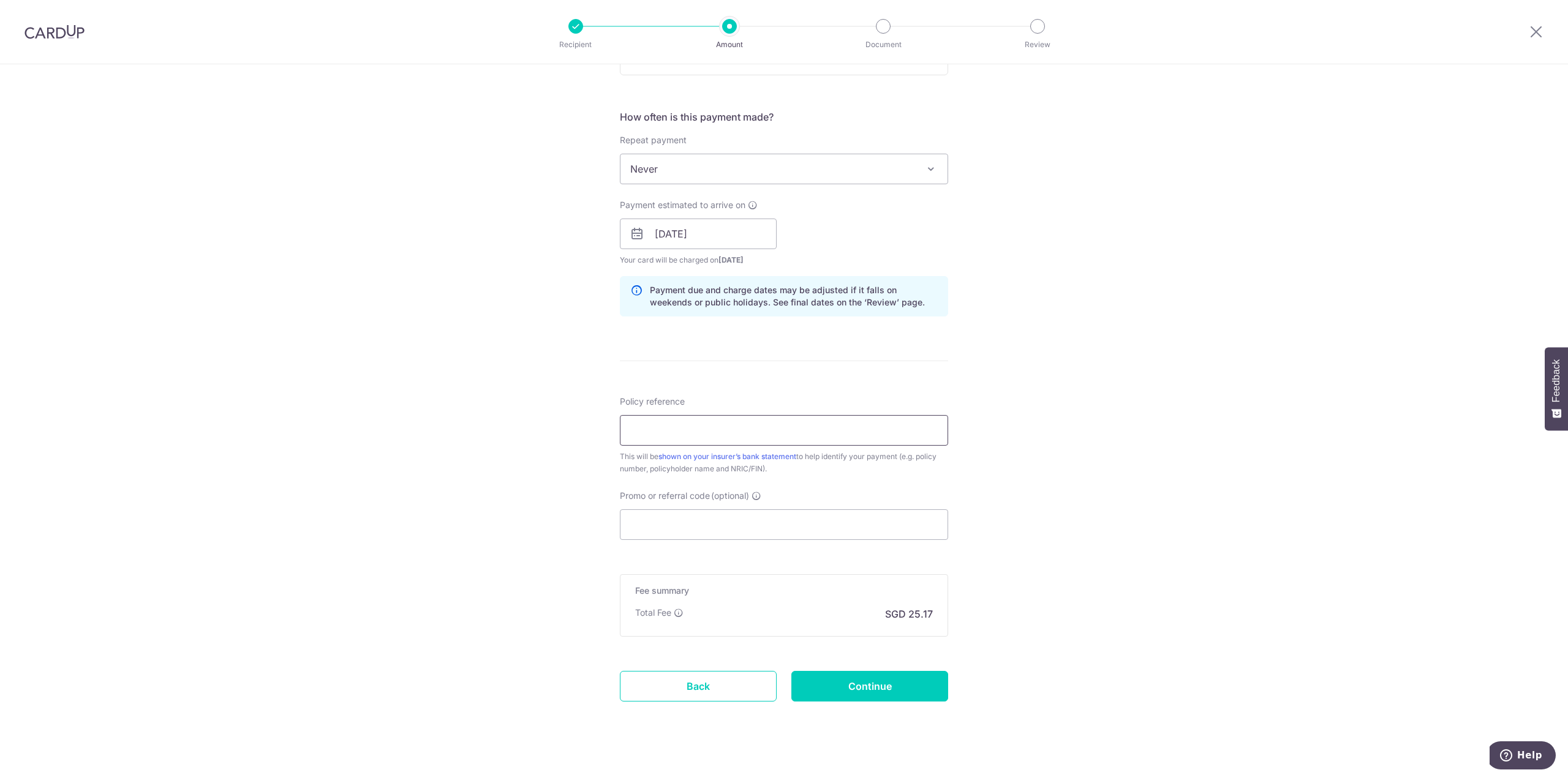
click at [716, 432] on input "Policy reference" at bounding box center [783, 430] width 328 height 30
type input "0206619883"
click at [711, 528] on input "Promo or referral code (optional)" at bounding box center [783, 524] width 328 height 30
paste input "OFF225"
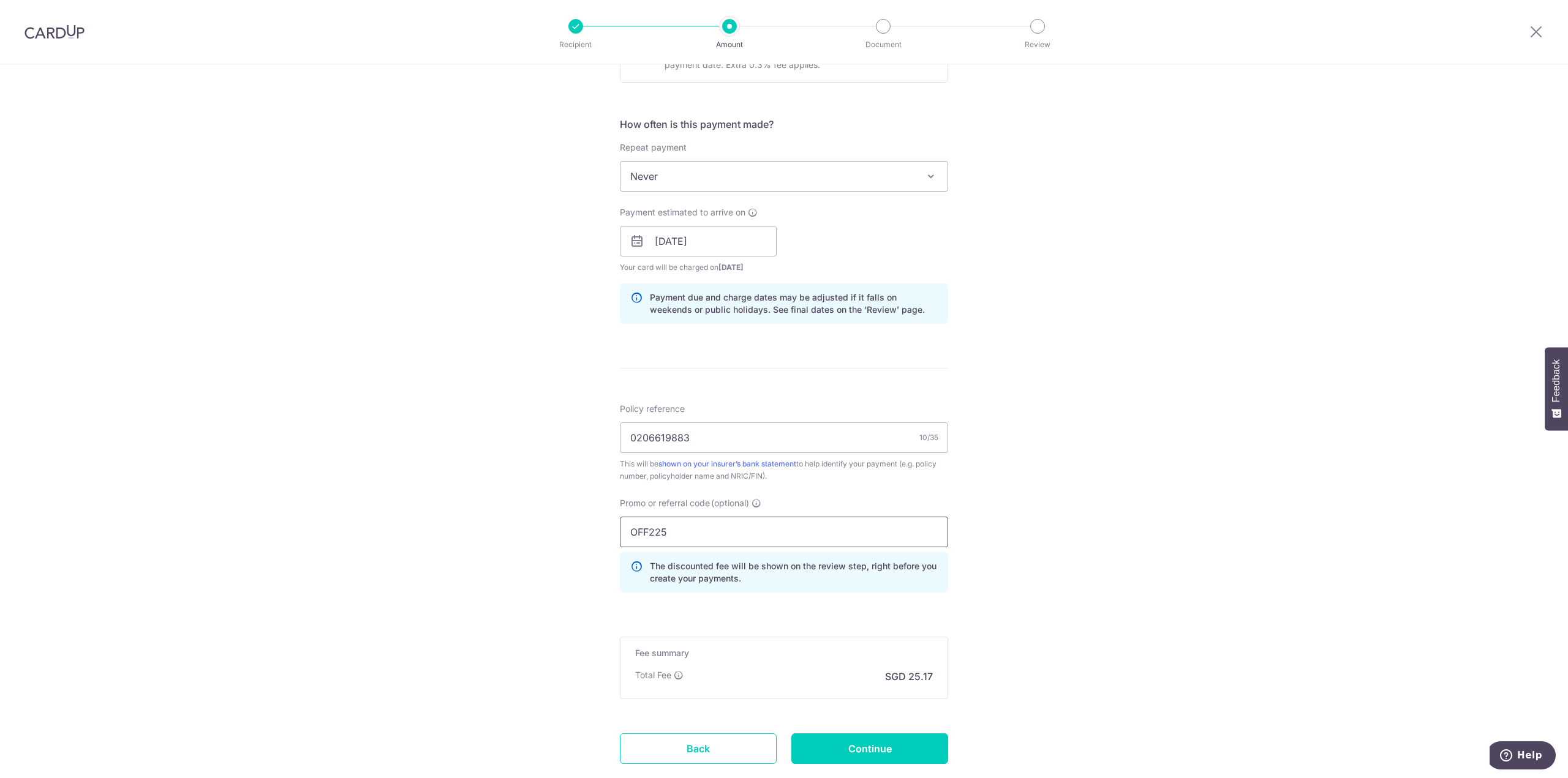
scroll to position [499, 0]
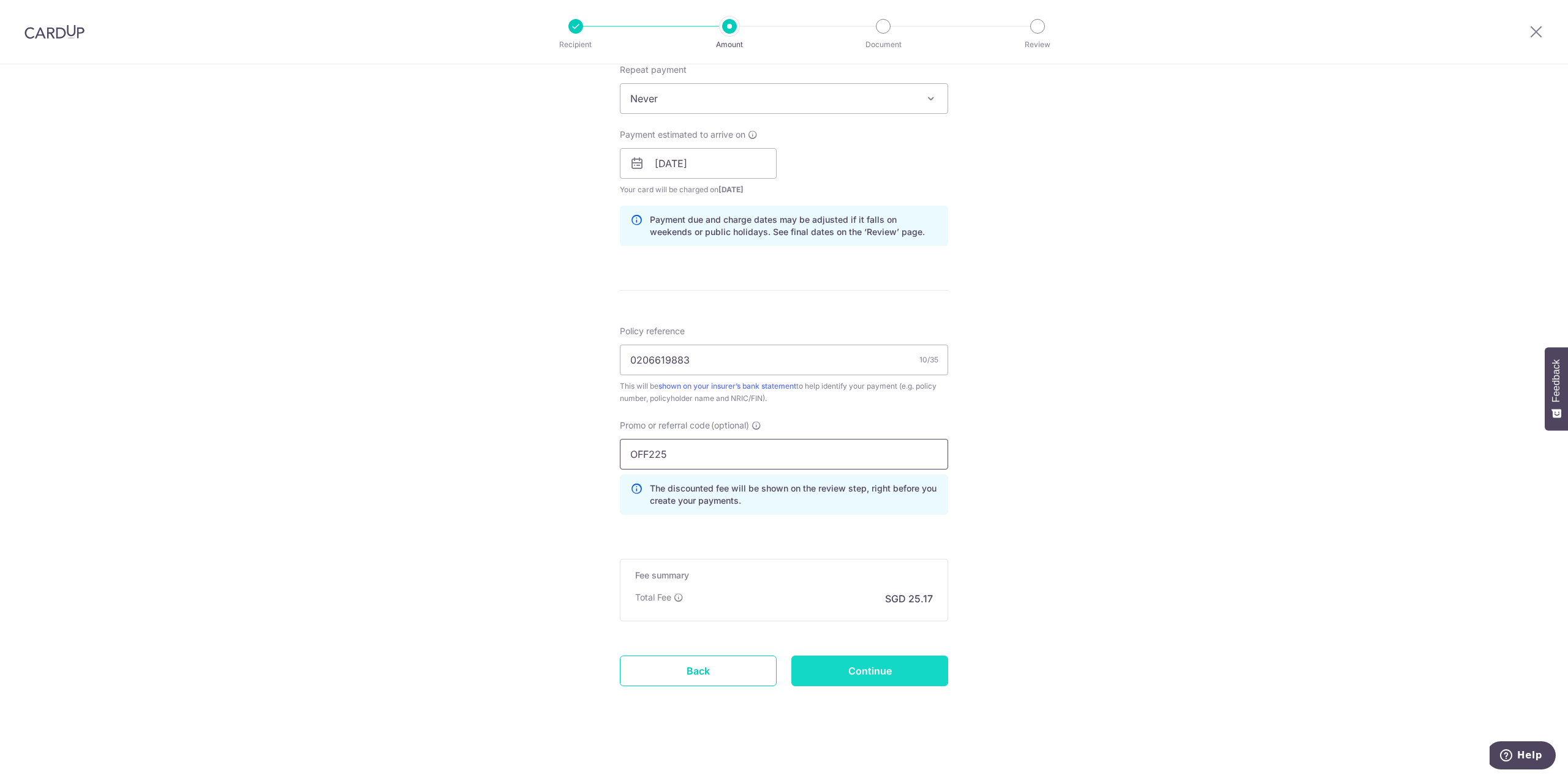
type input "OFF225"
click at [869, 673] on input "Continue" at bounding box center [870, 671] width 157 height 30
type input "Create Schedule"
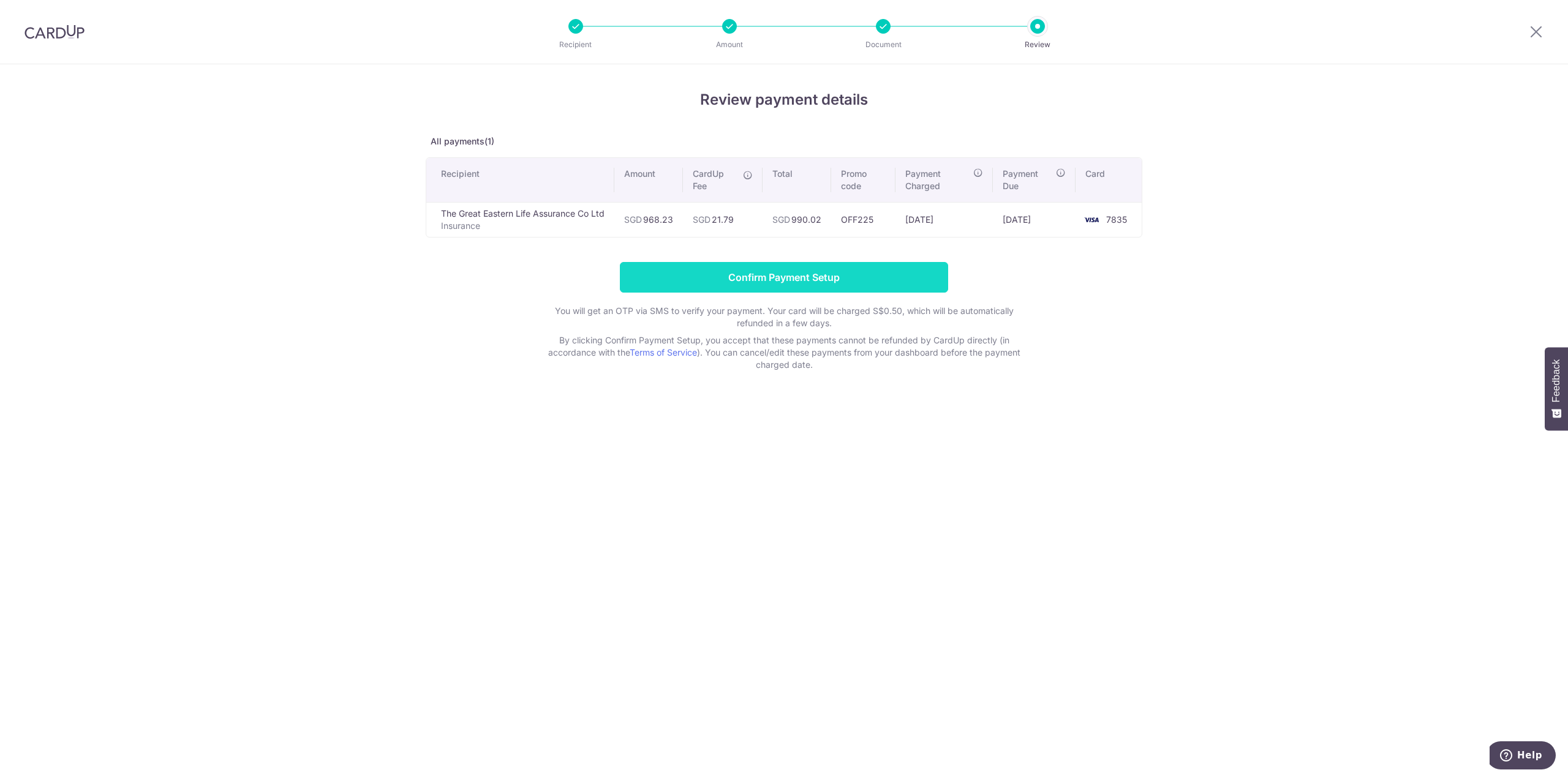
click at [755, 270] on input "Confirm Payment Setup" at bounding box center [783, 277] width 328 height 30
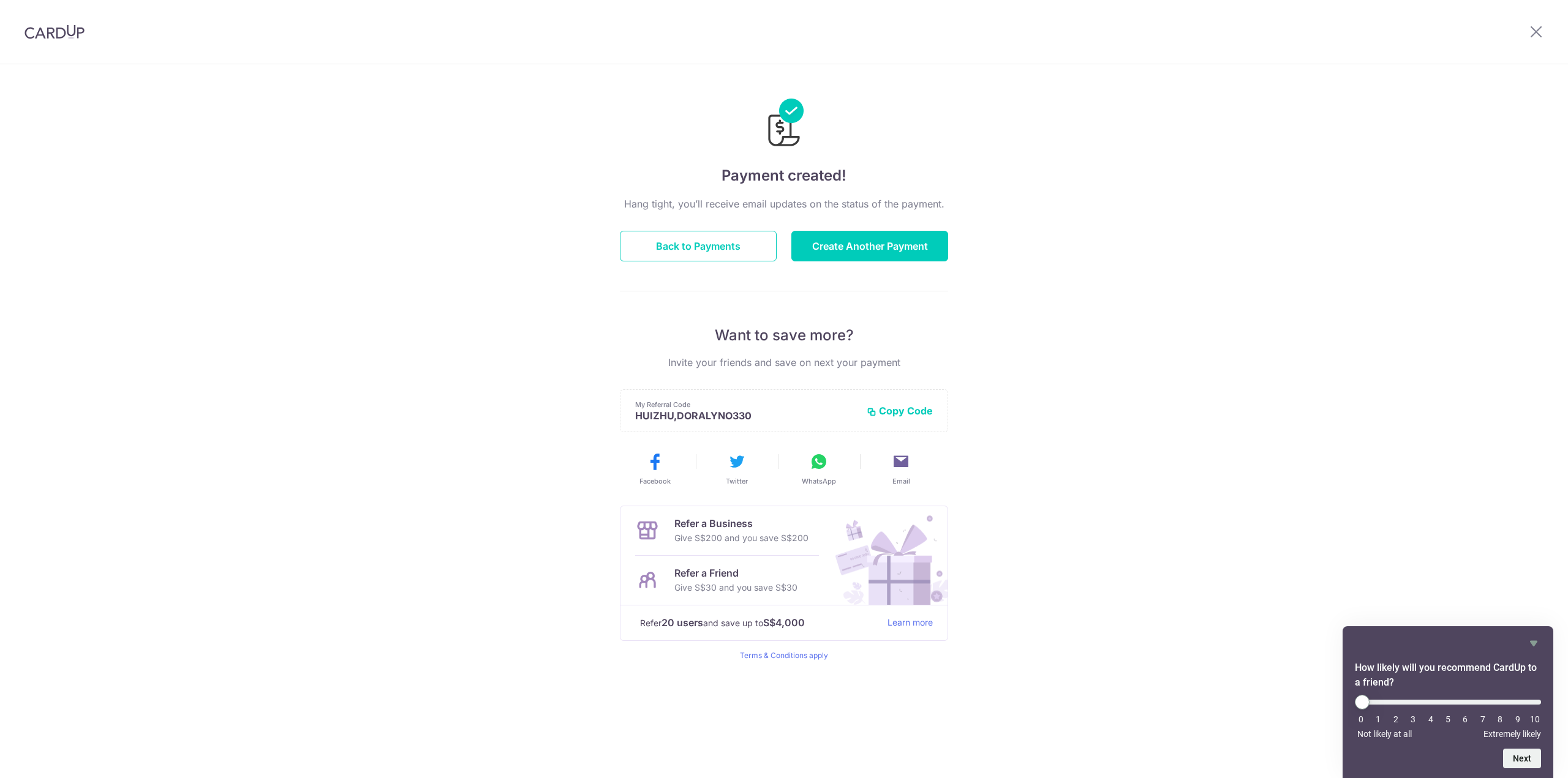
click at [832, 254] on button "Create Another Payment" at bounding box center [870, 245] width 157 height 30
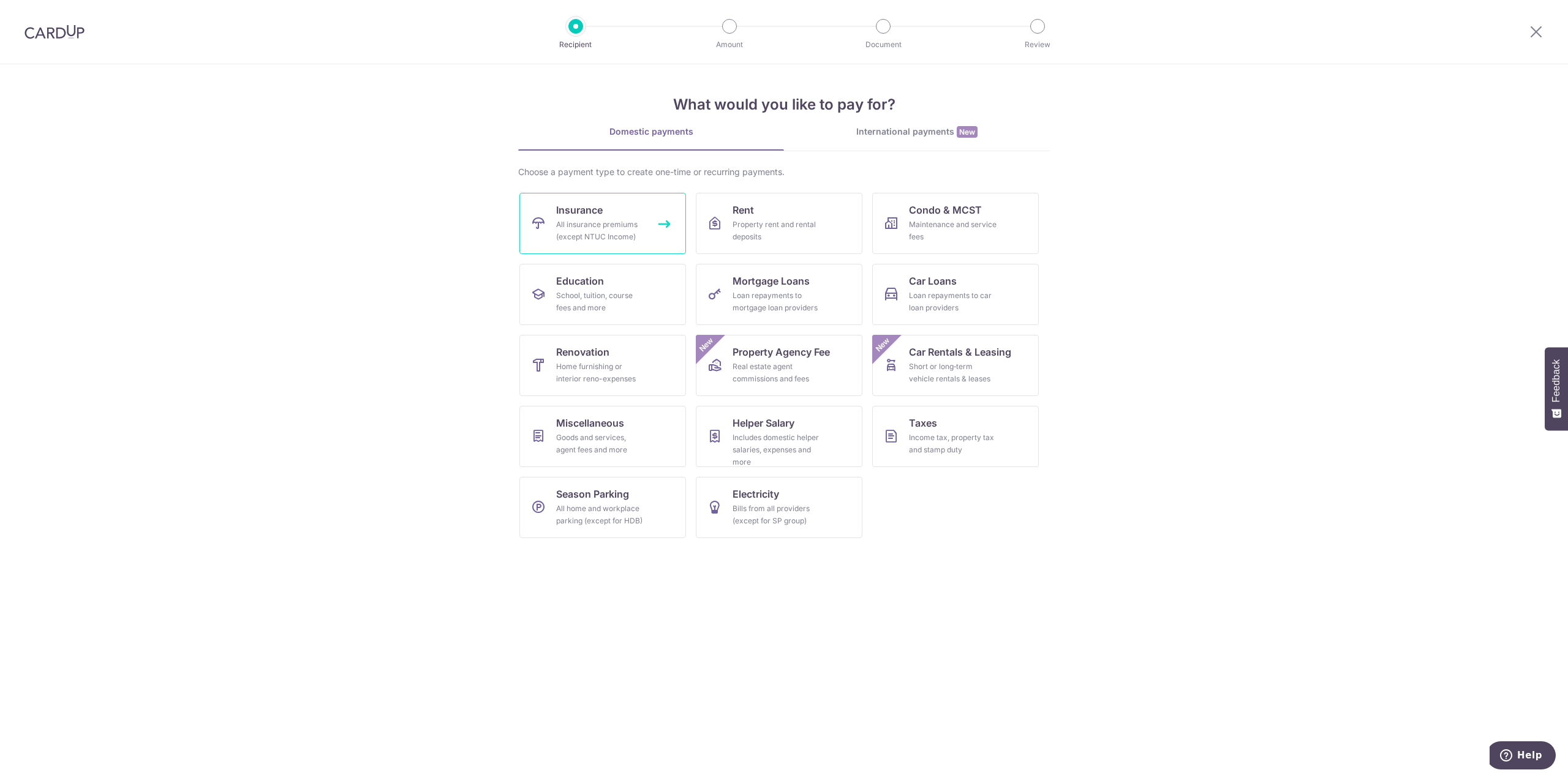
click at [630, 232] on div "All insurance premiums (except NTUC Income)" at bounding box center [600, 231] width 88 height 24
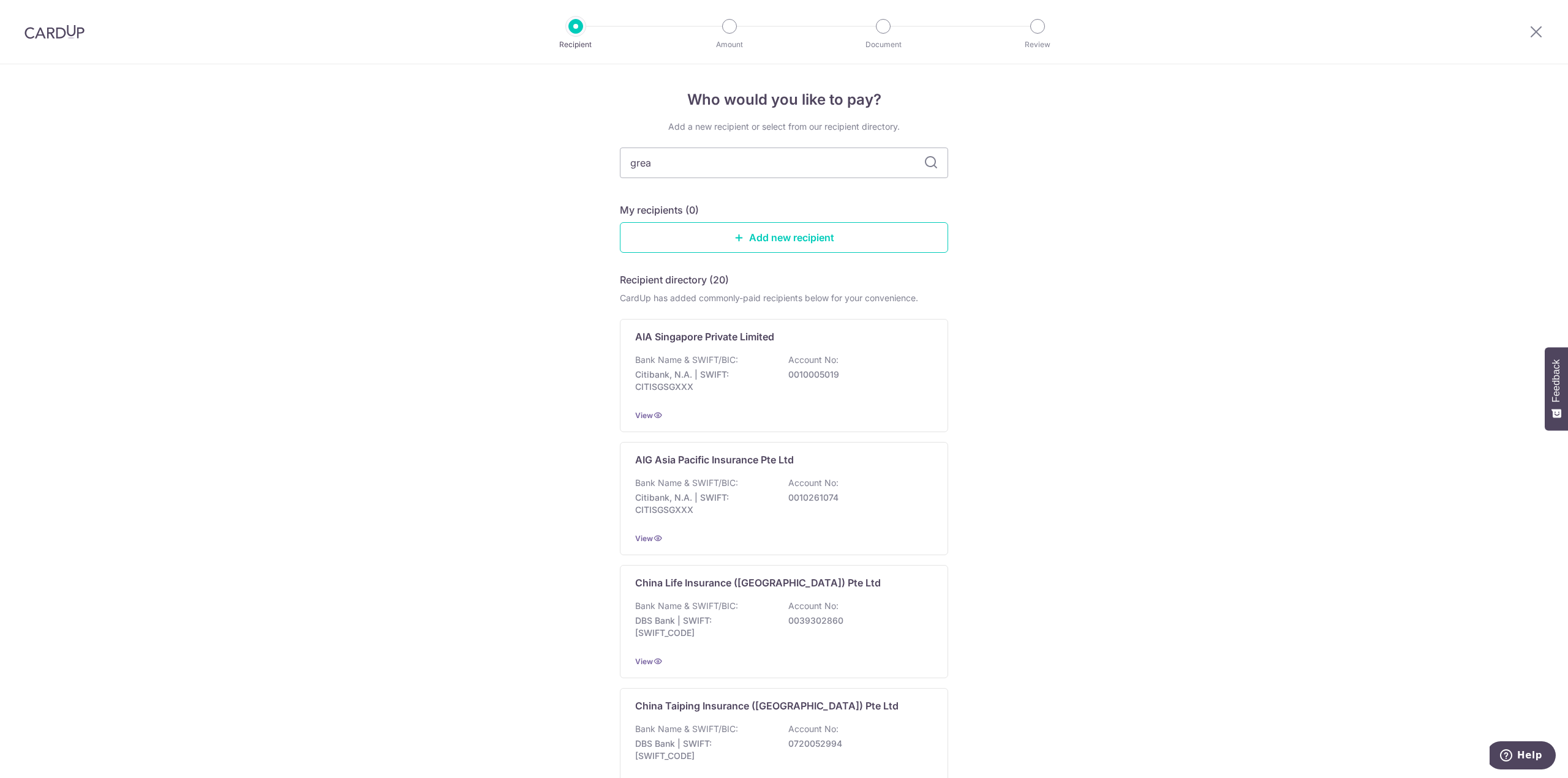
type input "great"
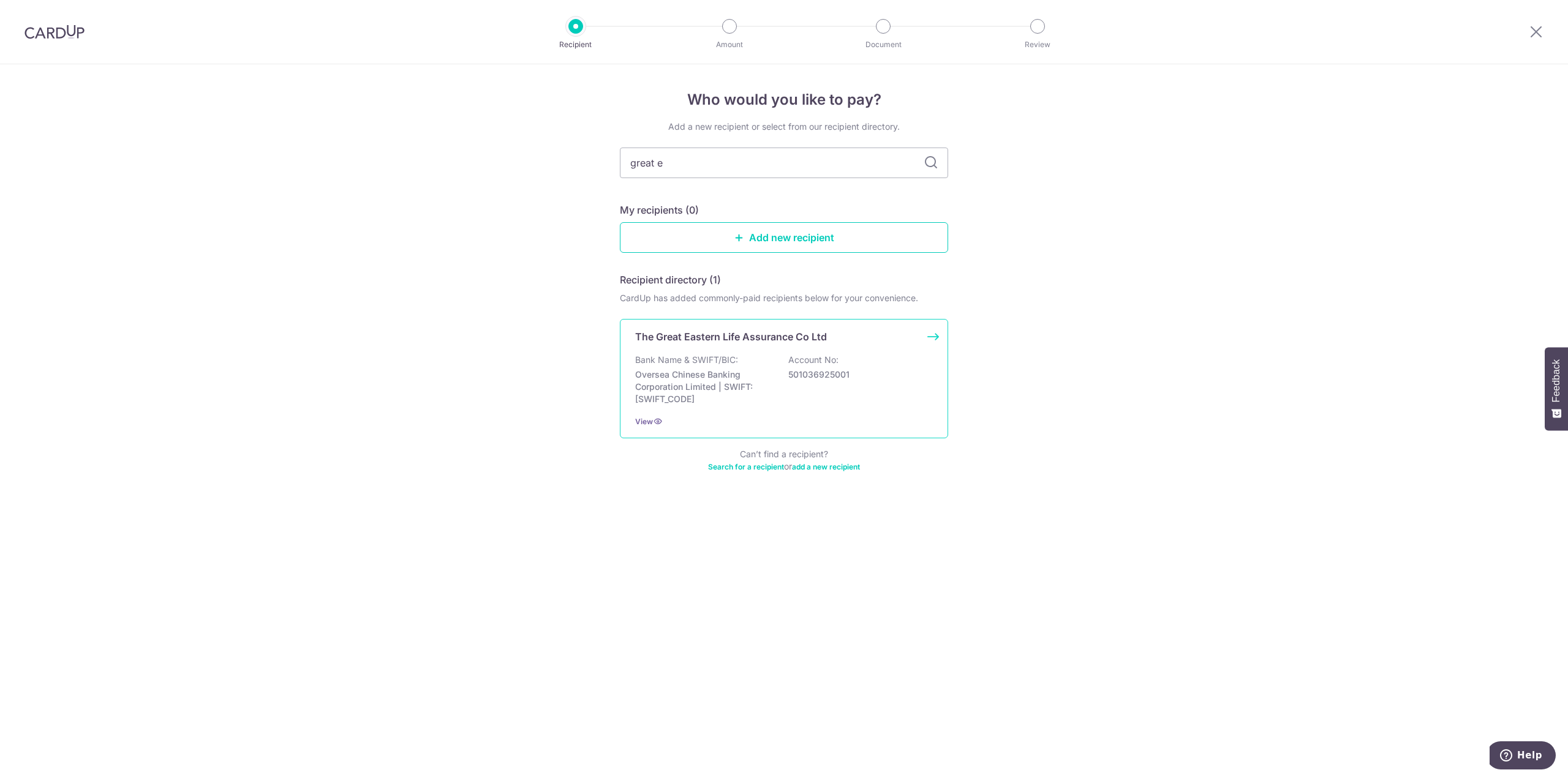
type input "great e"
click at [726, 348] on div "The Great Eastern Life Assurance Co Ltd Bank Name & SWIFT/BIC: Oversea Chinese …" at bounding box center [783, 378] width 328 height 120
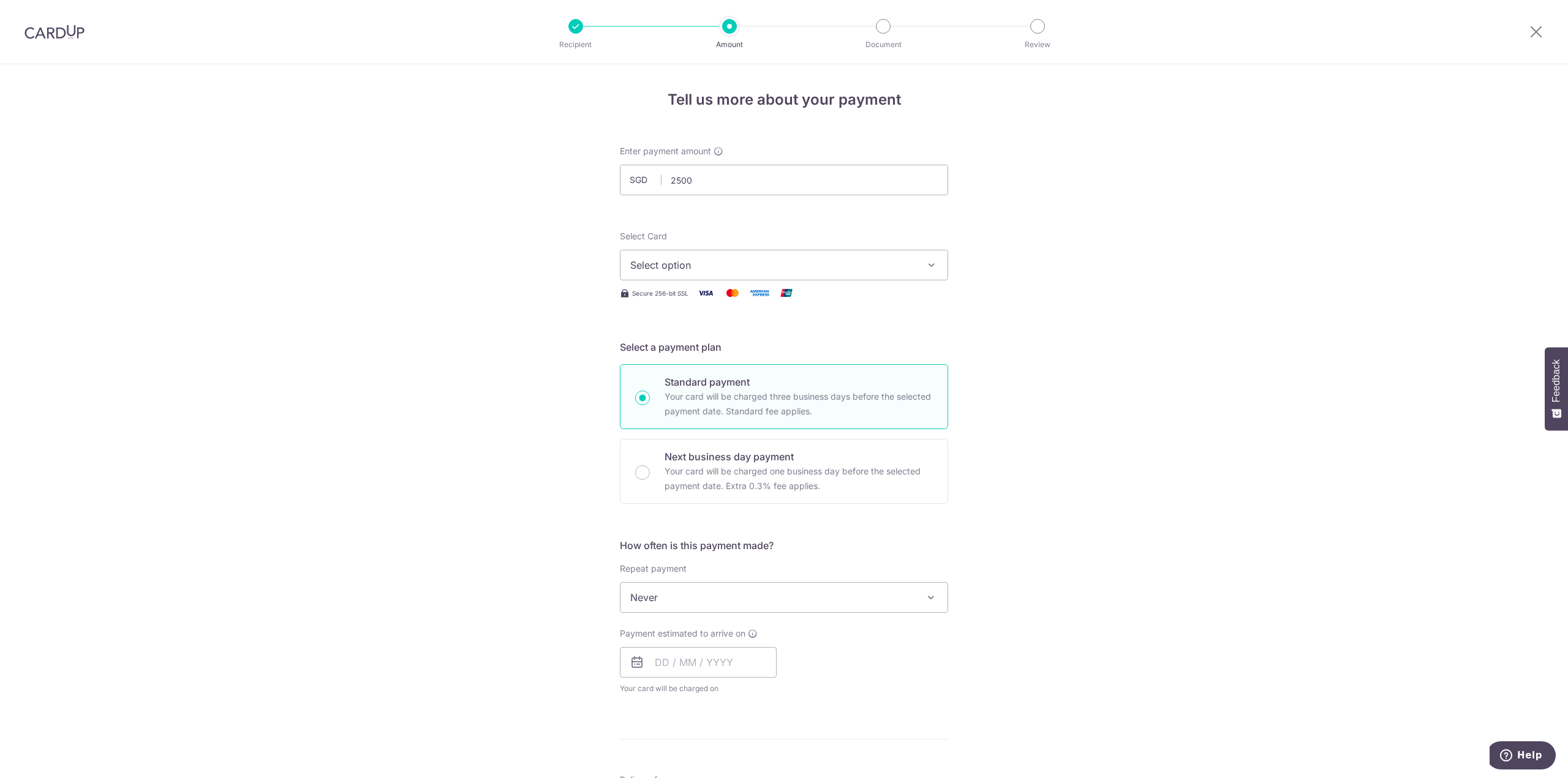
type input "2,500.00"
click at [738, 263] on span "Select option" at bounding box center [773, 265] width 285 height 15
click at [709, 351] on span "**** 7835" at bounding box center [784, 353] width 308 height 15
click at [697, 593] on span "Never" at bounding box center [783, 597] width 327 height 29
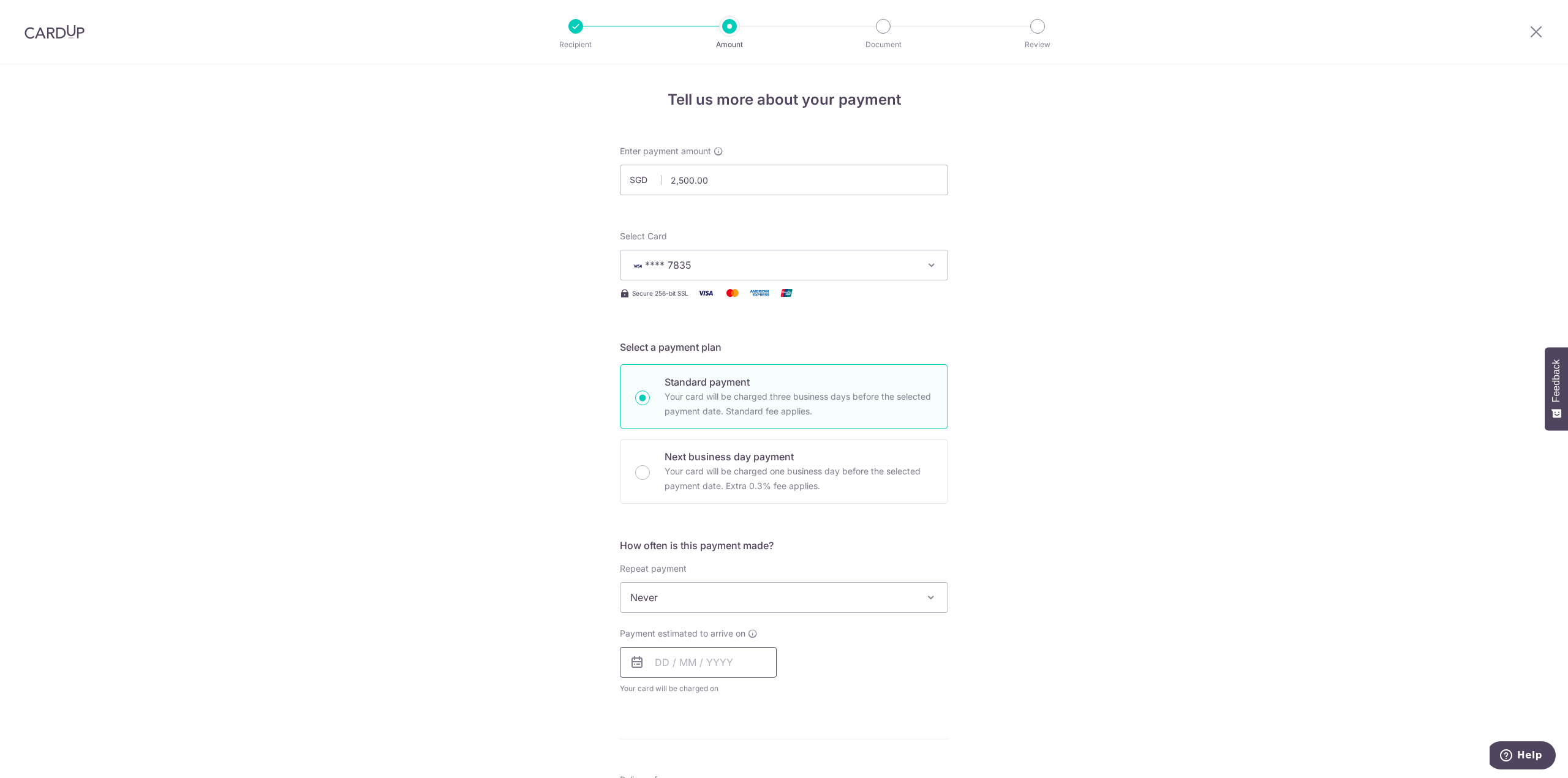
click at [680, 664] on input "text" at bounding box center [698, 662] width 157 height 30
click at [710, 767] on link "10" at bounding box center [718, 774] width 20 height 20
type input "[DATE]"
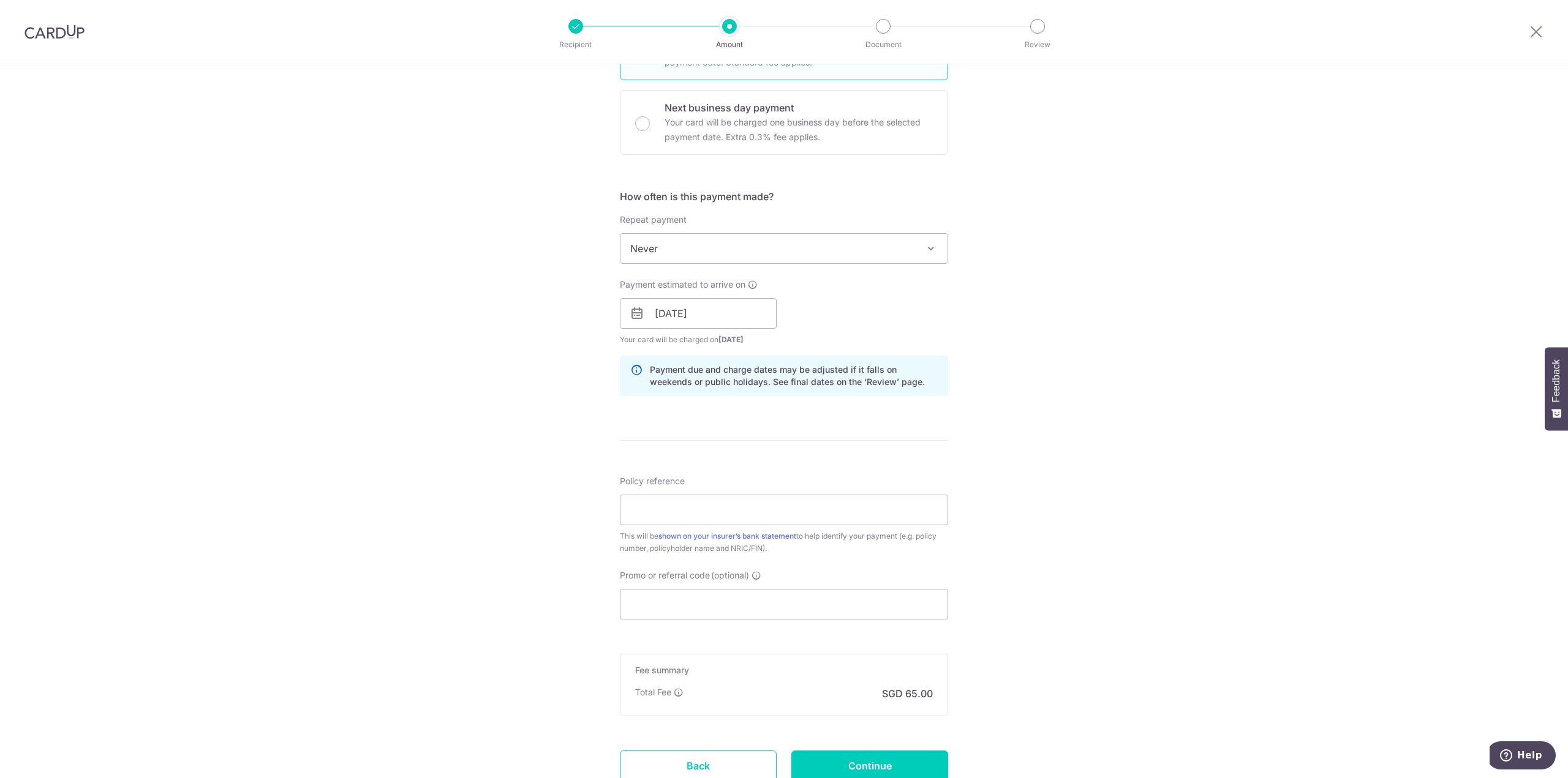
scroll to position [367, 0]
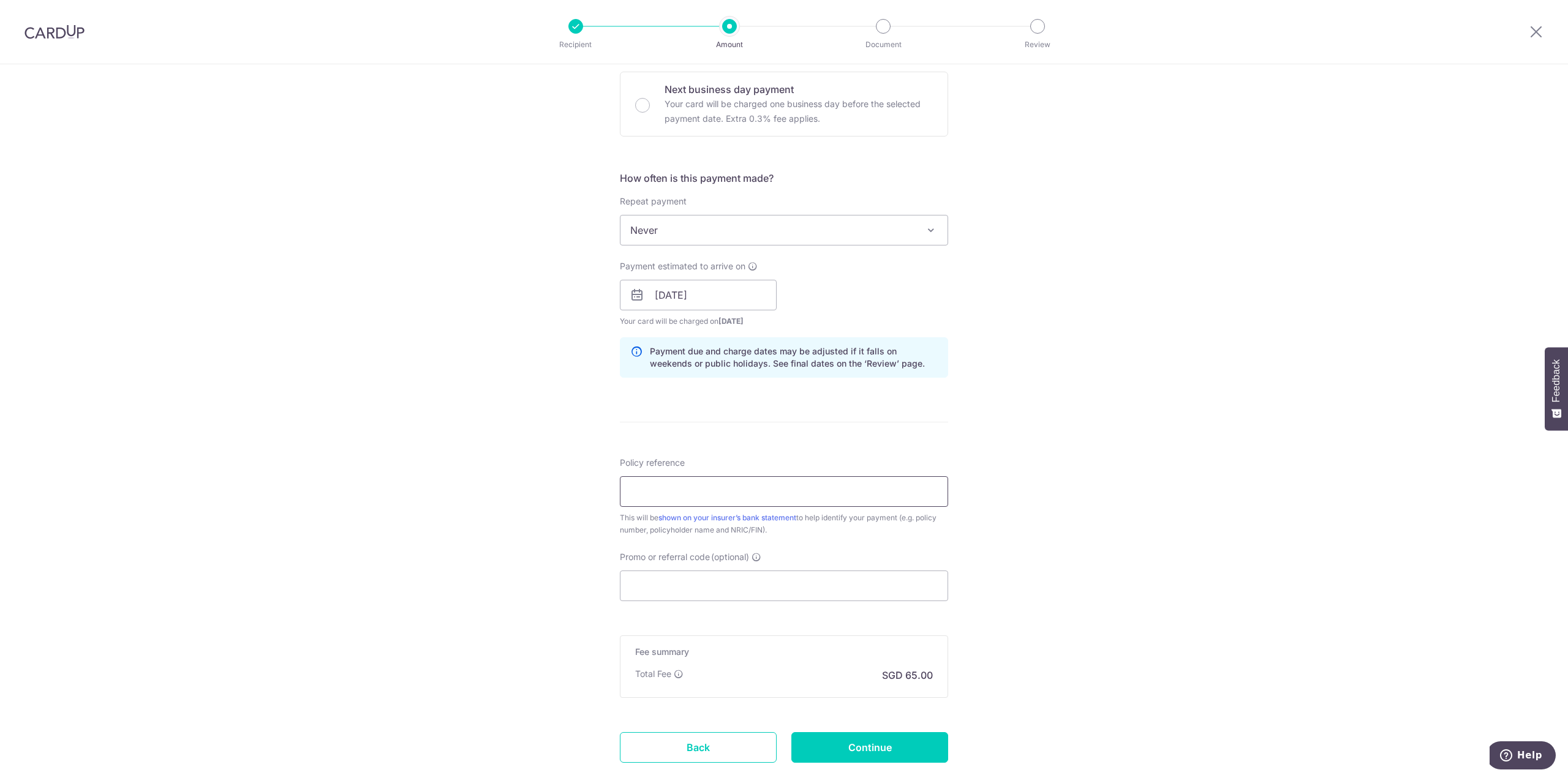
click at [783, 482] on input "Policy reference" at bounding box center [783, 491] width 328 height 30
type input "0206619867"
click at [695, 585] on input "Promo or referral code (optional)" at bounding box center [783, 585] width 328 height 30
paste input "OFF225"
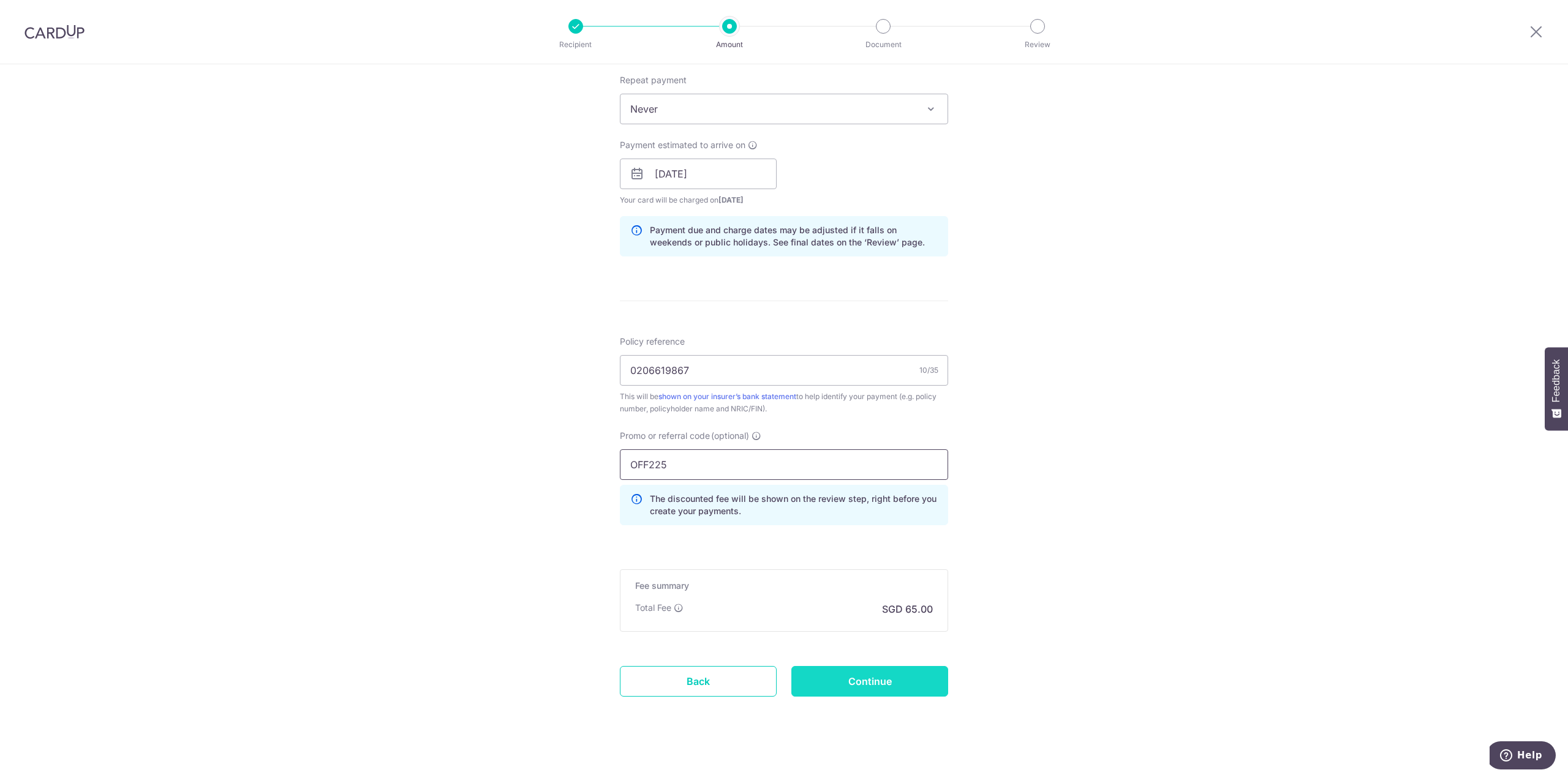
scroll to position [490, 0]
type input "OFF225"
click at [862, 688] on input "Continue" at bounding box center [870, 679] width 157 height 30
type input "Create Schedule"
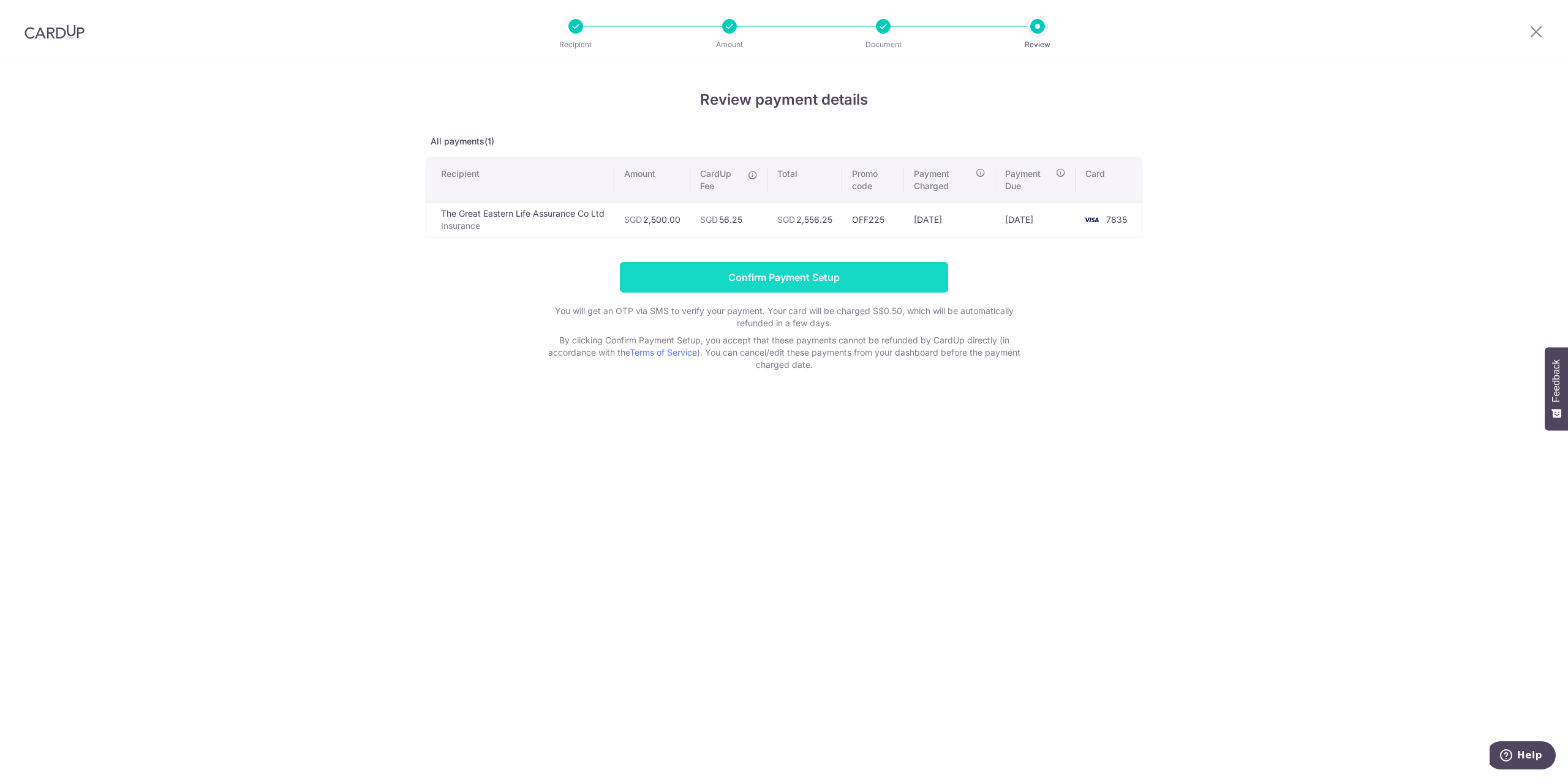
click at [808, 272] on input "Confirm Payment Setup" at bounding box center [783, 277] width 328 height 30
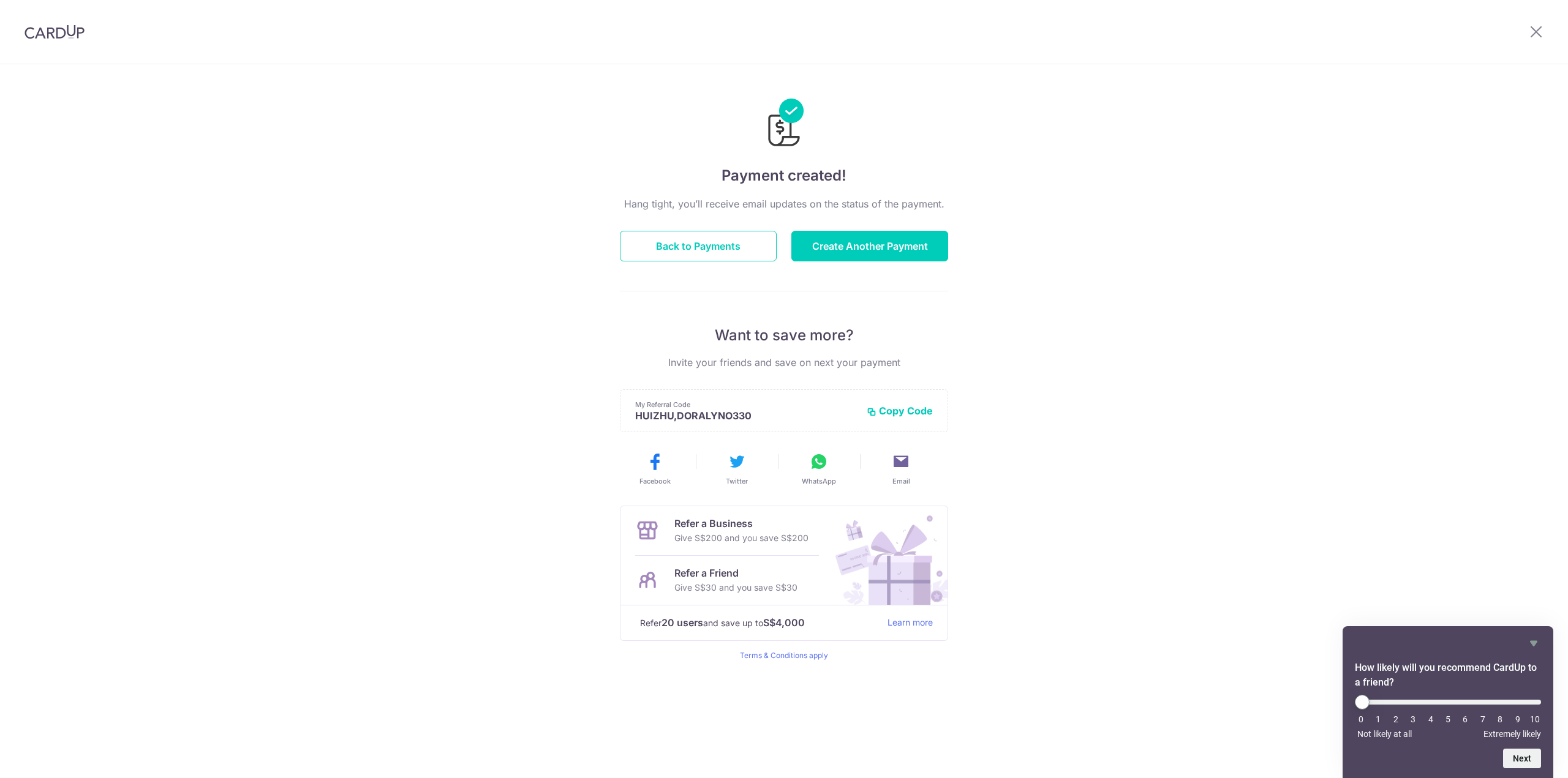
click at [701, 254] on button "Back to Payments" at bounding box center [698, 245] width 157 height 30
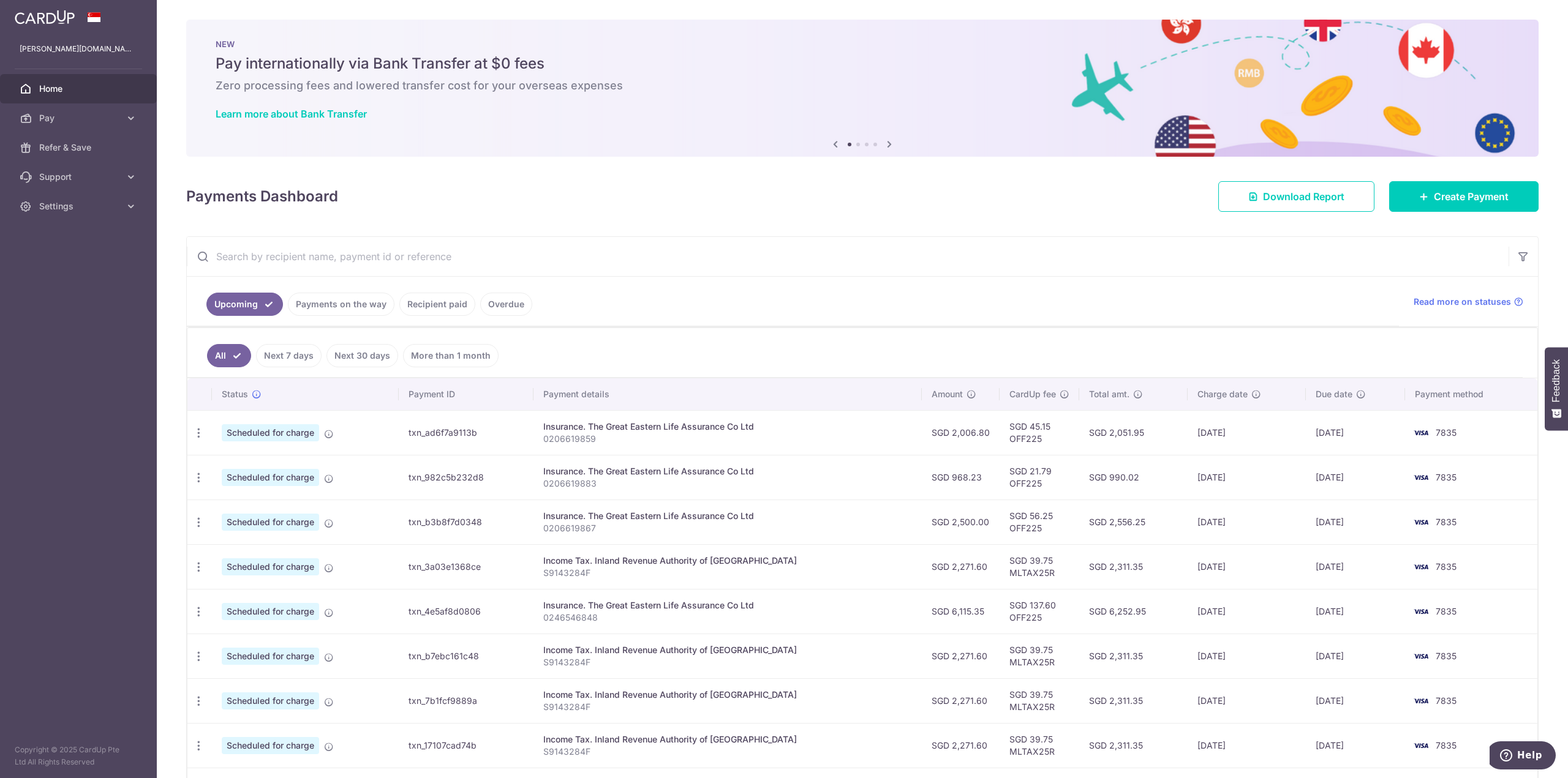
click at [757, 271] on input "text" at bounding box center [847, 256] width 1322 height 39
